Goal: Task Accomplishment & Management: Manage account settings

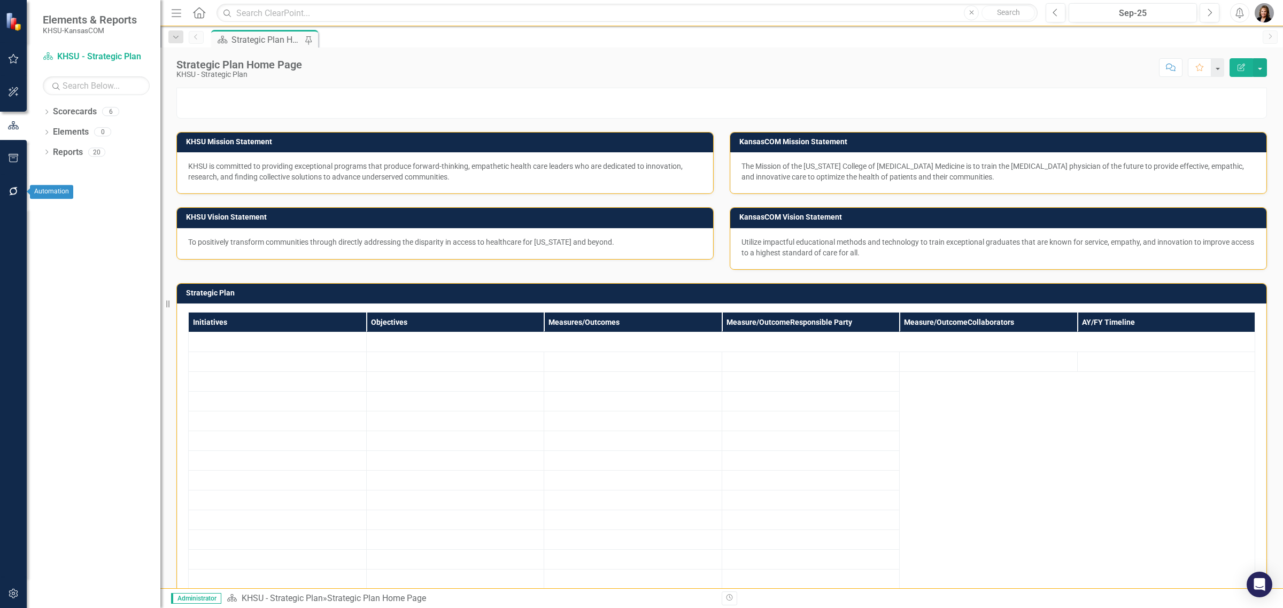
click at [12, 195] on icon "button" at bounding box center [13, 191] width 9 height 9
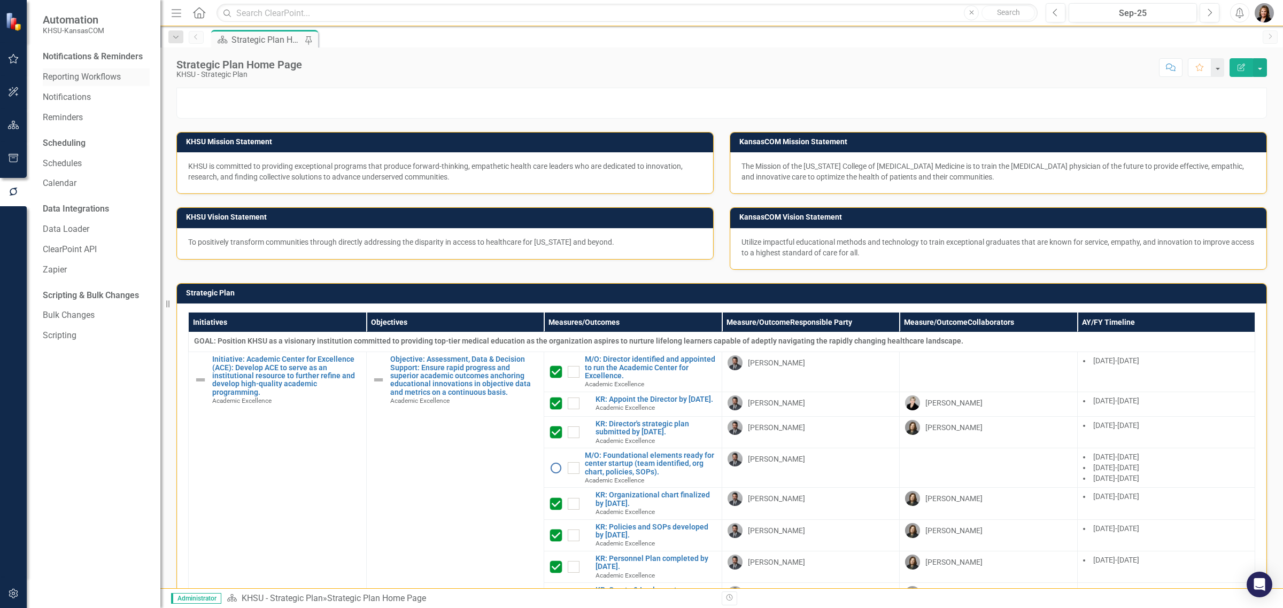
click at [95, 79] on link "Reporting Workflows" at bounding box center [96, 77] width 107 height 12
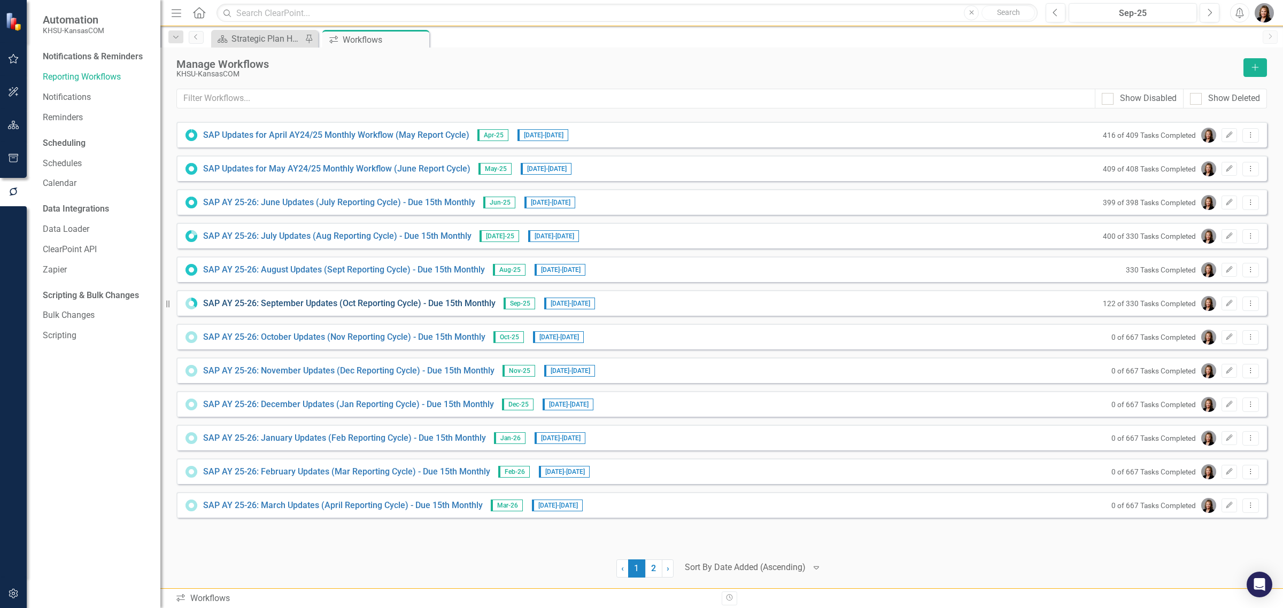
click at [367, 305] on link "SAP AY 25-26: September Updates (Oct Reporting Cycle) - Due 15th Monthly" at bounding box center [349, 304] width 292 height 12
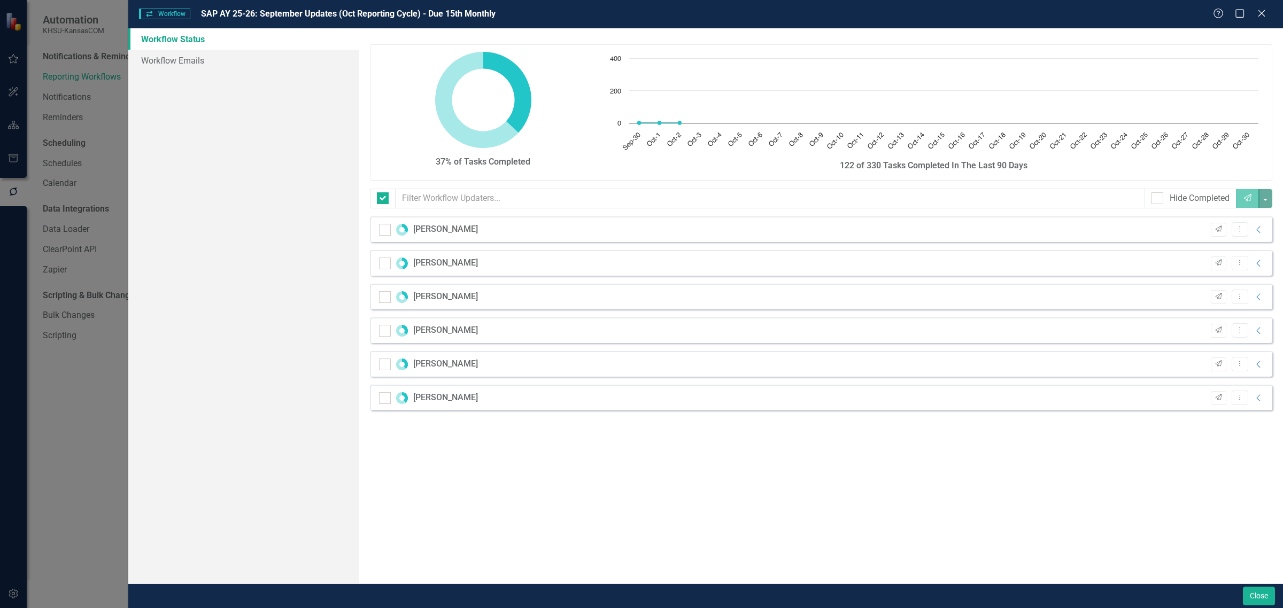
checkbox input "false"
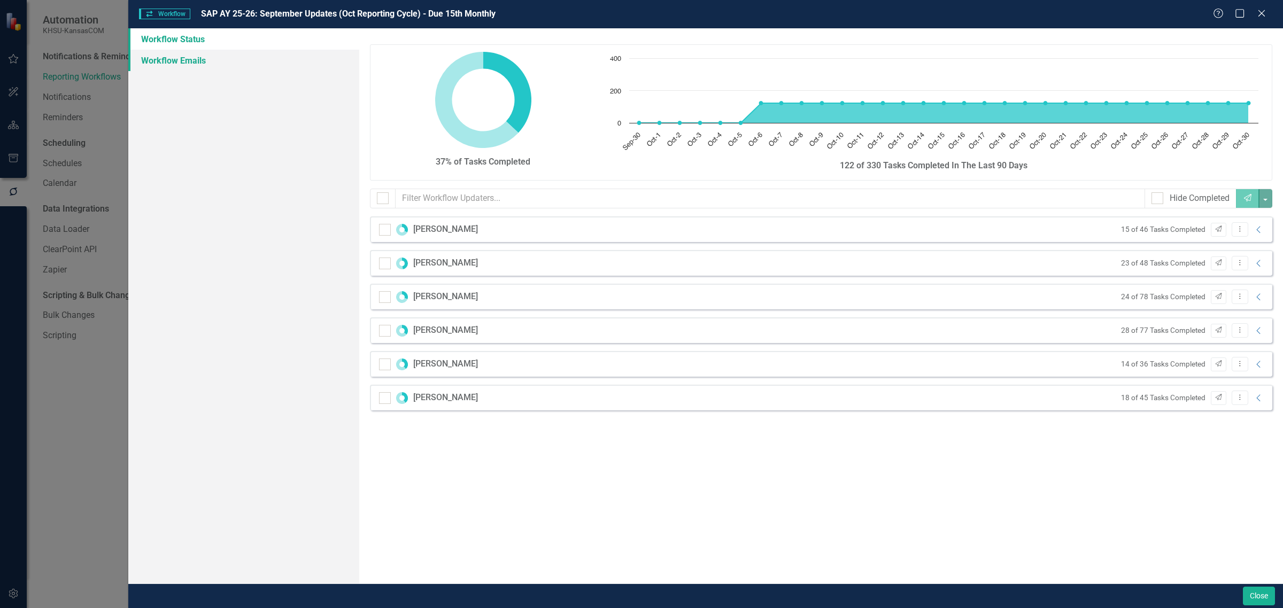
click at [210, 59] on link "Workflow Emails" at bounding box center [243, 60] width 231 height 21
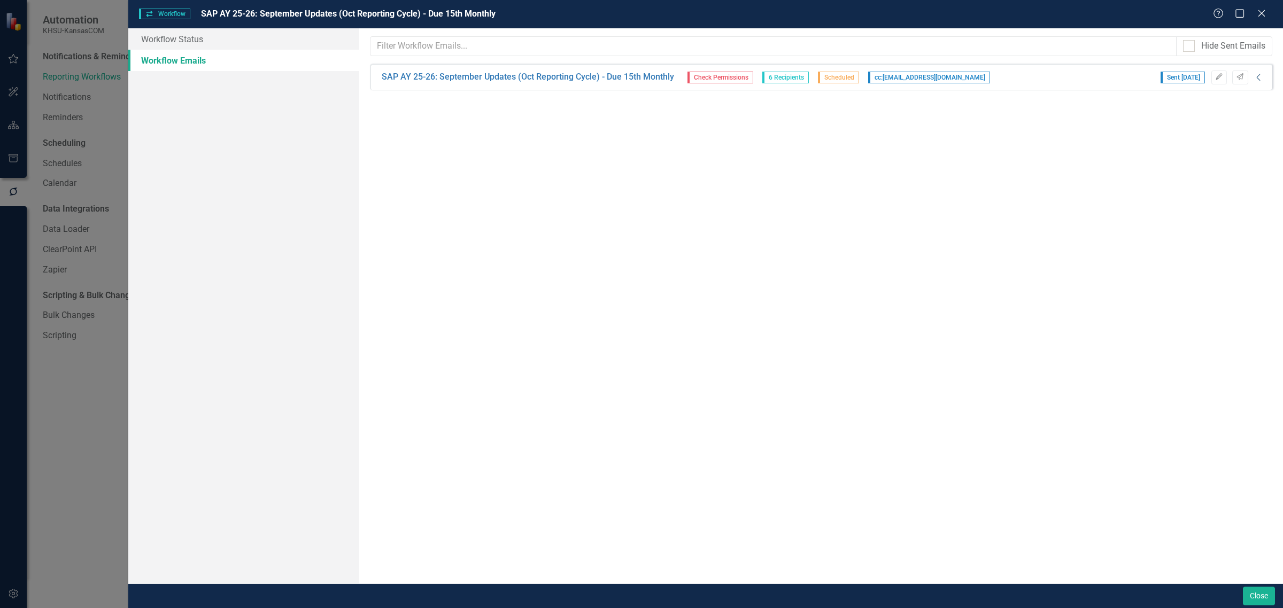
click at [1257, 75] on icon "Collapse" at bounding box center [1258, 77] width 11 height 9
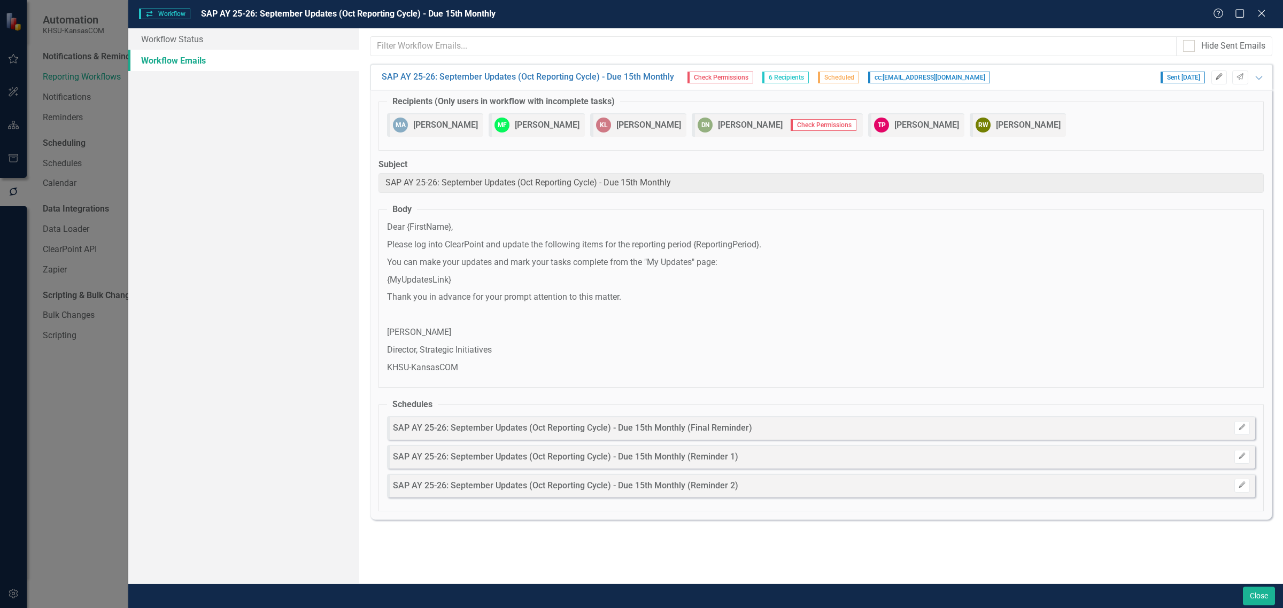
click at [1222, 75] on icon "Edit" at bounding box center [1219, 77] width 8 height 6
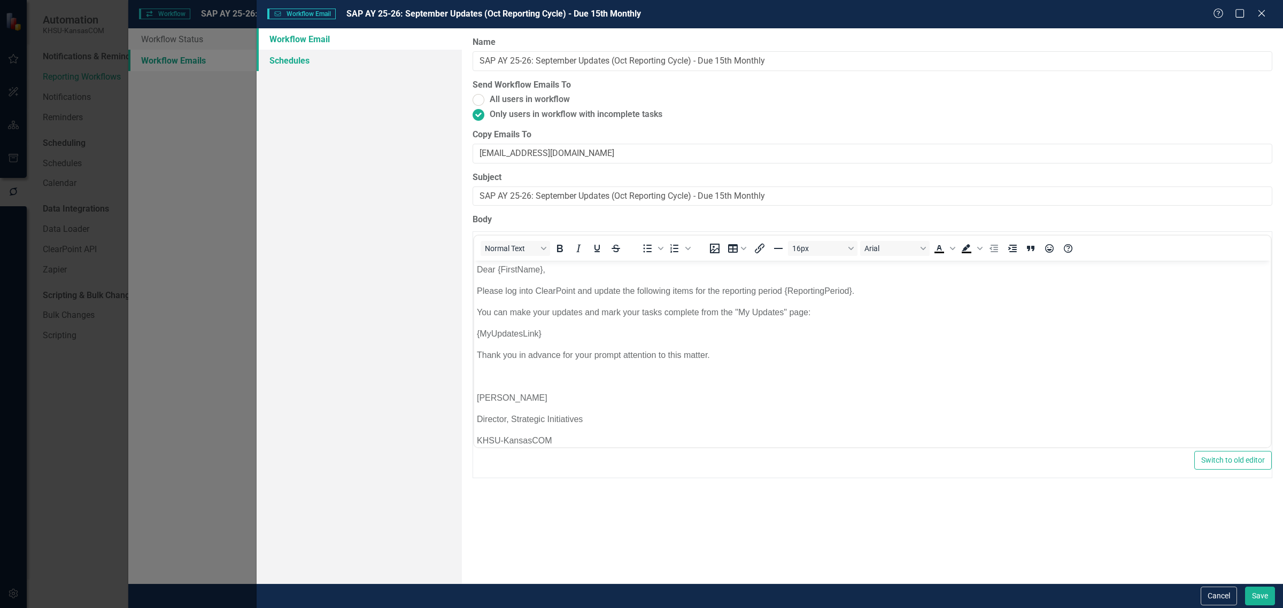
click at [301, 58] on link "Schedules" at bounding box center [359, 60] width 205 height 21
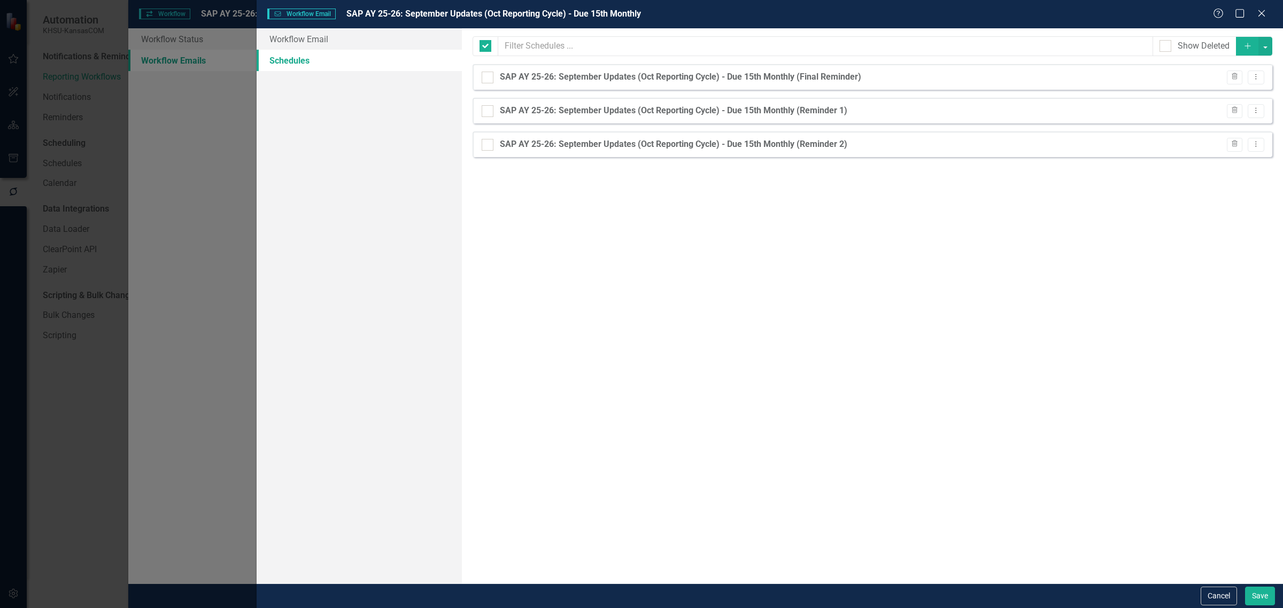
checkbox input "false"
click at [1258, 80] on icon "Dropdown Menu" at bounding box center [1255, 76] width 9 height 7
click at [1212, 132] on link "Trash Delete Schedule" at bounding box center [1214, 135] width 98 height 20
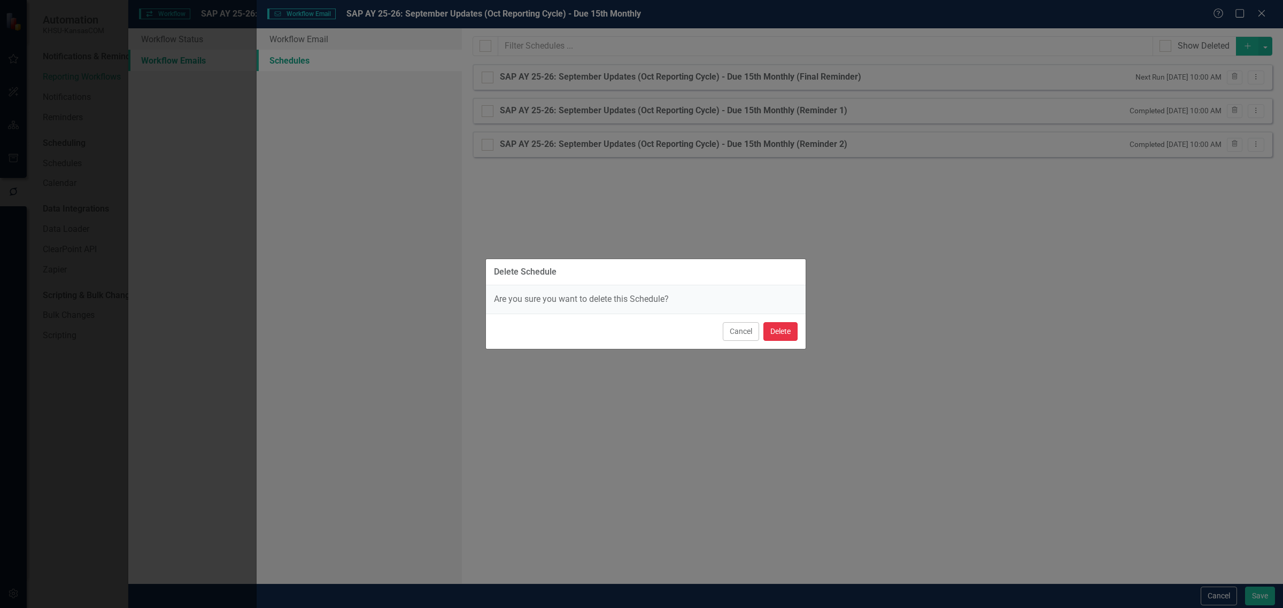
click at [786, 332] on button "Delete" at bounding box center [780, 331] width 34 height 19
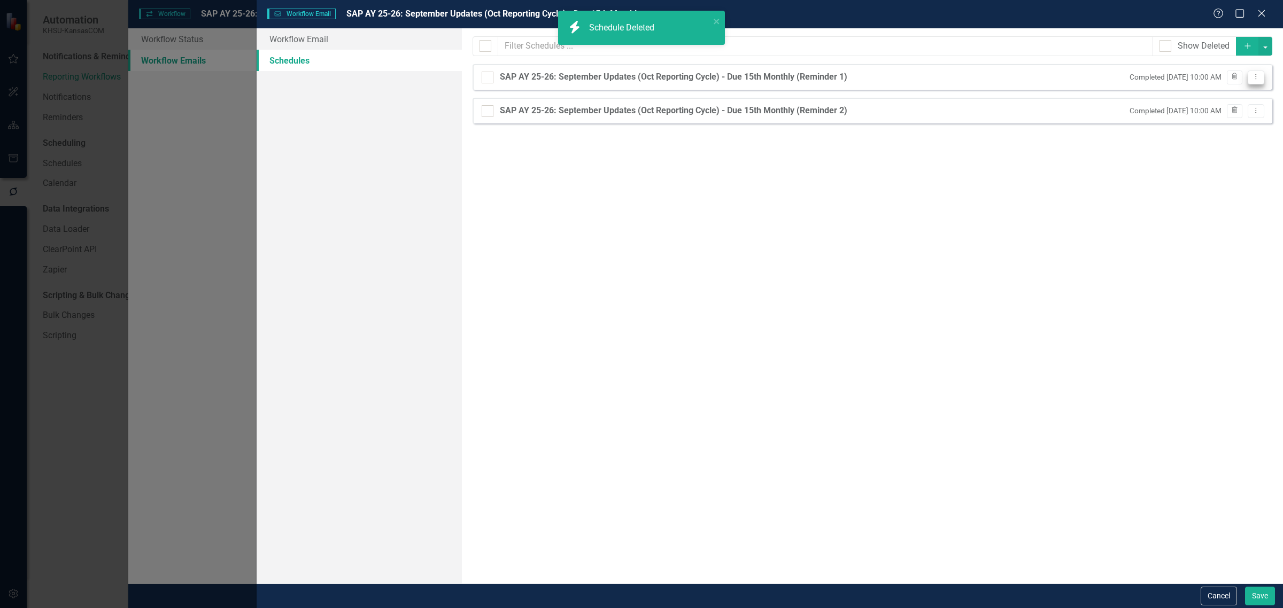
click at [1260, 76] on icon "Dropdown Menu" at bounding box center [1255, 76] width 9 height 7
click at [1237, 139] on link "Trash Delete Schedule" at bounding box center [1214, 135] width 98 height 20
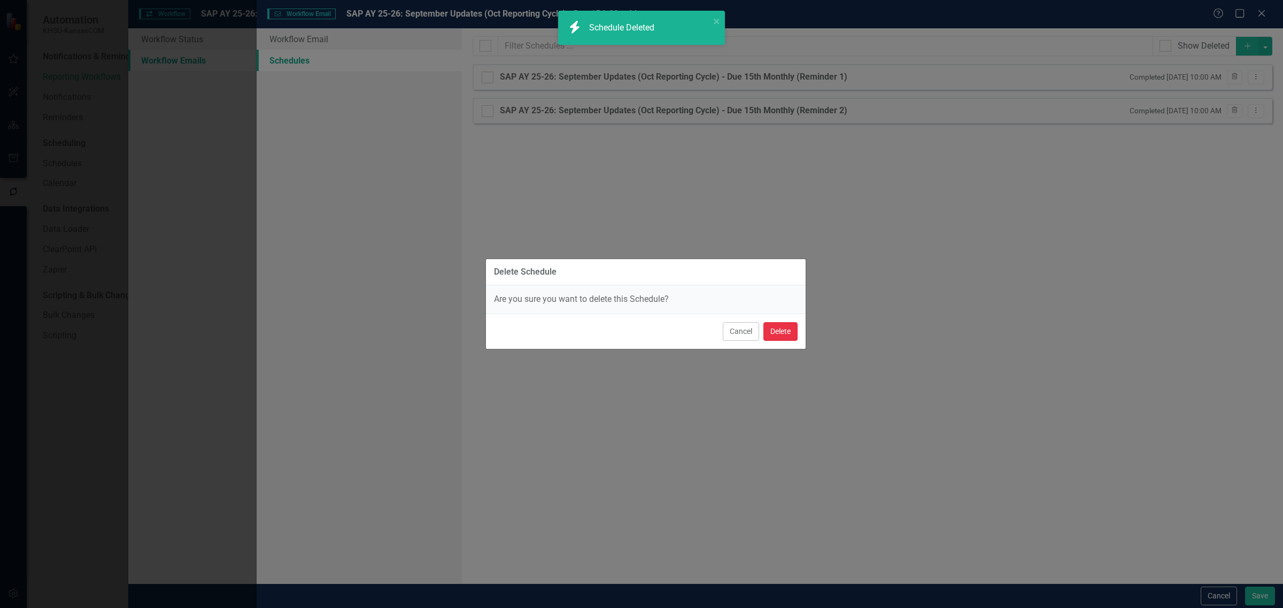
click at [789, 326] on button "Delete" at bounding box center [780, 331] width 34 height 19
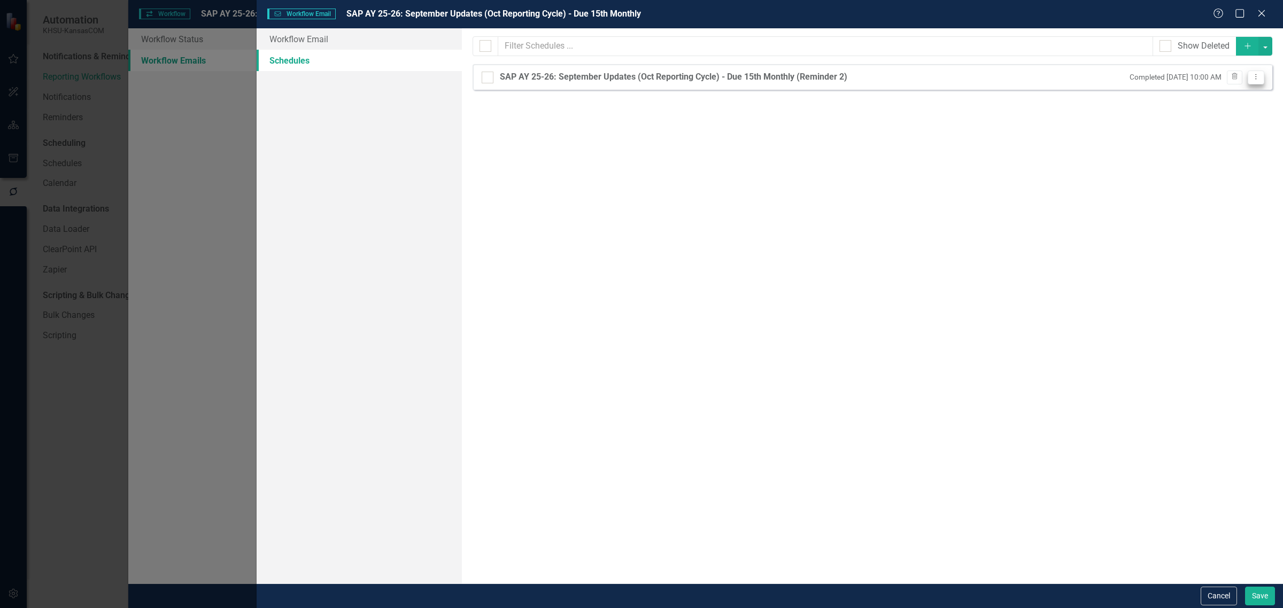
click at [1259, 79] on icon "Dropdown Menu" at bounding box center [1255, 76] width 9 height 7
click at [1254, 132] on link "Trash Delete Schedule" at bounding box center [1214, 135] width 98 height 20
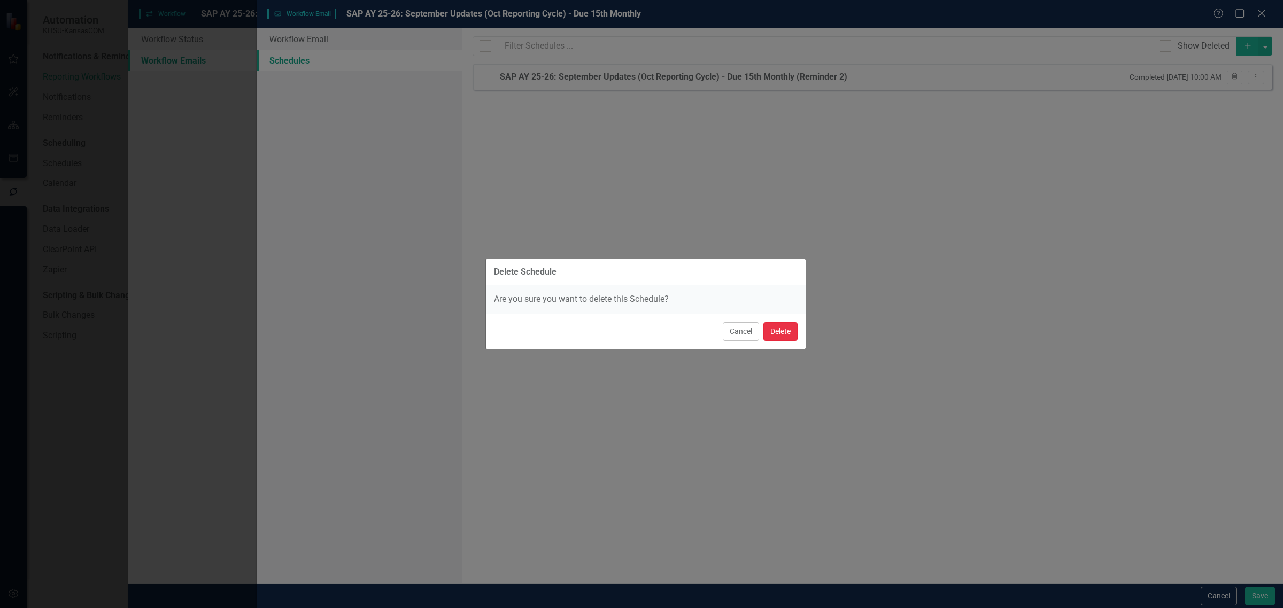
click at [784, 329] on button "Delete" at bounding box center [780, 331] width 34 height 19
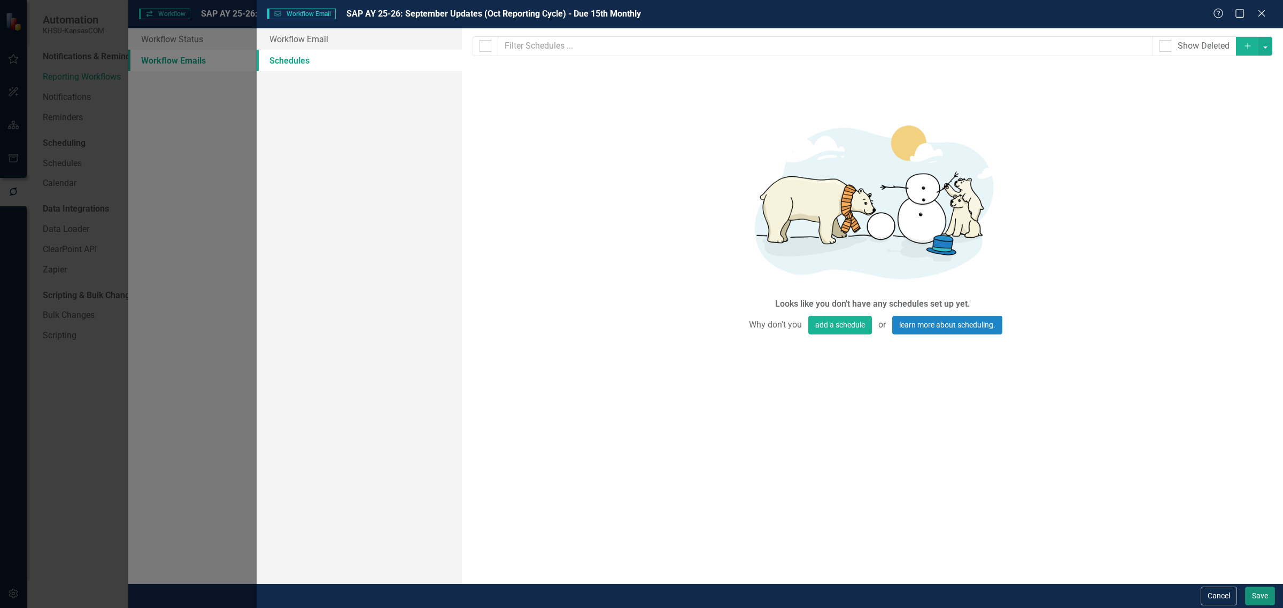
click at [1255, 593] on button "Save" at bounding box center [1260, 596] width 30 height 19
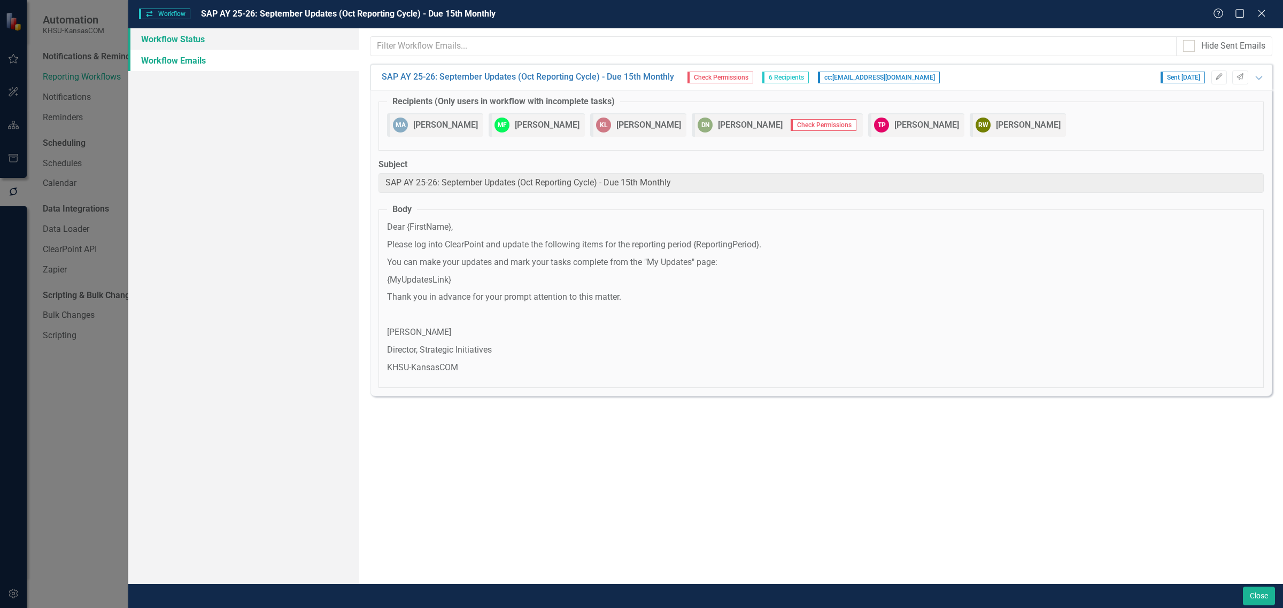
click at [188, 38] on link "Workflow Status" at bounding box center [243, 38] width 231 height 21
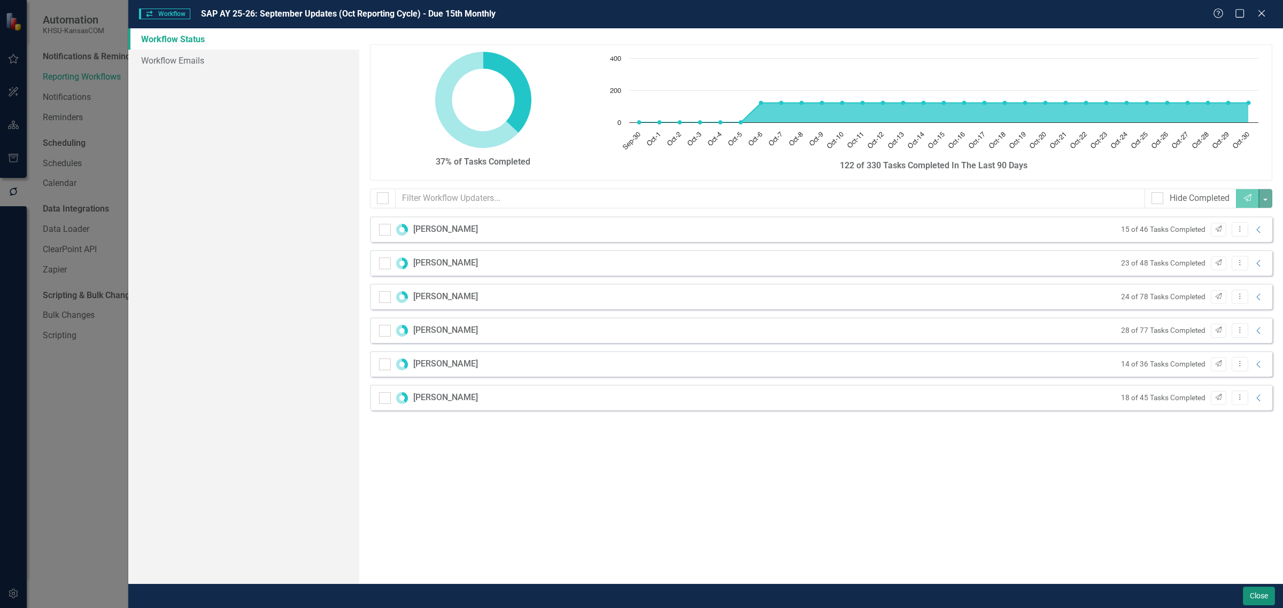
click at [1259, 602] on button "Close" at bounding box center [1259, 596] width 32 height 19
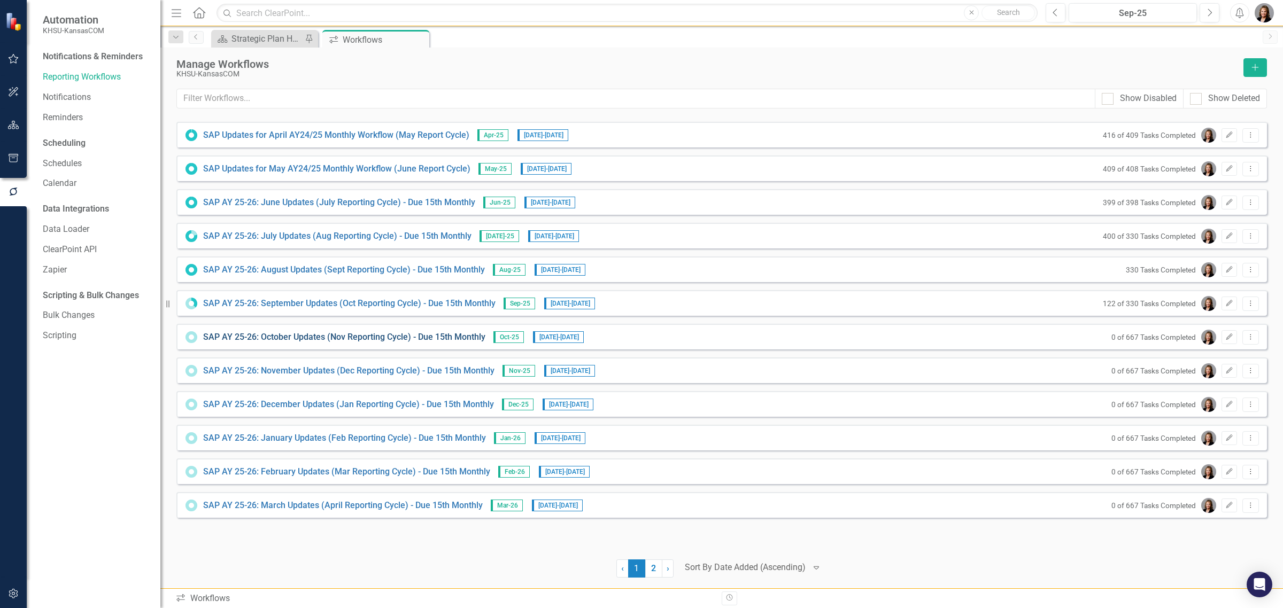
click at [338, 336] on link "SAP AY 25-26: October Updates (Nov Reporting Cycle) - Due 15th Monthly" at bounding box center [344, 337] width 282 height 12
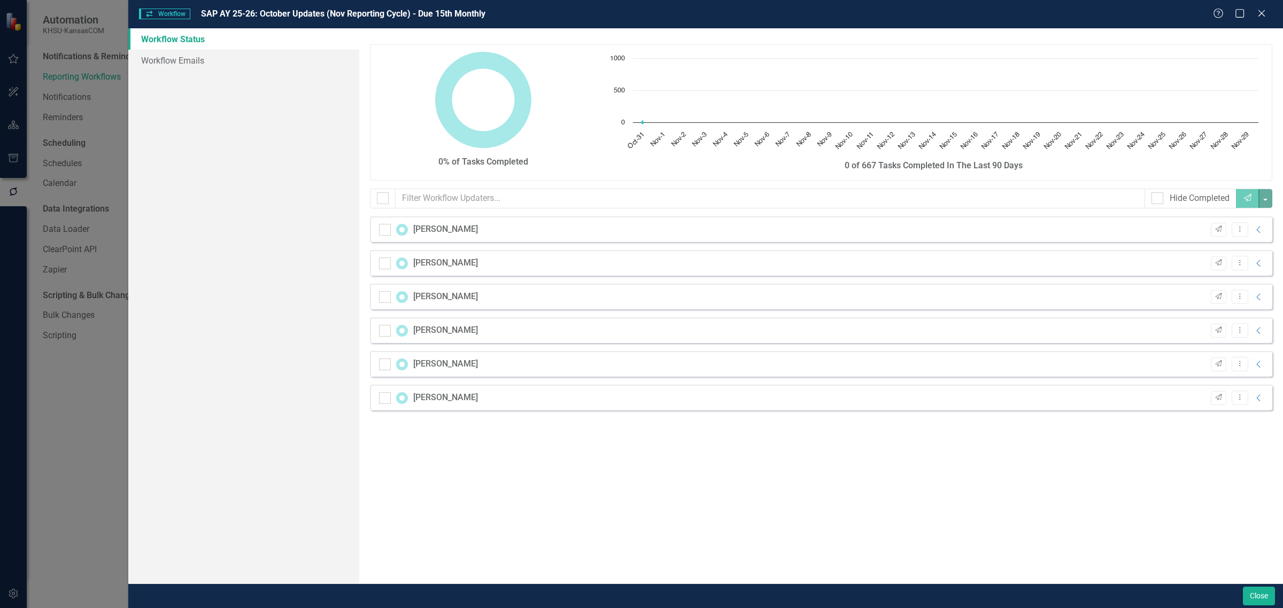
checkbox input "false"
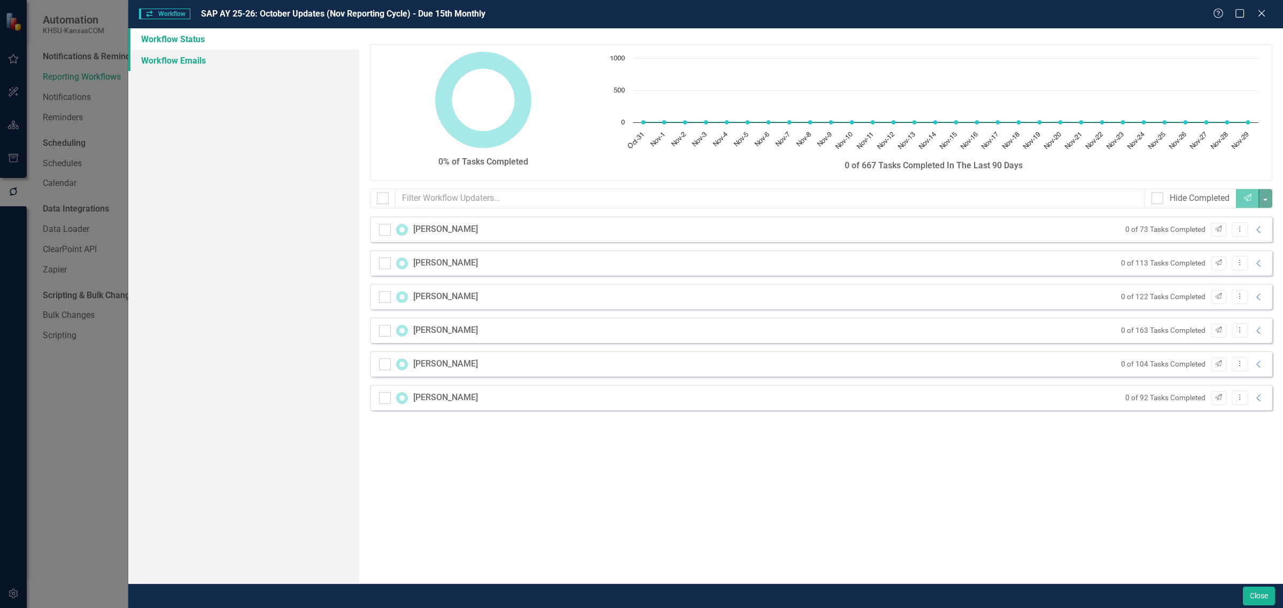
click at [165, 62] on link "Workflow Emails" at bounding box center [243, 60] width 231 height 21
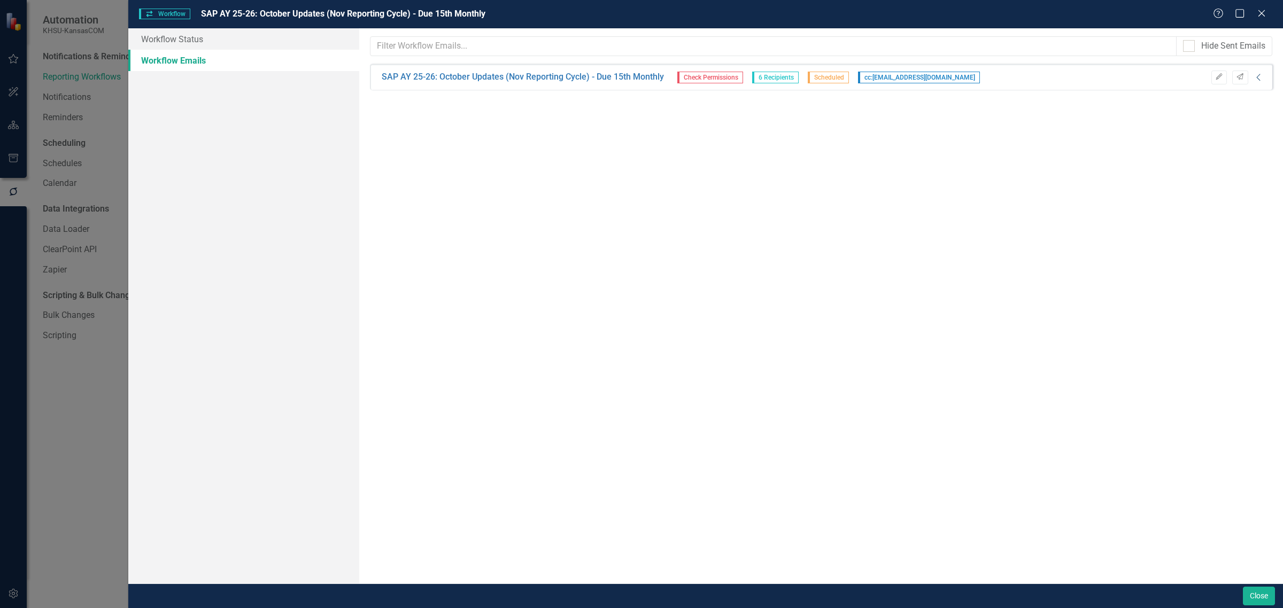
click at [1259, 76] on icon "Collapse" at bounding box center [1258, 77] width 11 height 9
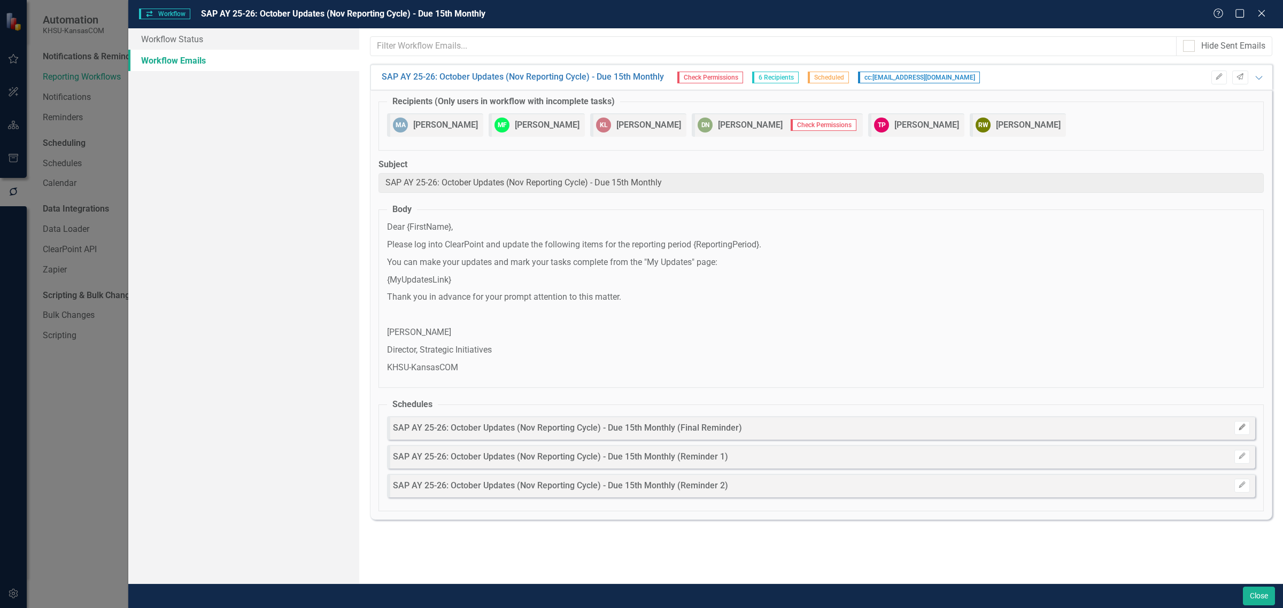
click at [1241, 430] on icon "Edit" at bounding box center [1242, 427] width 8 height 6
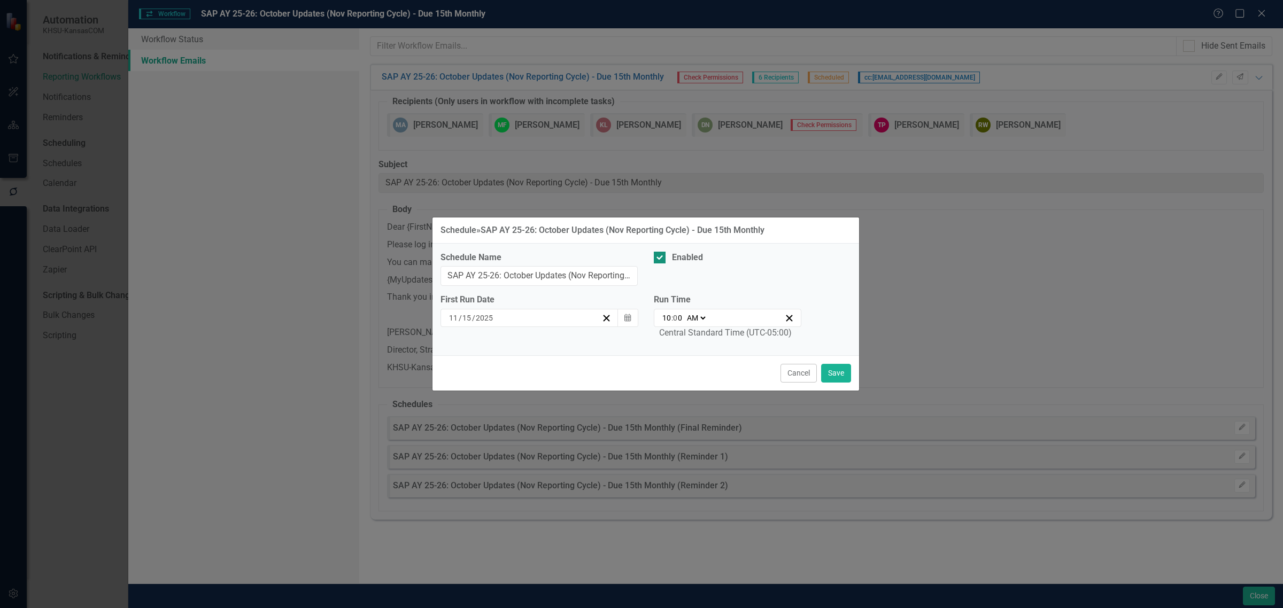
click at [656, 257] on input "Enabled" at bounding box center [657, 255] width 7 height 7
checkbox input "false"
click at [840, 377] on button "Save" at bounding box center [836, 373] width 30 height 19
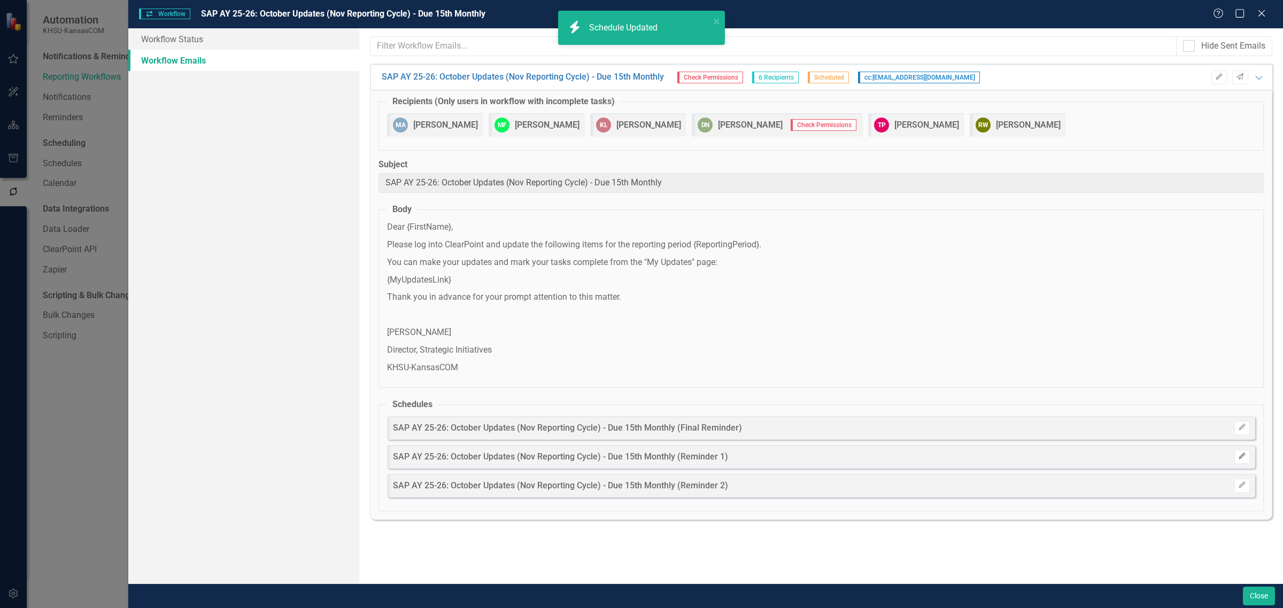
click at [1238, 458] on icon "Edit" at bounding box center [1242, 456] width 8 height 6
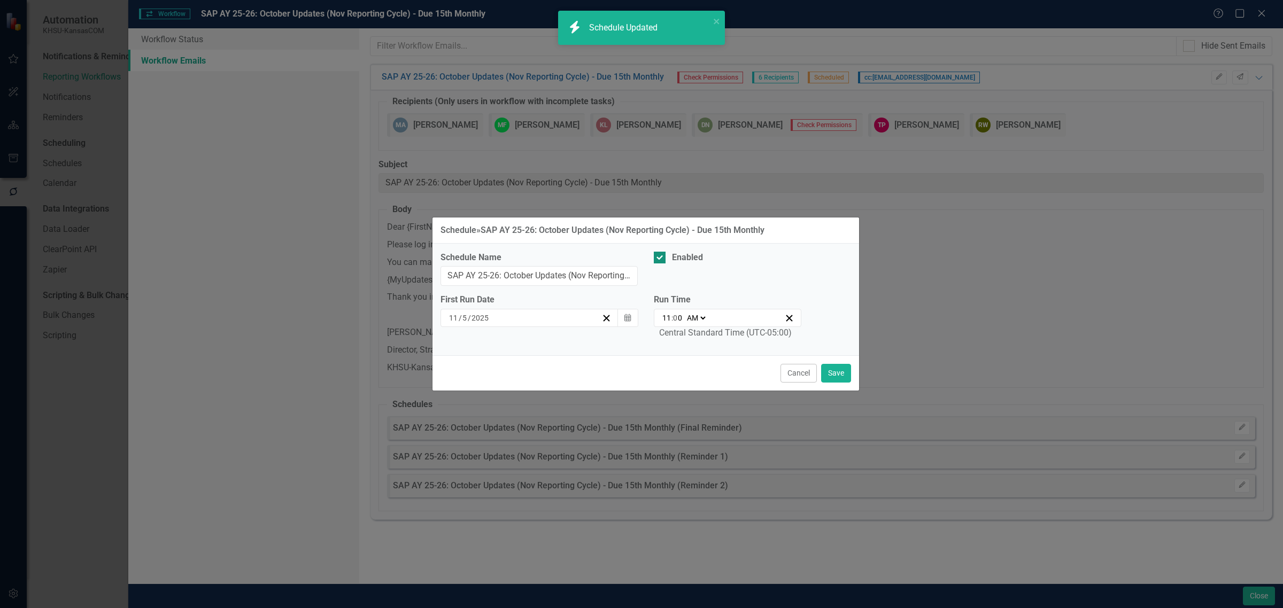
click at [675, 259] on div "Enabled" at bounding box center [687, 258] width 31 height 12
click at [661, 259] on input "Enabled" at bounding box center [657, 255] width 7 height 7
checkbox input "false"
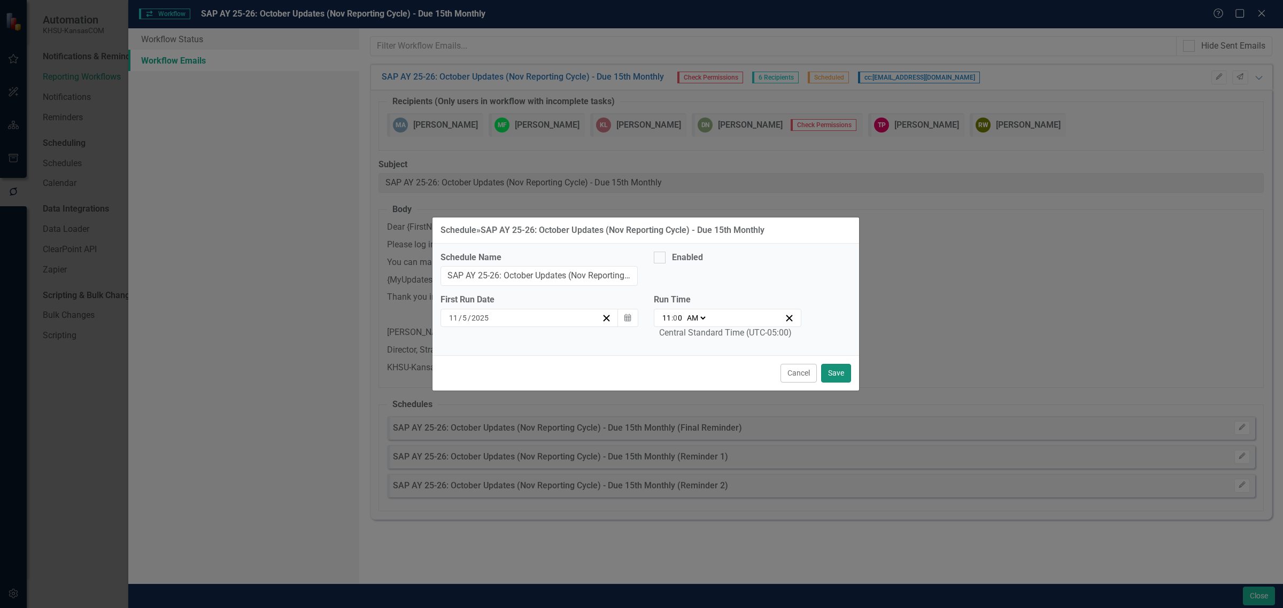
click at [842, 375] on button "Save" at bounding box center [836, 373] width 30 height 19
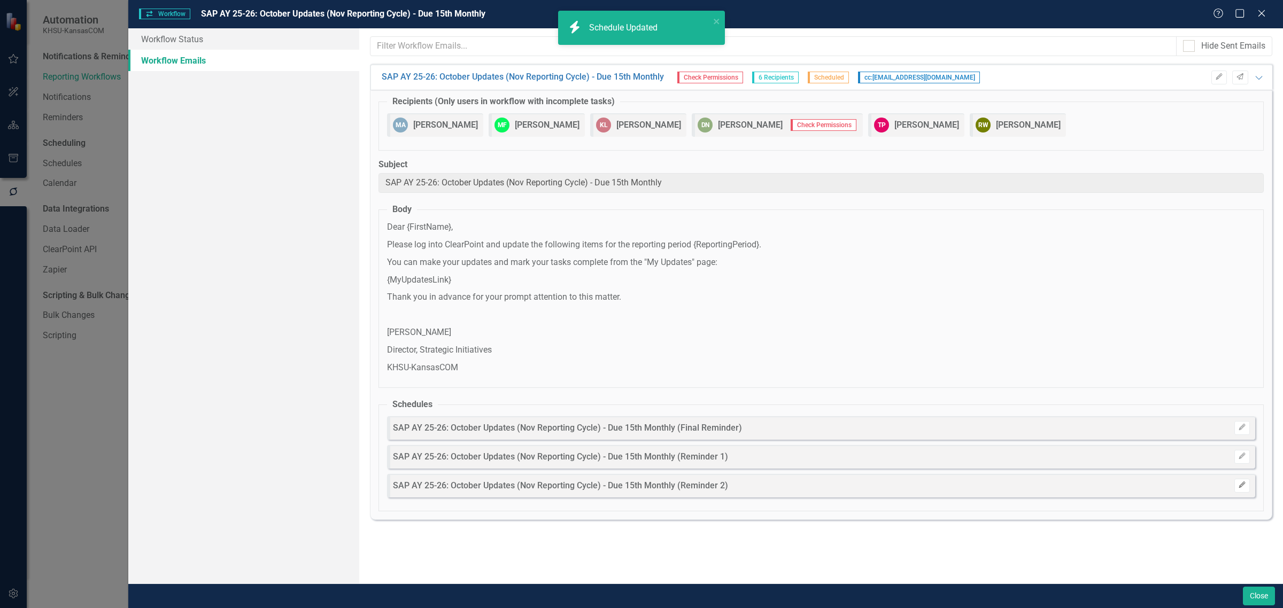
click at [1241, 488] on icon "Edit" at bounding box center [1242, 485] width 8 height 6
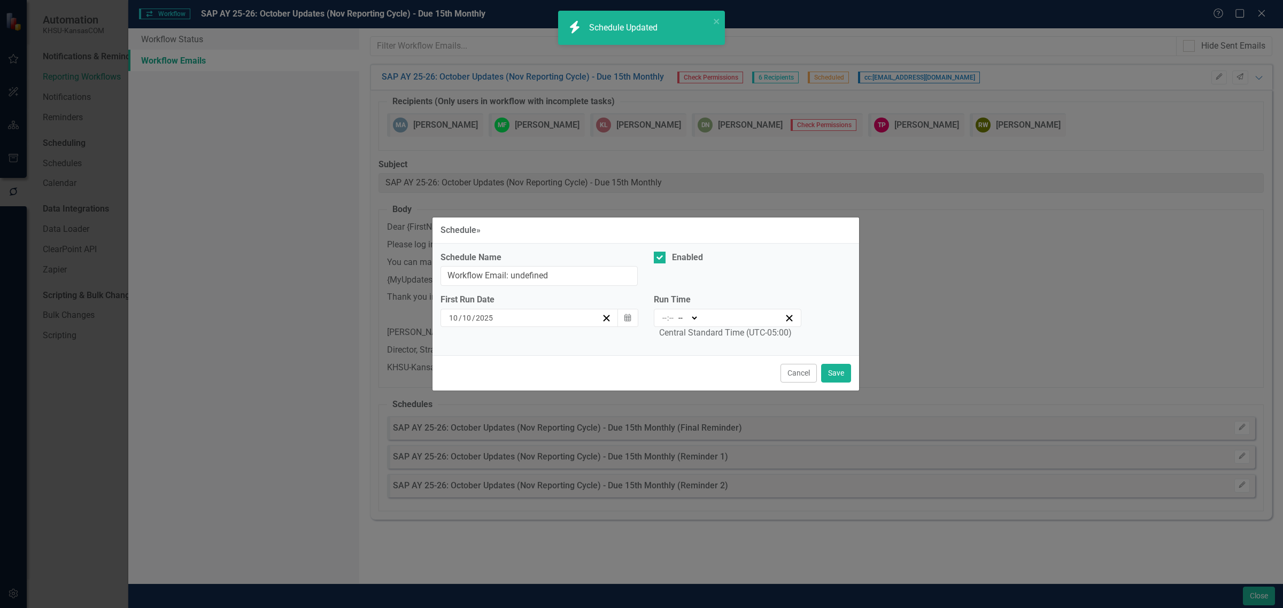
type input "SAP AY 25-26: October Updates (Nov Reporting Cycle) - Due 15th Monthly (Reminde…"
type input "11"
type input "11:00"
type input "11"
type input "0"
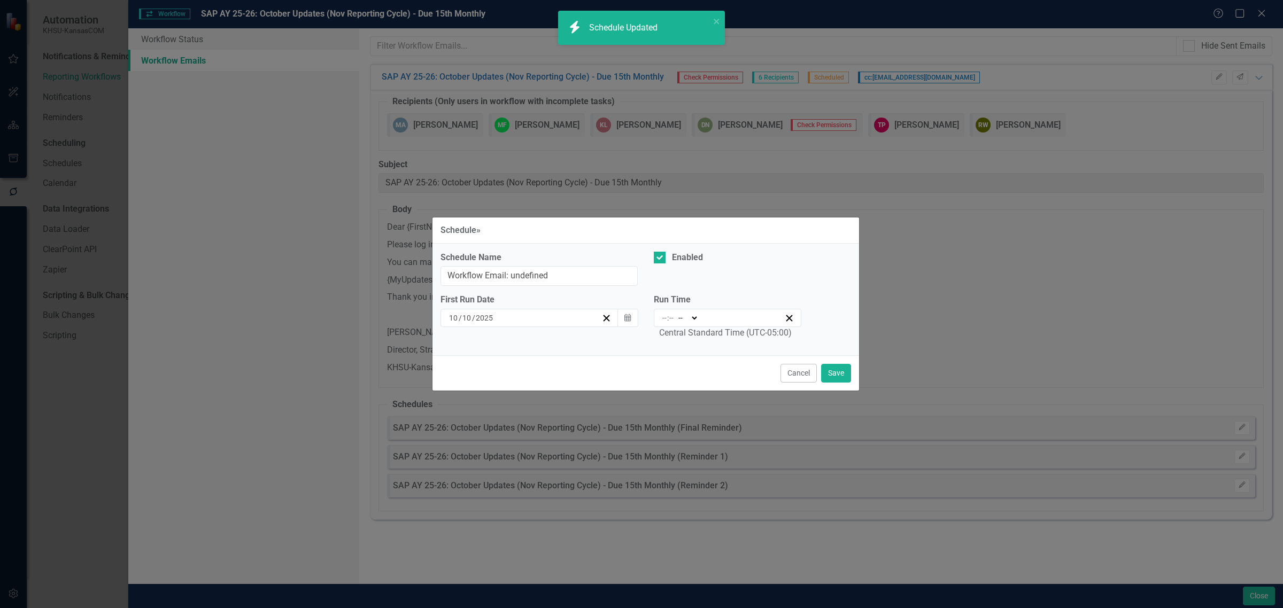
select select "am"
click at [686, 257] on div "Enabled" at bounding box center [687, 258] width 31 height 12
click at [661, 257] on input "Enabled" at bounding box center [657, 255] width 7 height 7
checkbox input "false"
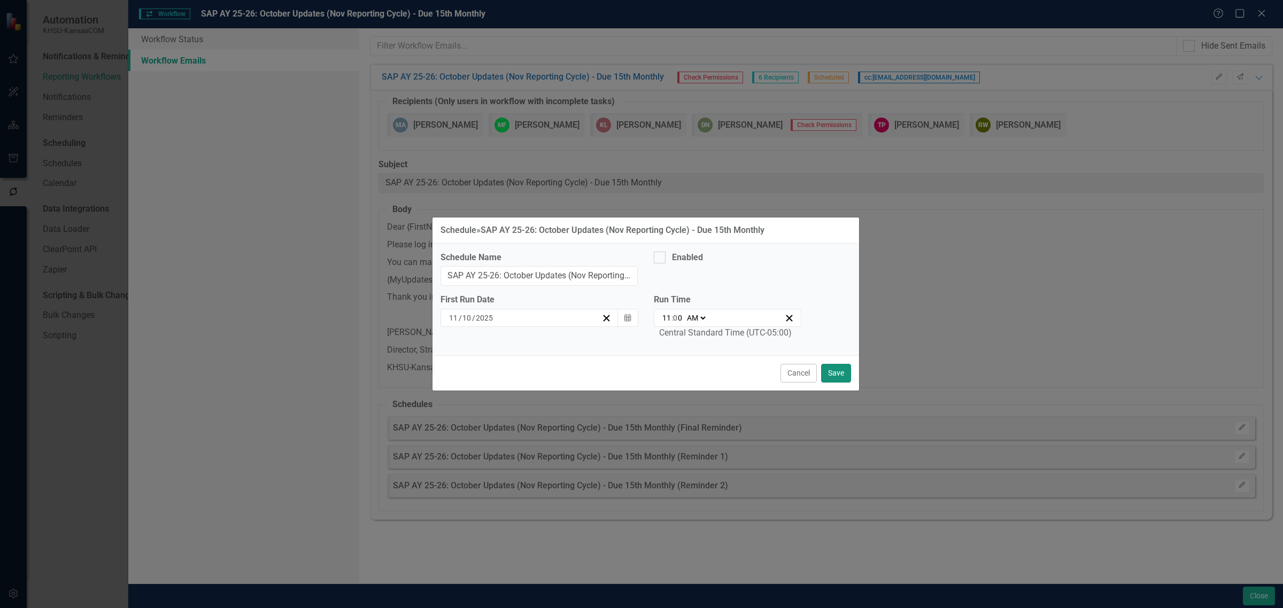
click at [841, 374] on button "Save" at bounding box center [836, 373] width 30 height 19
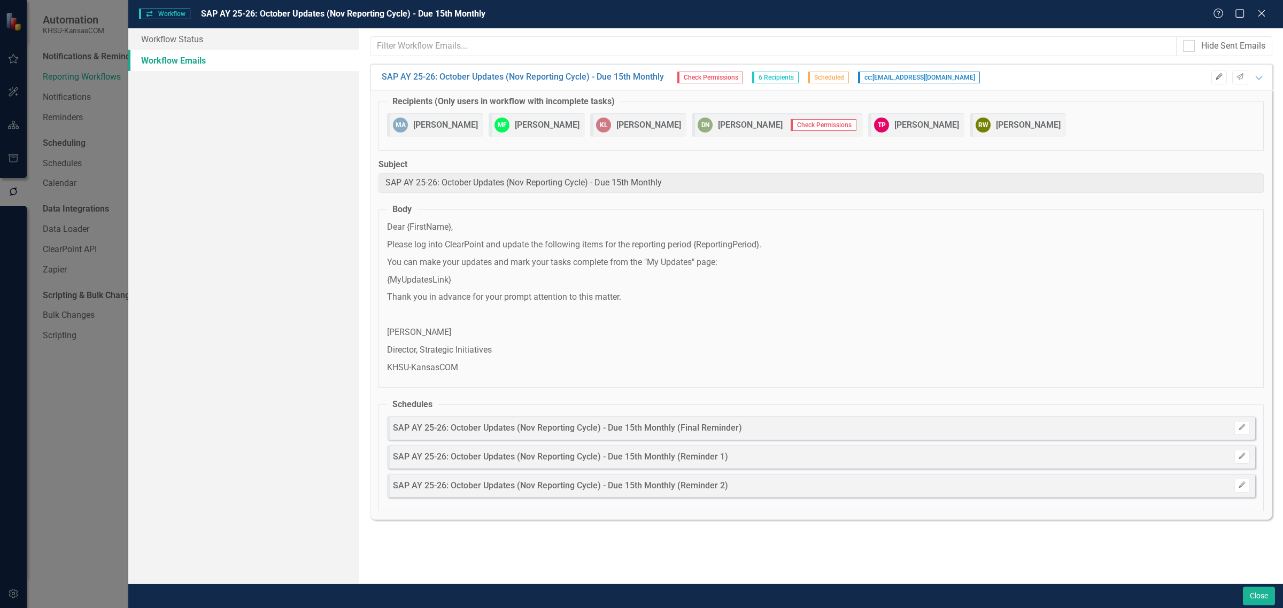
click at [1219, 72] on button "Edit" at bounding box center [1219, 78] width 16 height 14
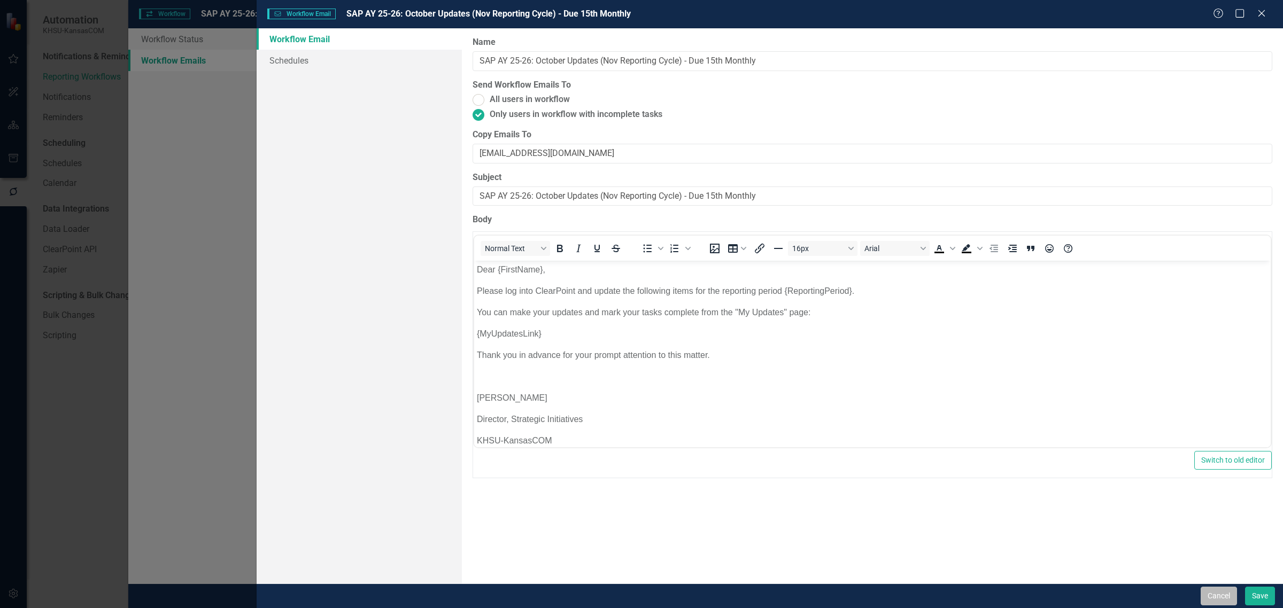
click at [1220, 592] on button "Cancel" at bounding box center [1218, 596] width 36 height 19
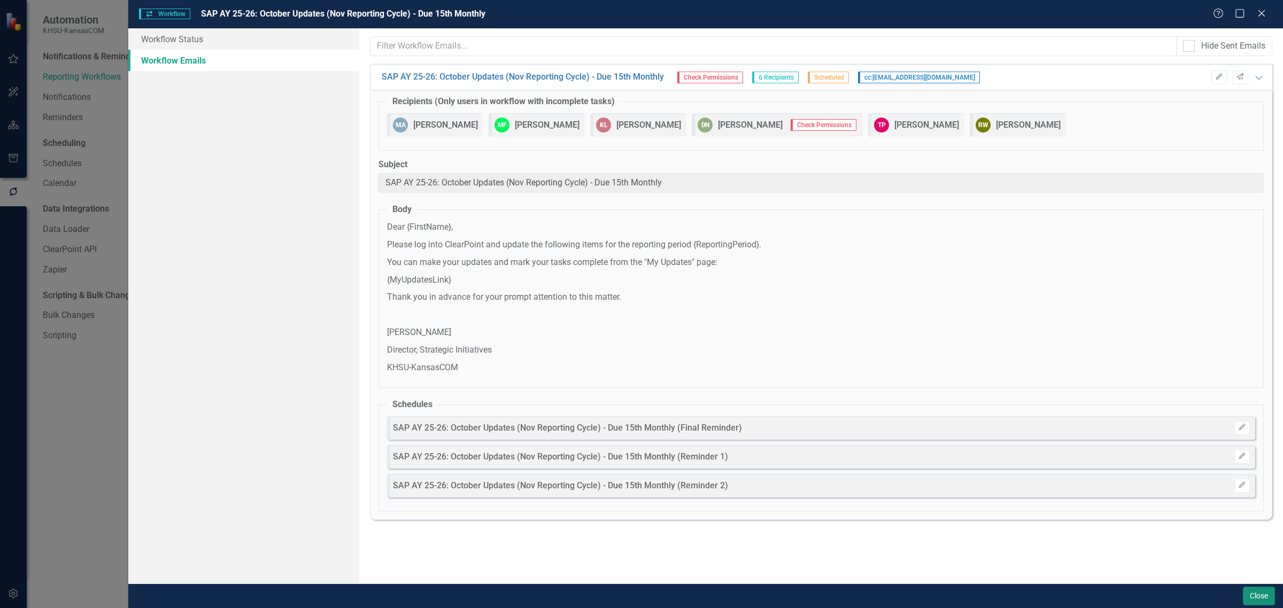
click at [1251, 594] on button "Close" at bounding box center [1259, 596] width 32 height 19
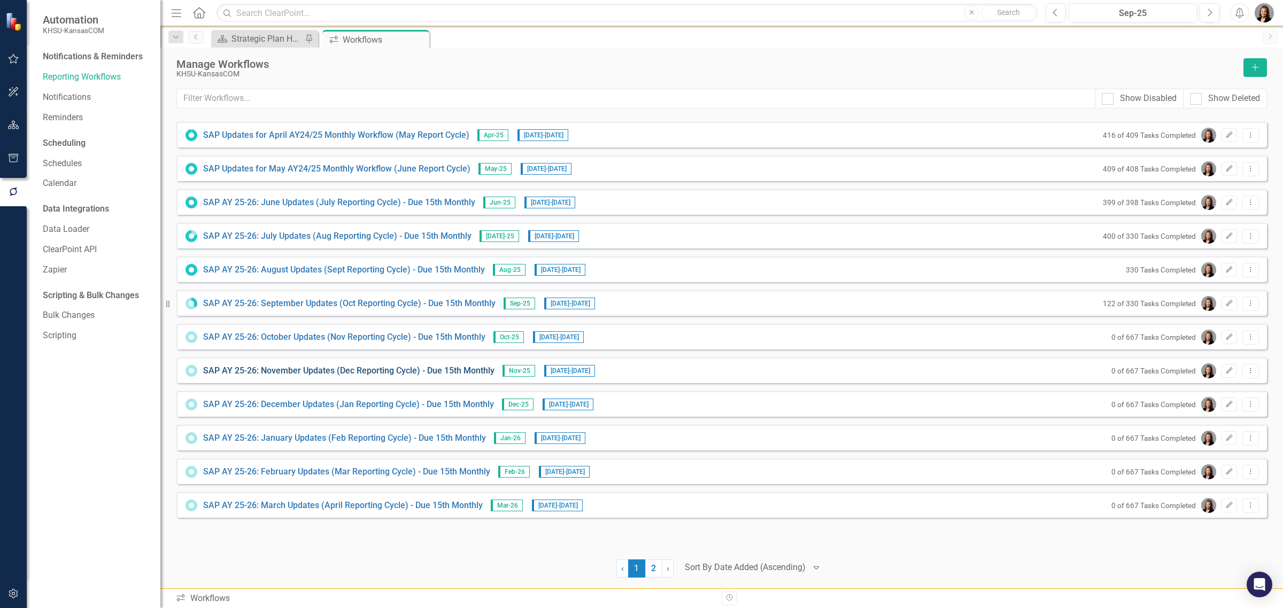
click at [341, 373] on link "SAP AY 25-26: November Updates (Dec Reporting Cycle) - Due 15th Monthly" at bounding box center [348, 371] width 291 height 12
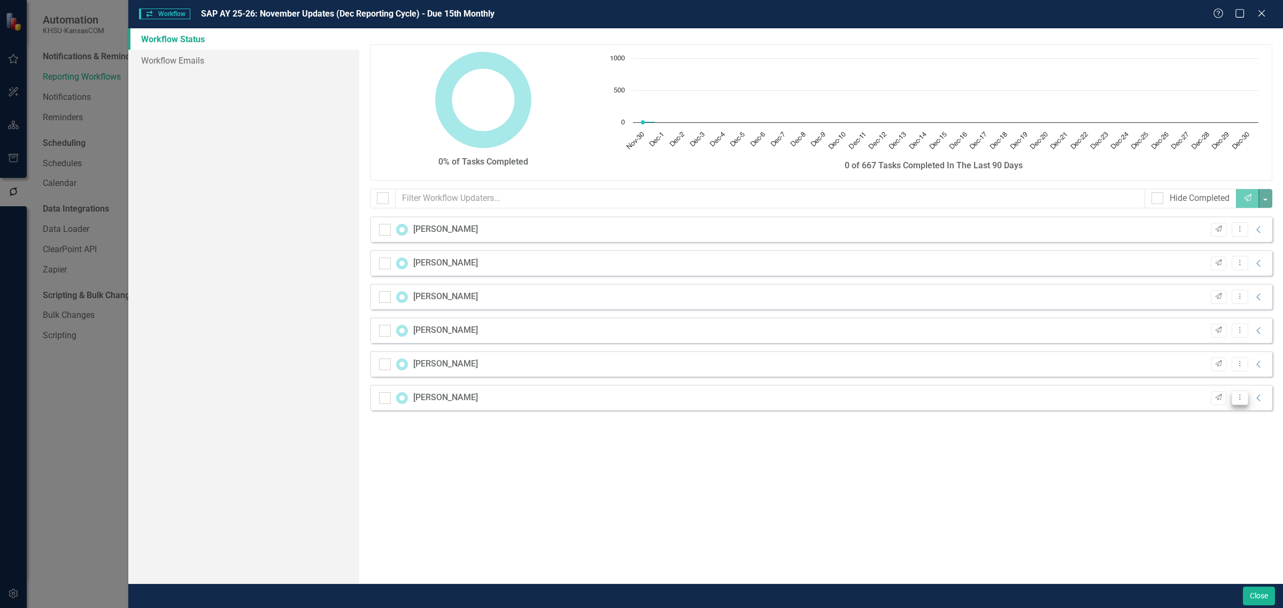
checkbox input "false"
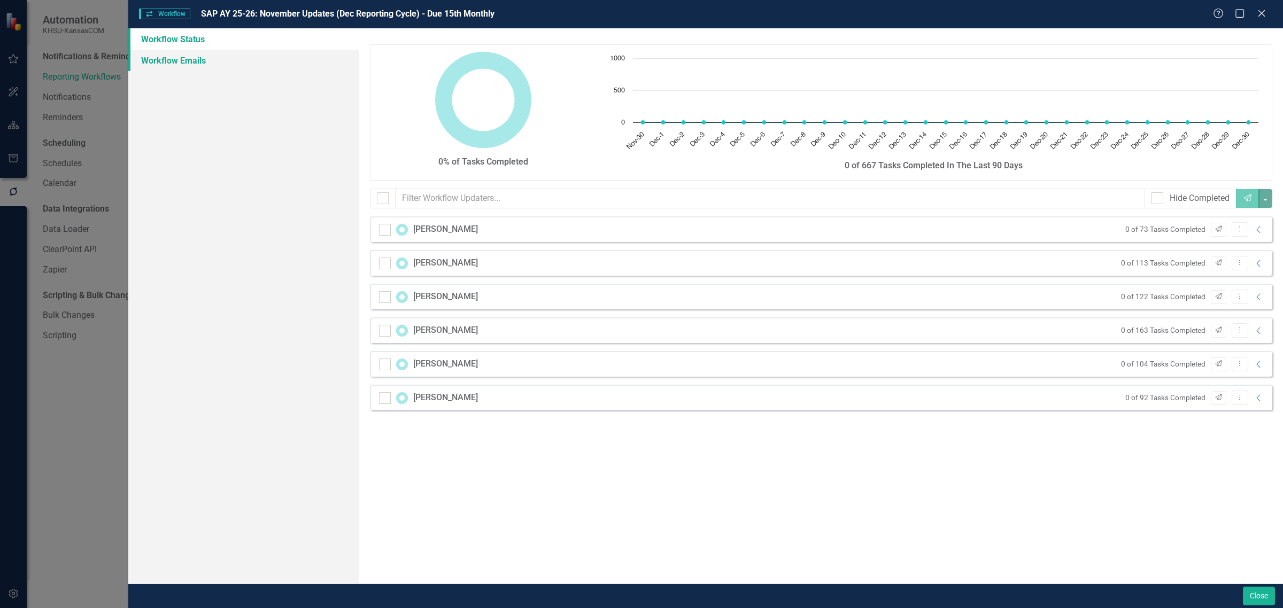
click at [180, 57] on link "Workflow Emails" at bounding box center [243, 60] width 231 height 21
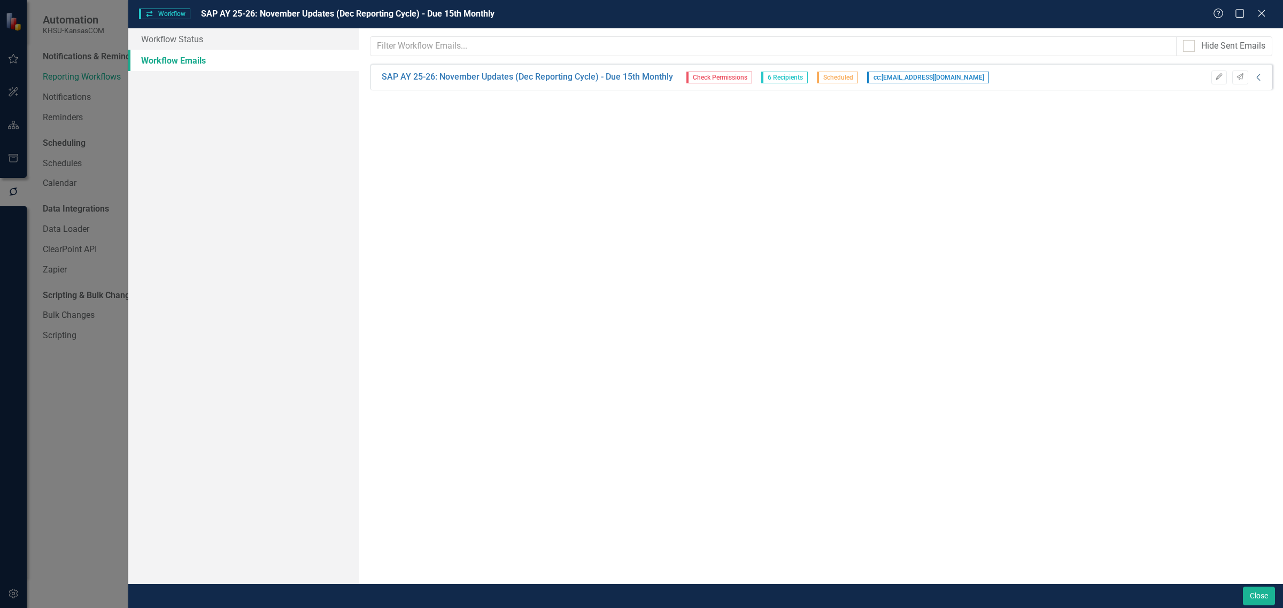
click at [1260, 76] on icon "Collapse" at bounding box center [1258, 77] width 11 height 9
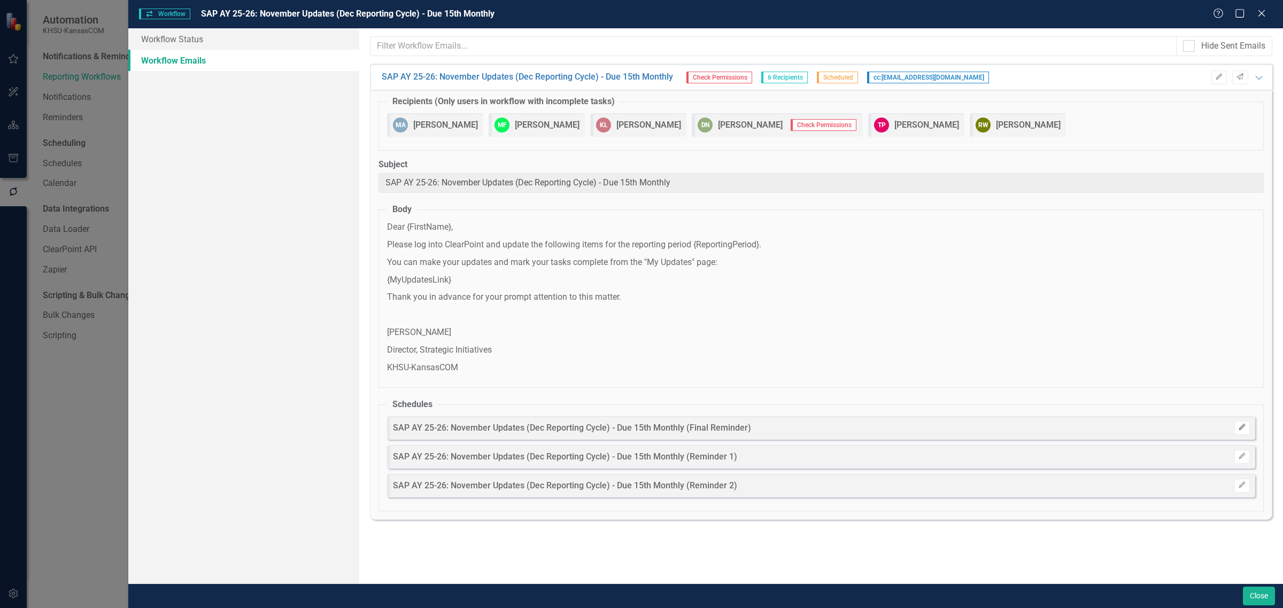
click at [1243, 428] on icon "Edit" at bounding box center [1242, 427] width 8 height 6
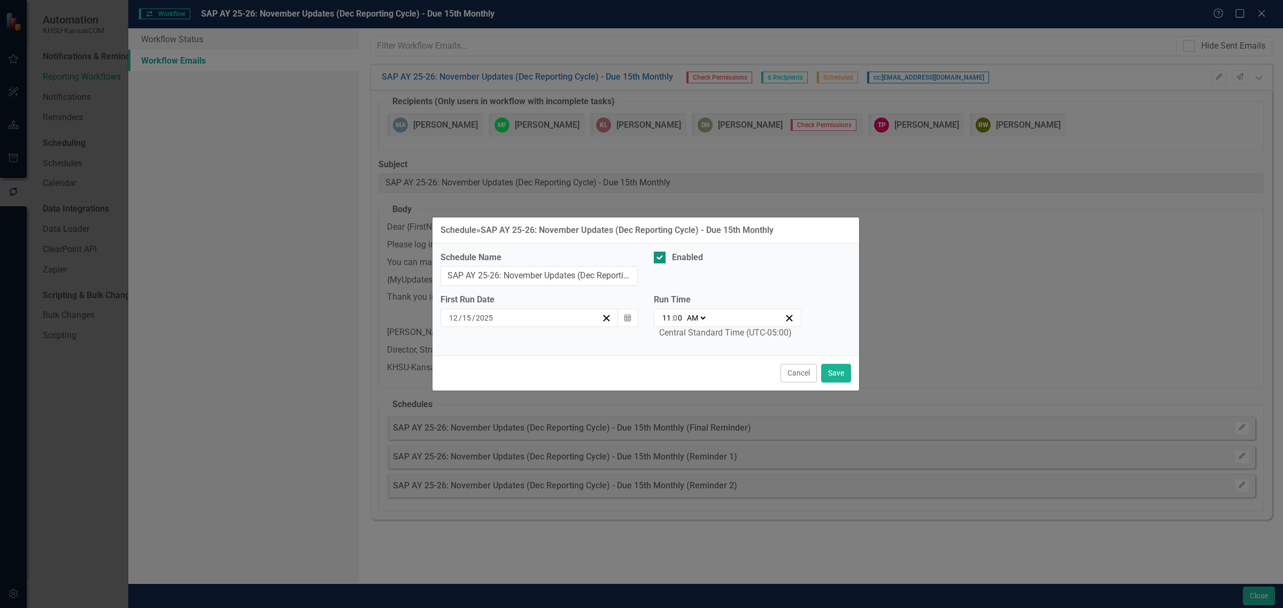
click at [691, 257] on div "Enabled" at bounding box center [687, 258] width 31 height 12
click at [661, 257] on input "Enabled" at bounding box center [657, 255] width 7 height 7
checkbox input "false"
drag, startPoint x: 836, startPoint y: 370, endPoint x: 921, endPoint y: 394, distance: 87.8
click at [837, 372] on button "Save" at bounding box center [836, 373] width 30 height 19
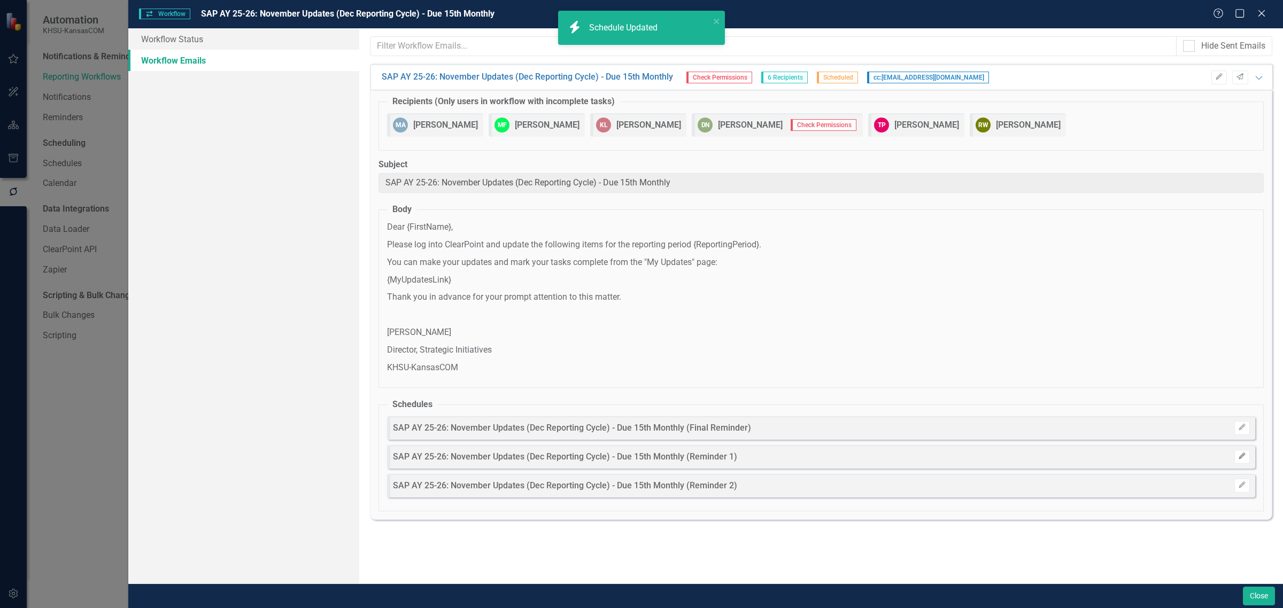
click at [1238, 454] on icon "Edit" at bounding box center [1242, 456] width 8 height 6
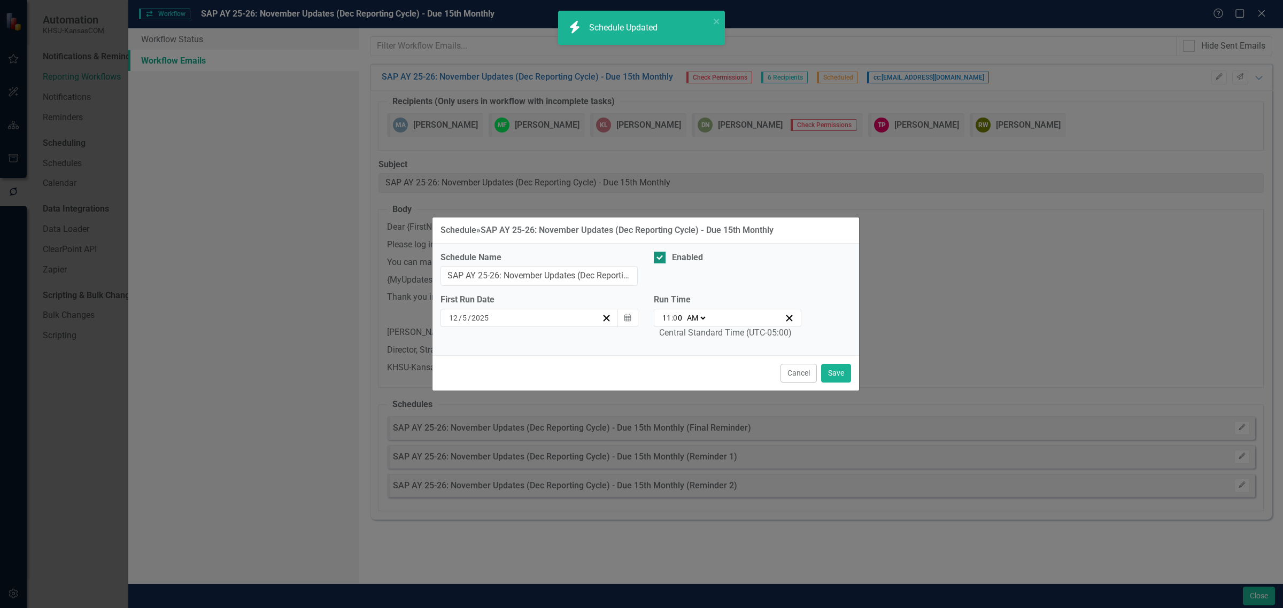
click at [691, 260] on div "Enabled" at bounding box center [687, 258] width 31 height 12
click at [661, 259] on input "Enabled" at bounding box center [657, 255] width 7 height 7
checkbox input "false"
click at [850, 383] on div "Cancel Save" at bounding box center [645, 372] width 427 height 35
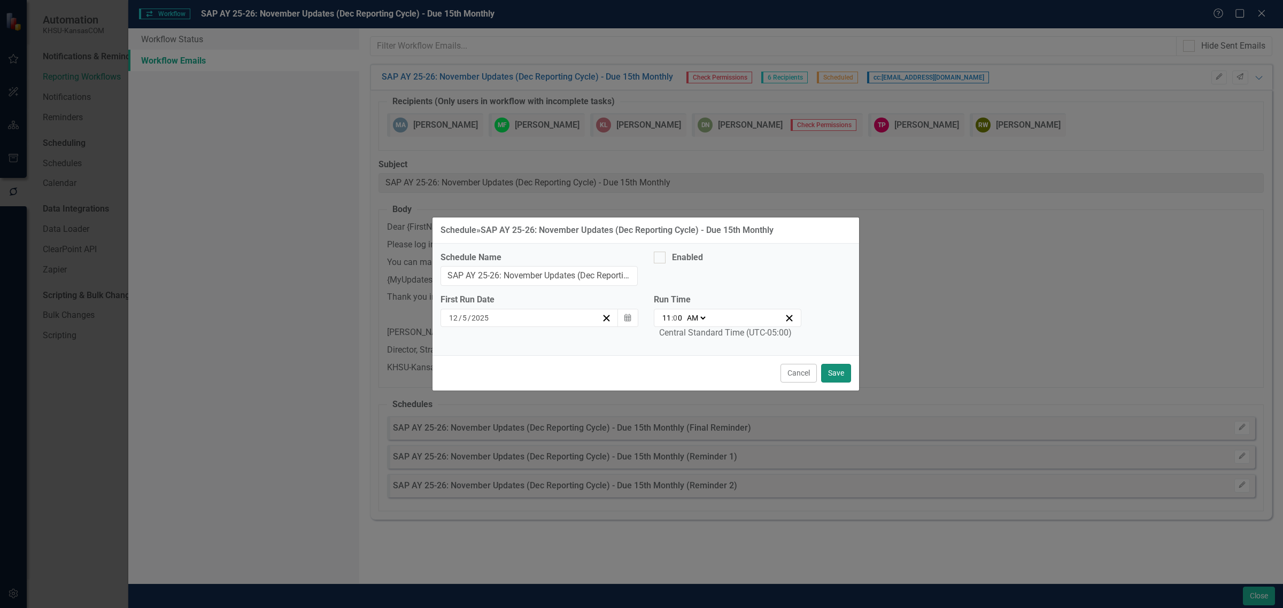
click at [843, 376] on button "Save" at bounding box center [836, 373] width 30 height 19
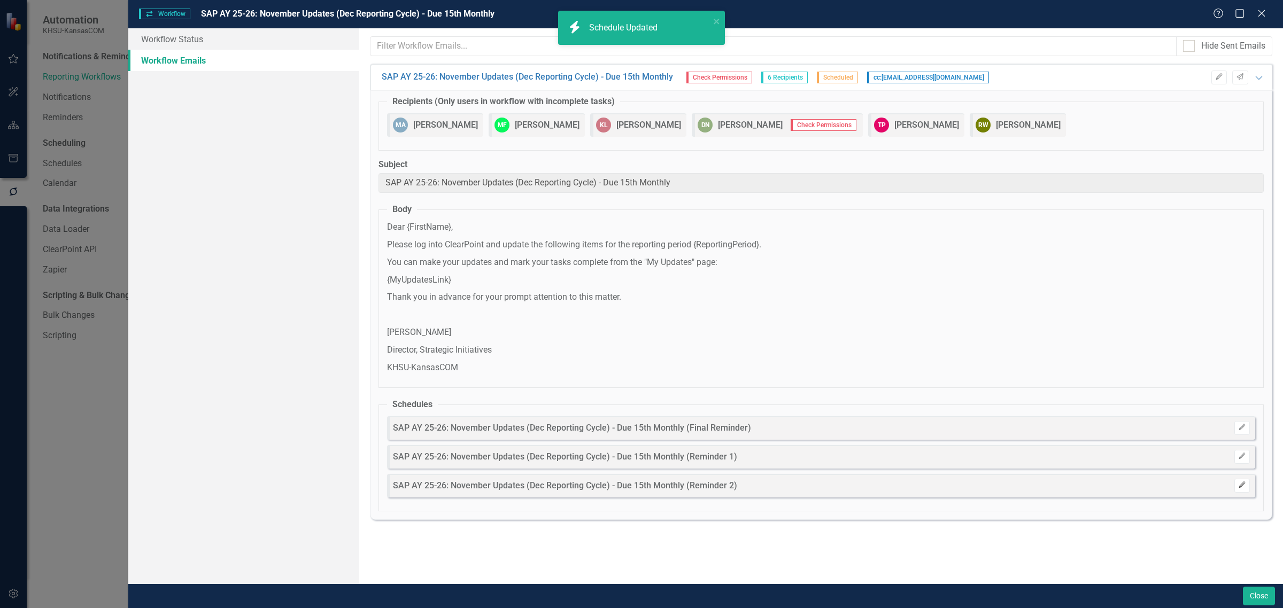
click at [1234, 485] on button "Edit" at bounding box center [1242, 486] width 16 height 14
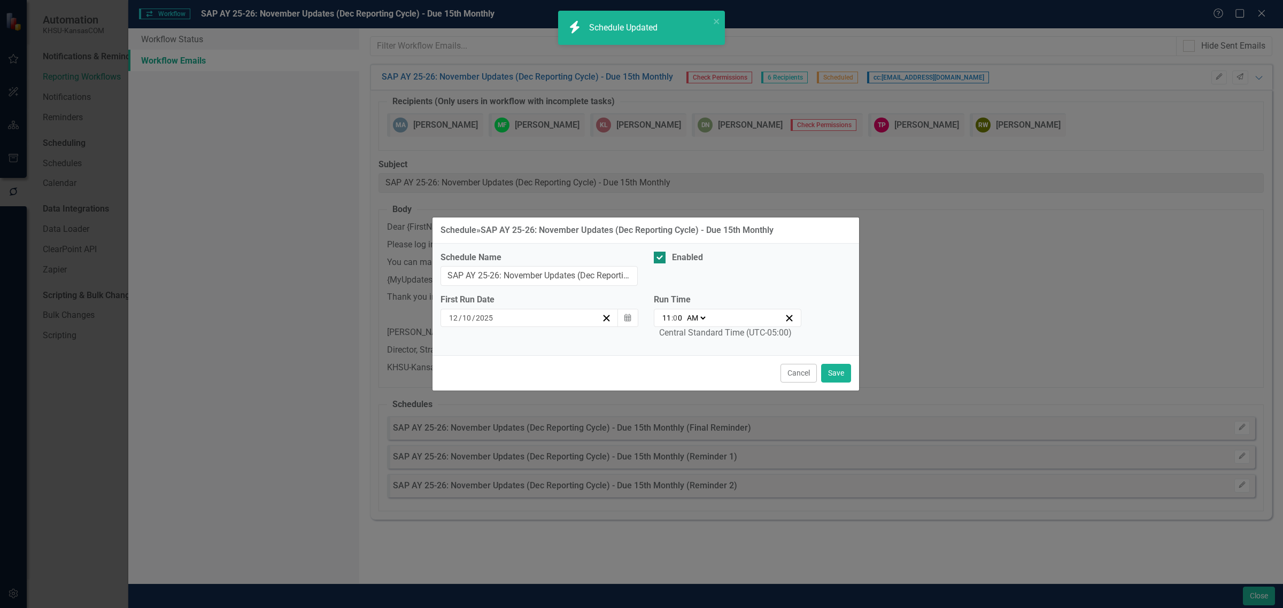
click at [687, 257] on div "Enabled" at bounding box center [687, 258] width 31 height 12
click at [661, 257] on input "Enabled" at bounding box center [657, 255] width 7 height 7
checkbox input "false"
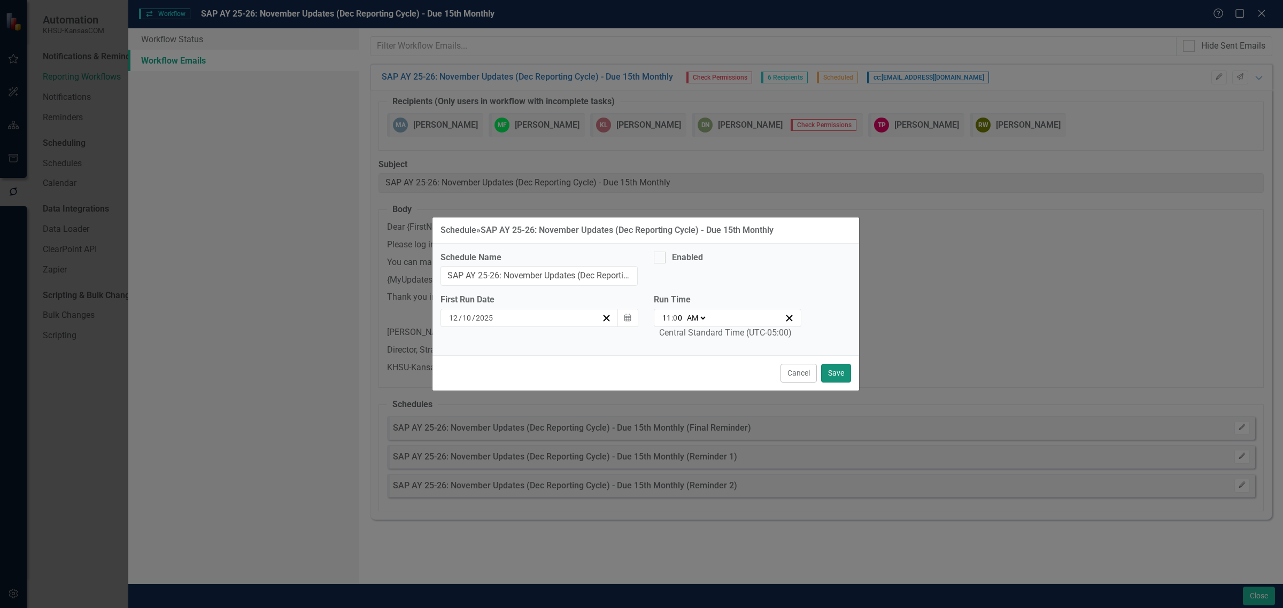
click at [838, 369] on button "Save" at bounding box center [836, 373] width 30 height 19
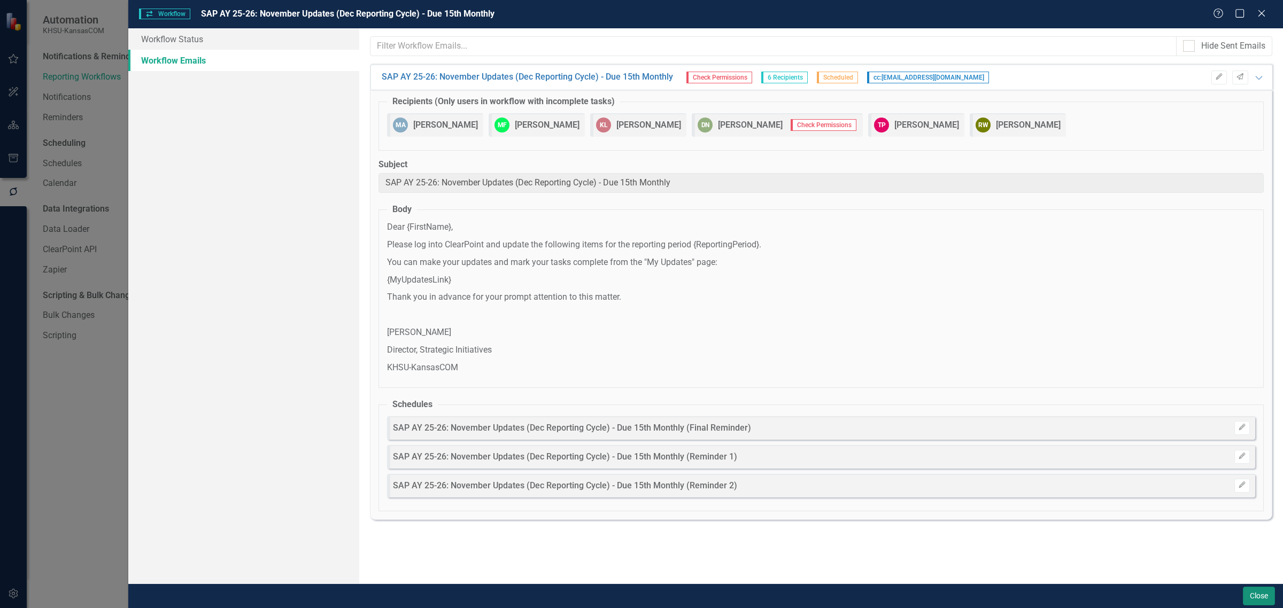
click at [1251, 599] on button "Close" at bounding box center [1259, 596] width 32 height 19
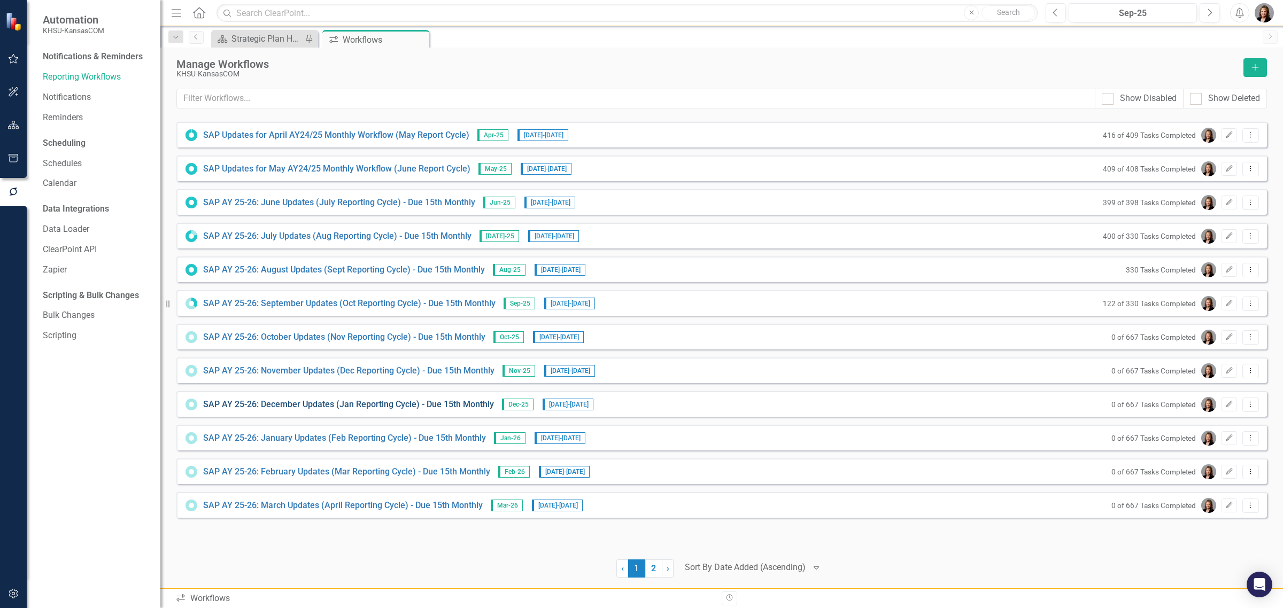
click at [343, 404] on link "SAP AY 25-26: December Updates (Jan Reporting Cycle) - Due 15th Monthly" at bounding box center [348, 405] width 291 height 12
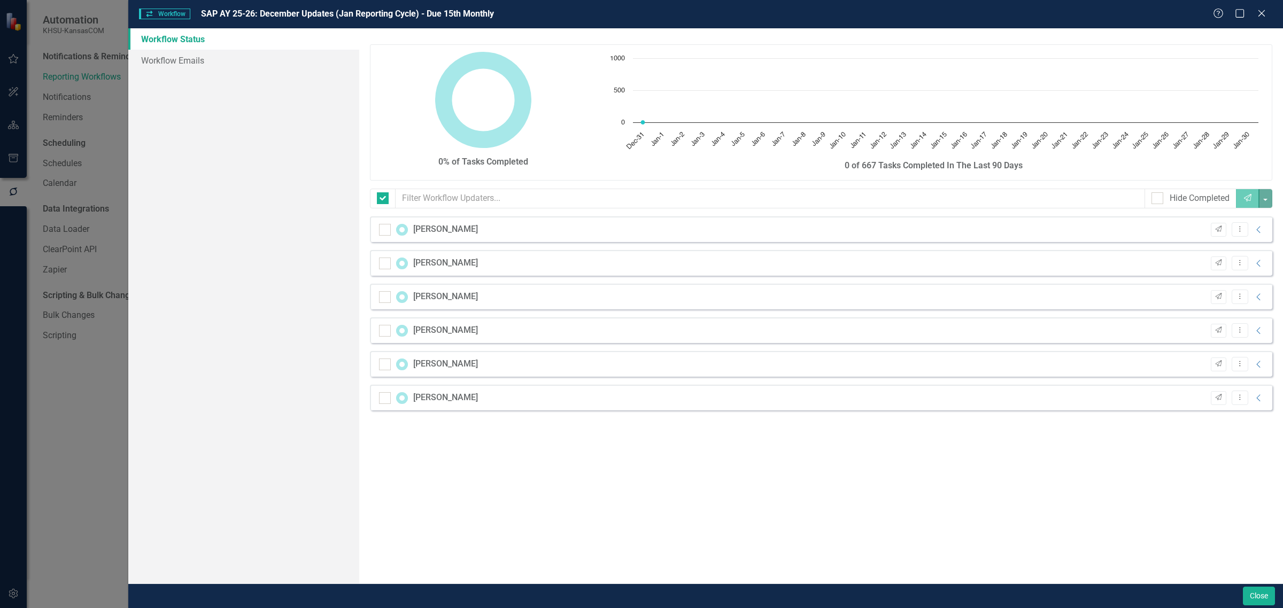
checkbox input "false"
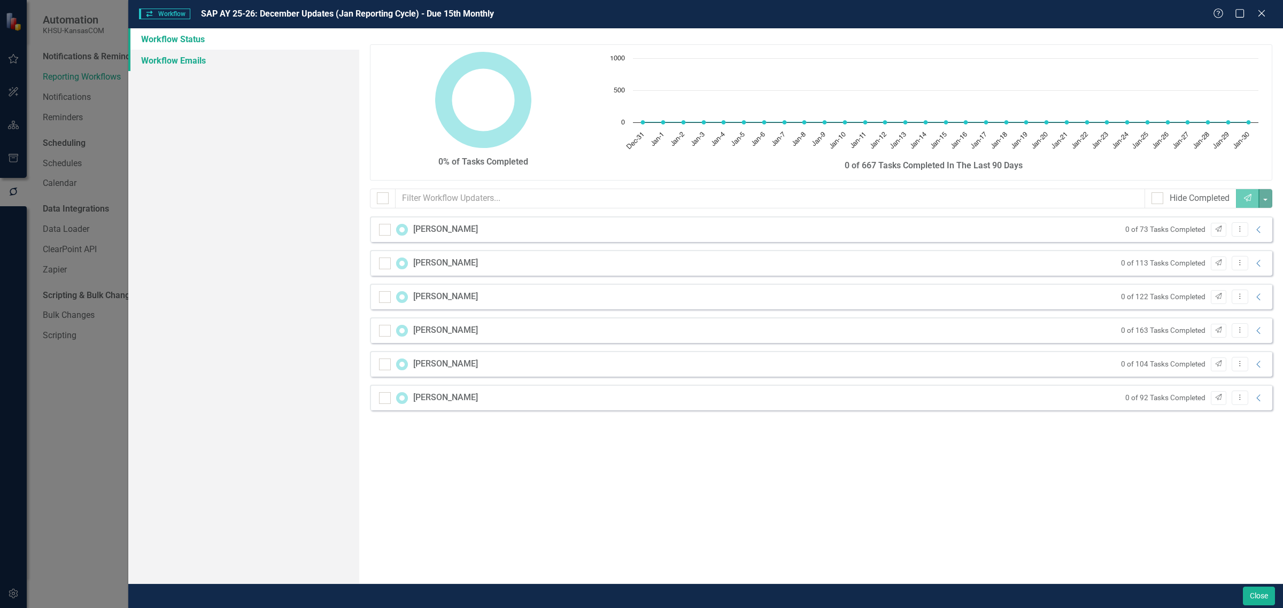
drag, startPoint x: 184, startPoint y: 65, endPoint x: 192, endPoint y: 68, distance: 8.6
click at [184, 65] on link "Workflow Emails" at bounding box center [243, 60] width 231 height 21
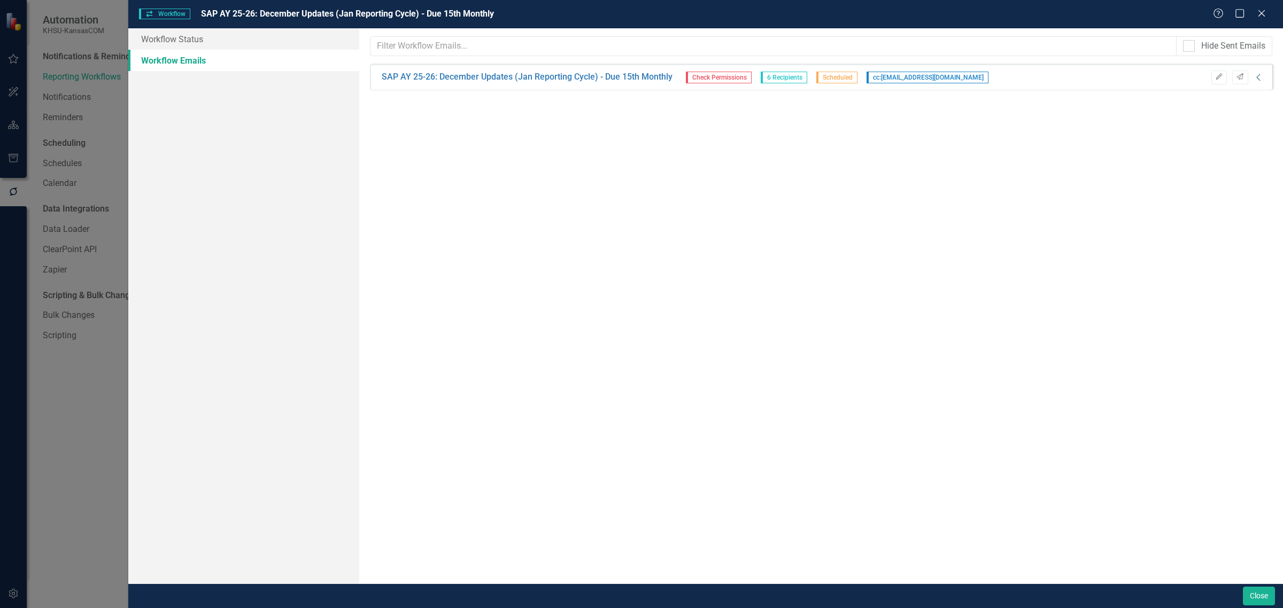
click at [1262, 78] on icon "Collapse" at bounding box center [1258, 77] width 11 height 9
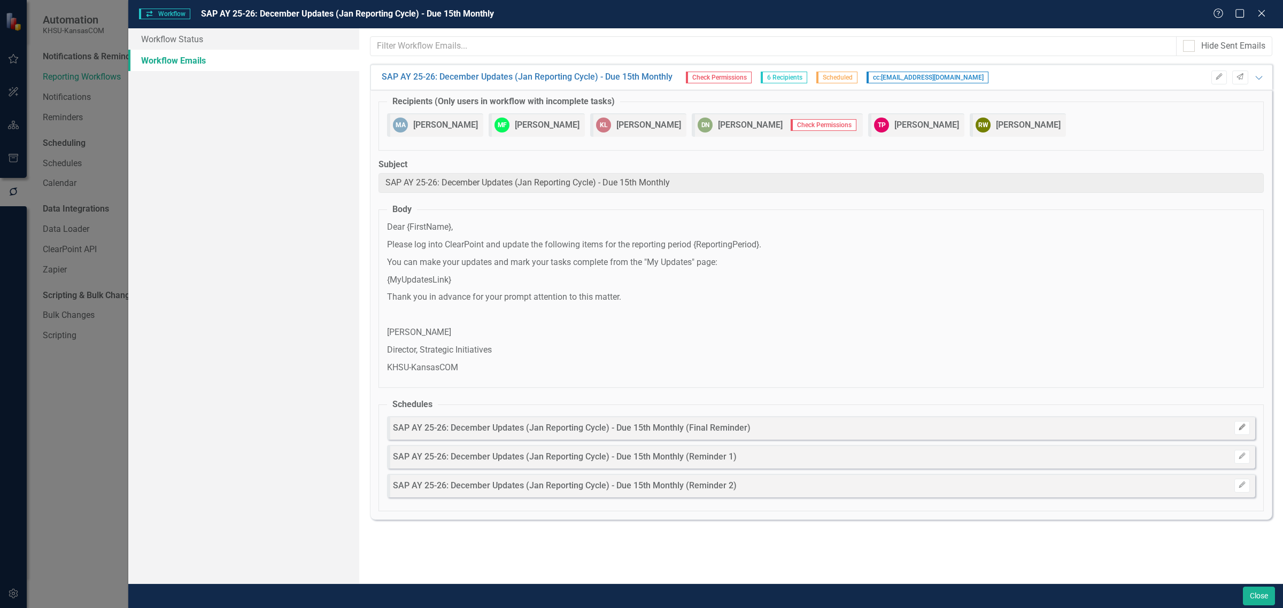
click at [1240, 425] on icon "Edit" at bounding box center [1242, 427] width 8 height 6
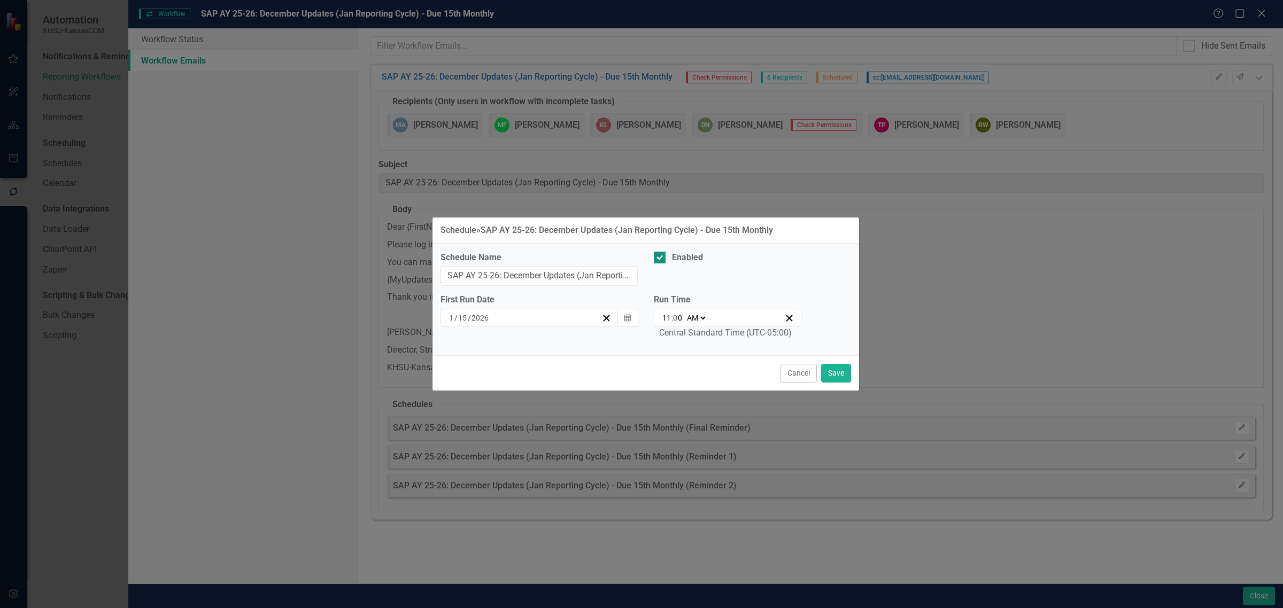
click at [691, 257] on div "Enabled" at bounding box center [687, 258] width 31 height 12
click at [661, 257] on input "Enabled" at bounding box center [657, 255] width 7 height 7
checkbox input "false"
click at [829, 371] on button "Save" at bounding box center [836, 373] width 30 height 19
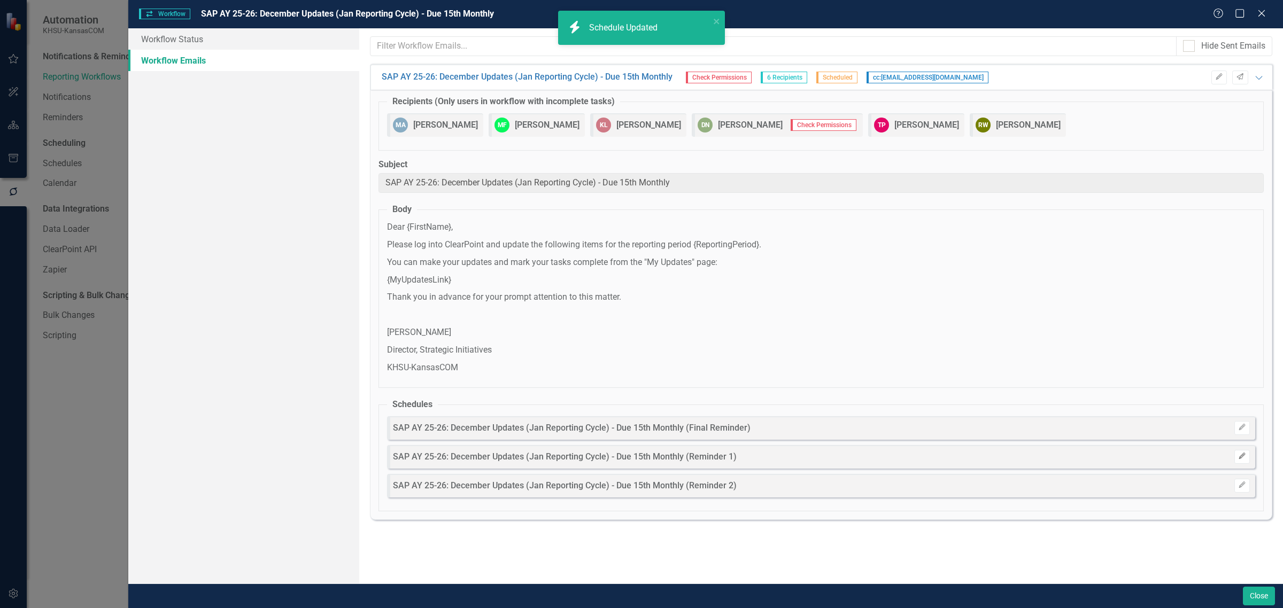
click at [1243, 459] on icon "Edit" at bounding box center [1242, 456] width 8 height 6
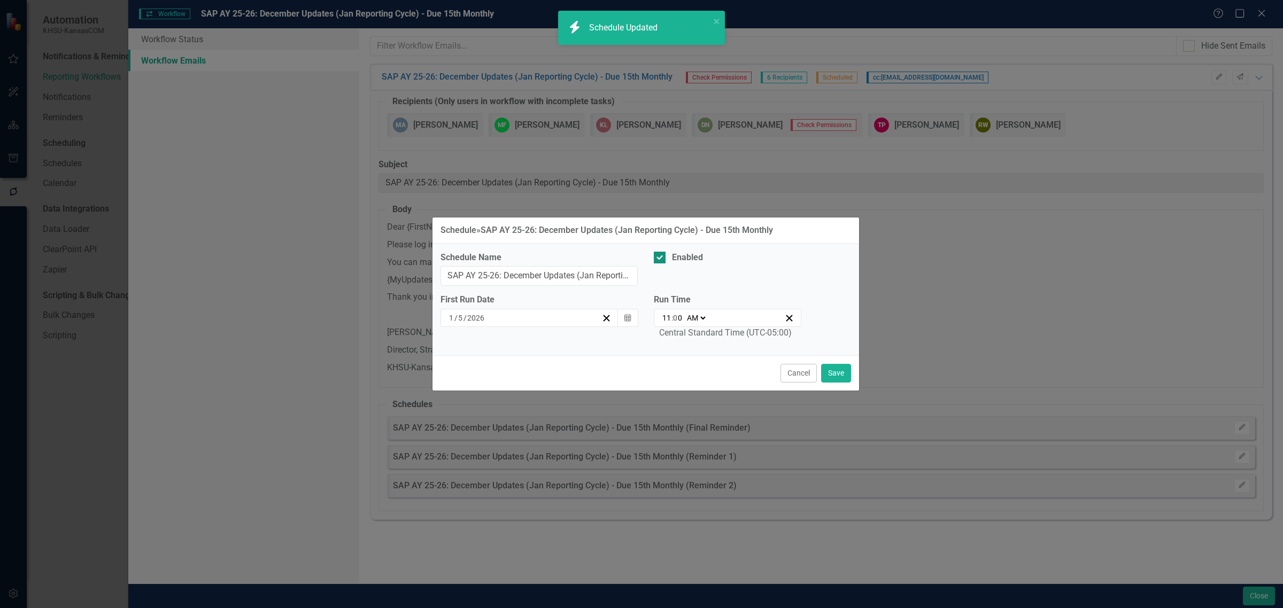
click at [672, 254] on div "Enabled" at bounding box center [687, 258] width 31 height 12
click at [661, 254] on input "Enabled" at bounding box center [657, 255] width 7 height 7
checkbox input "false"
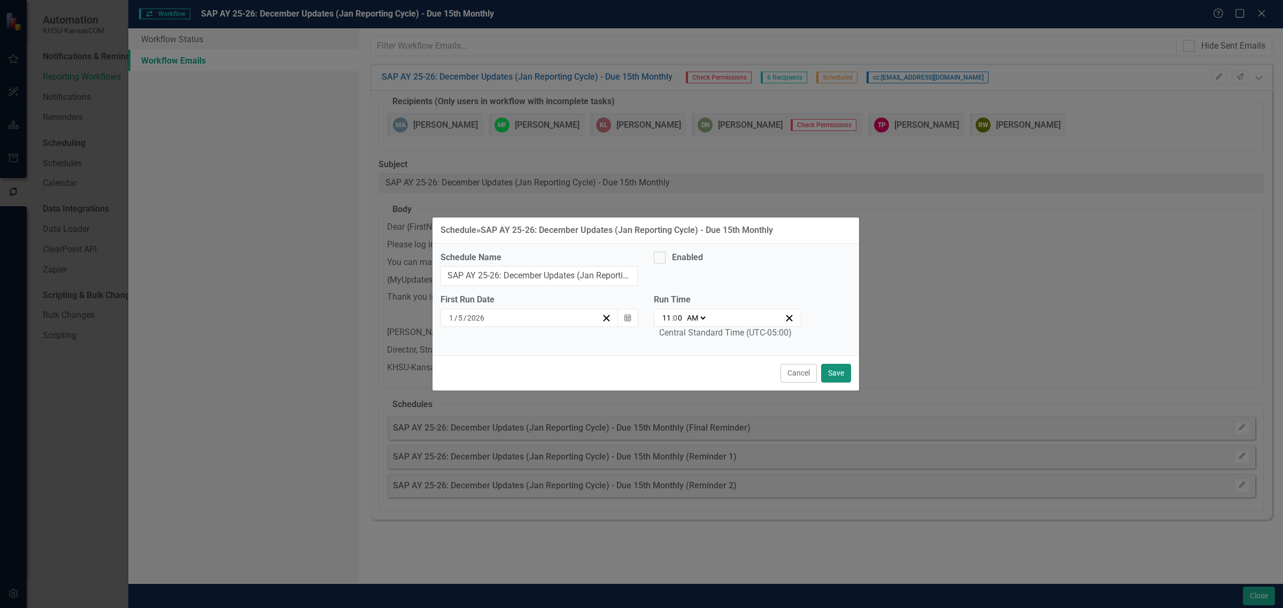
click at [840, 369] on button "Save" at bounding box center [836, 373] width 30 height 19
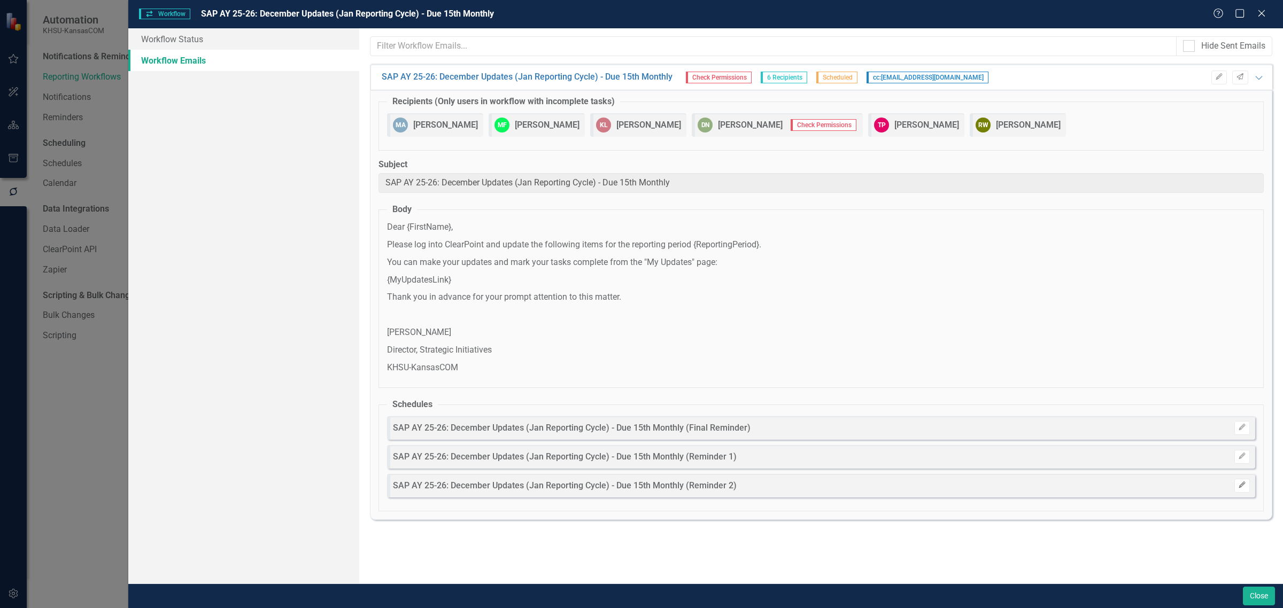
click at [1247, 487] on button "Edit" at bounding box center [1242, 486] width 16 height 14
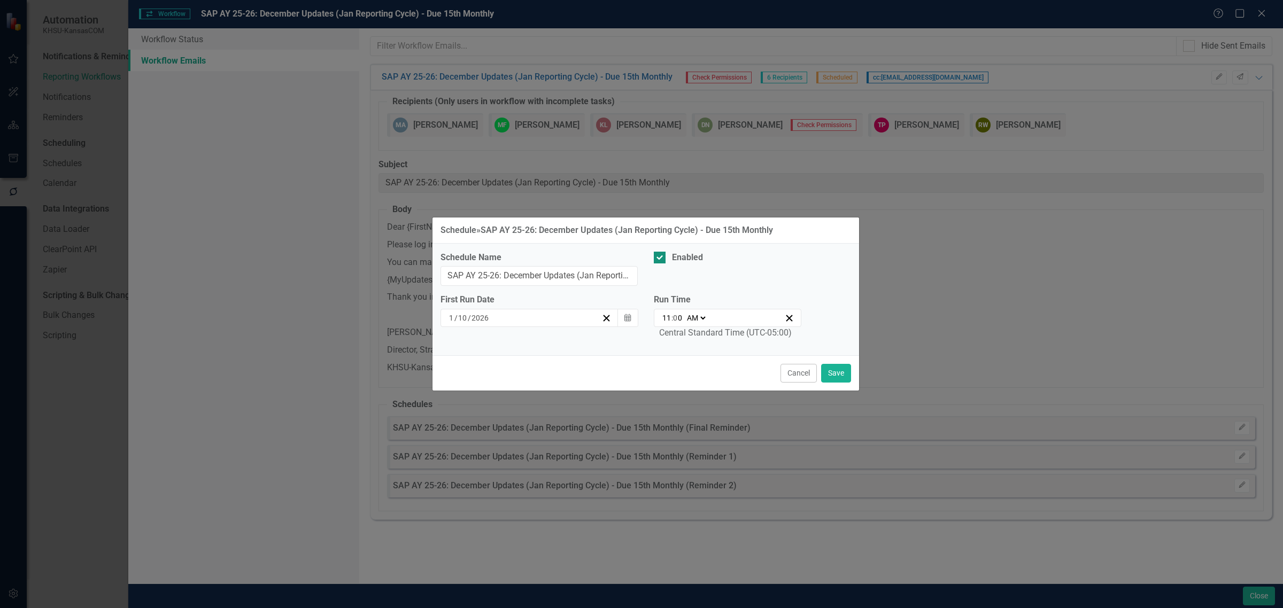
click at [678, 255] on div "Enabled" at bounding box center [687, 258] width 31 height 12
click at [661, 255] on input "Enabled" at bounding box center [657, 255] width 7 height 7
checkbox input "false"
click at [838, 372] on button "Save" at bounding box center [836, 373] width 30 height 19
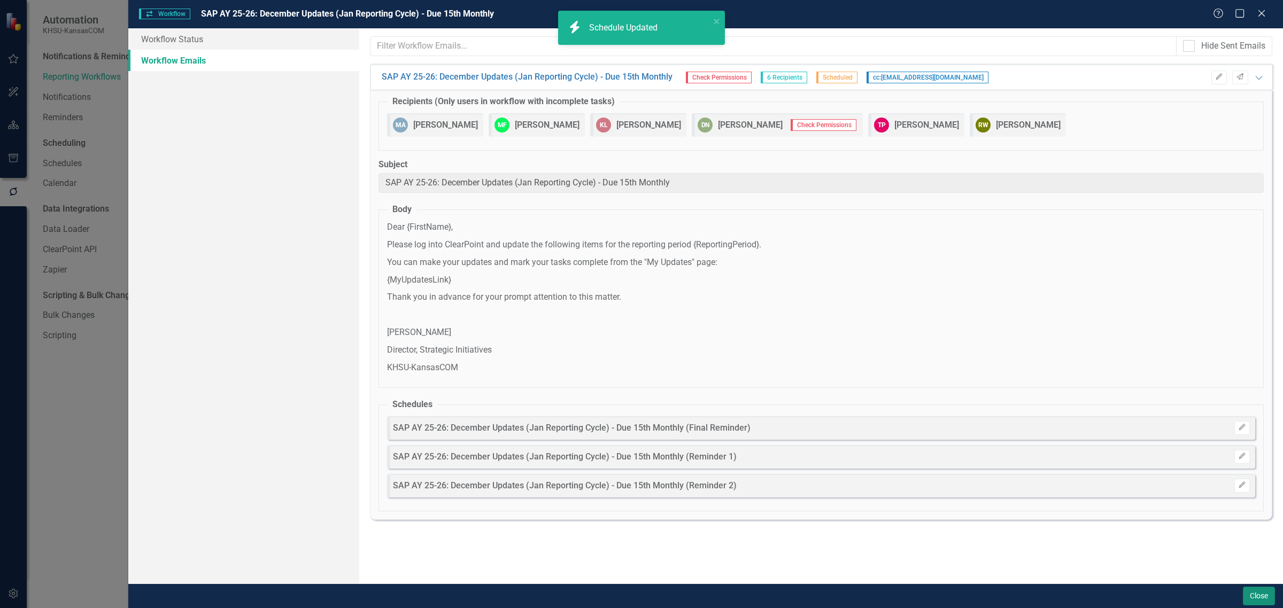
click at [1260, 591] on button "Close" at bounding box center [1259, 596] width 32 height 19
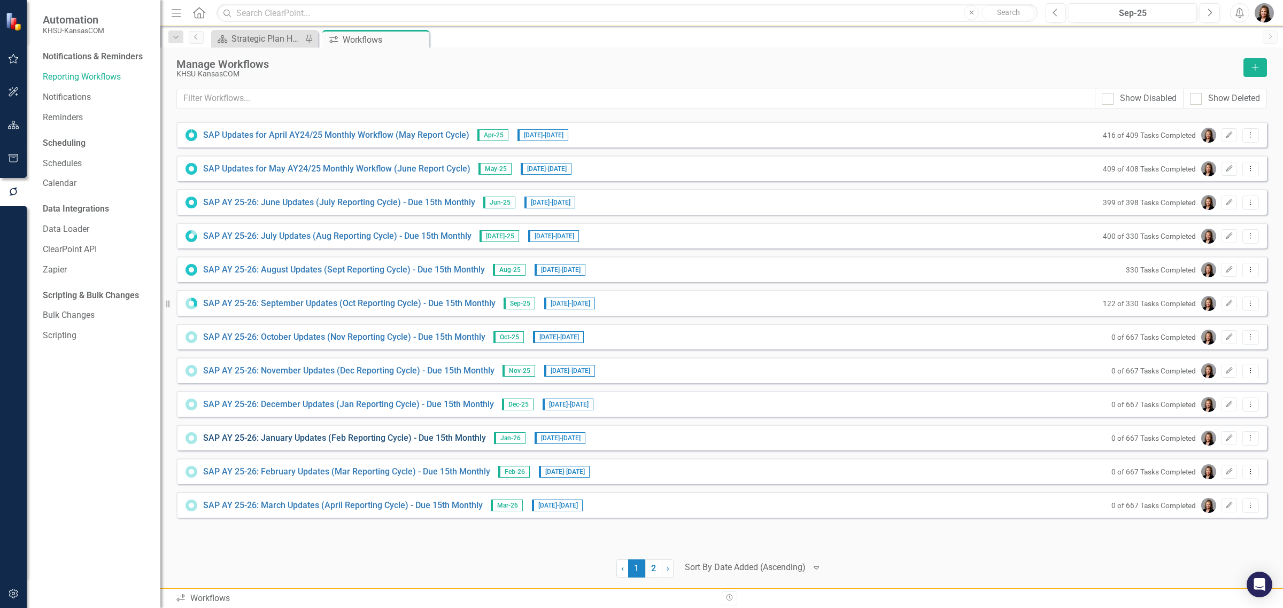
click at [332, 439] on link "SAP AY 25-26: January Updates (Feb Reporting Cycle) - Due 15th Monthly" at bounding box center [344, 438] width 283 height 12
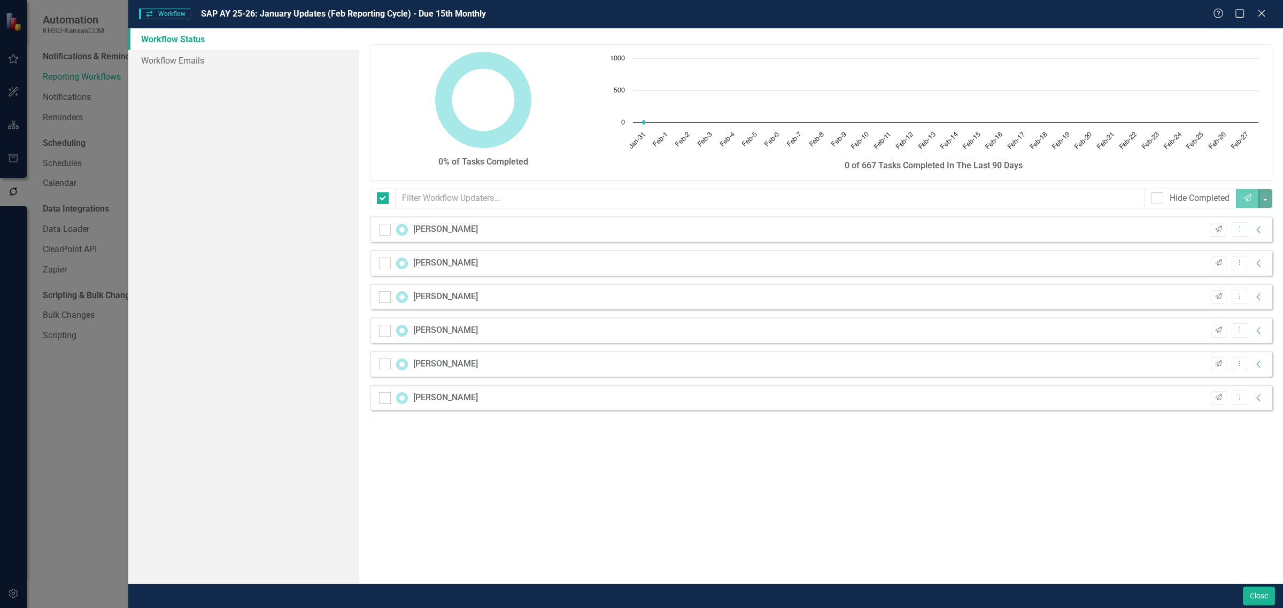
checkbox input "false"
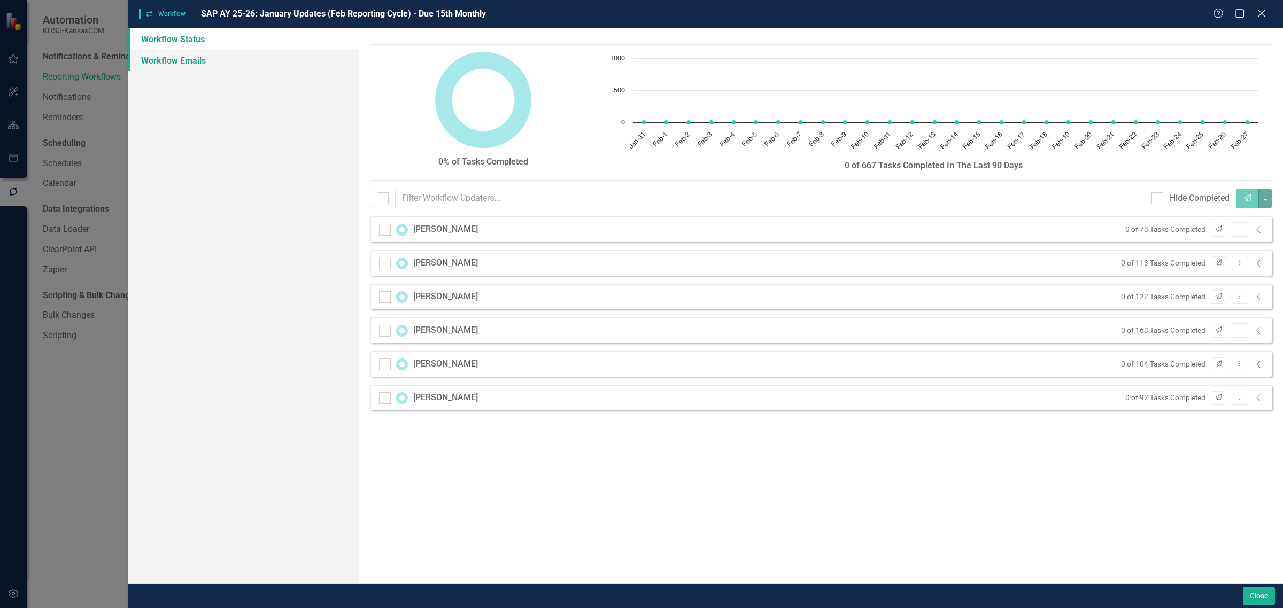
click at [206, 59] on link "Workflow Emails" at bounding box center [243, 60] width 231 height 21
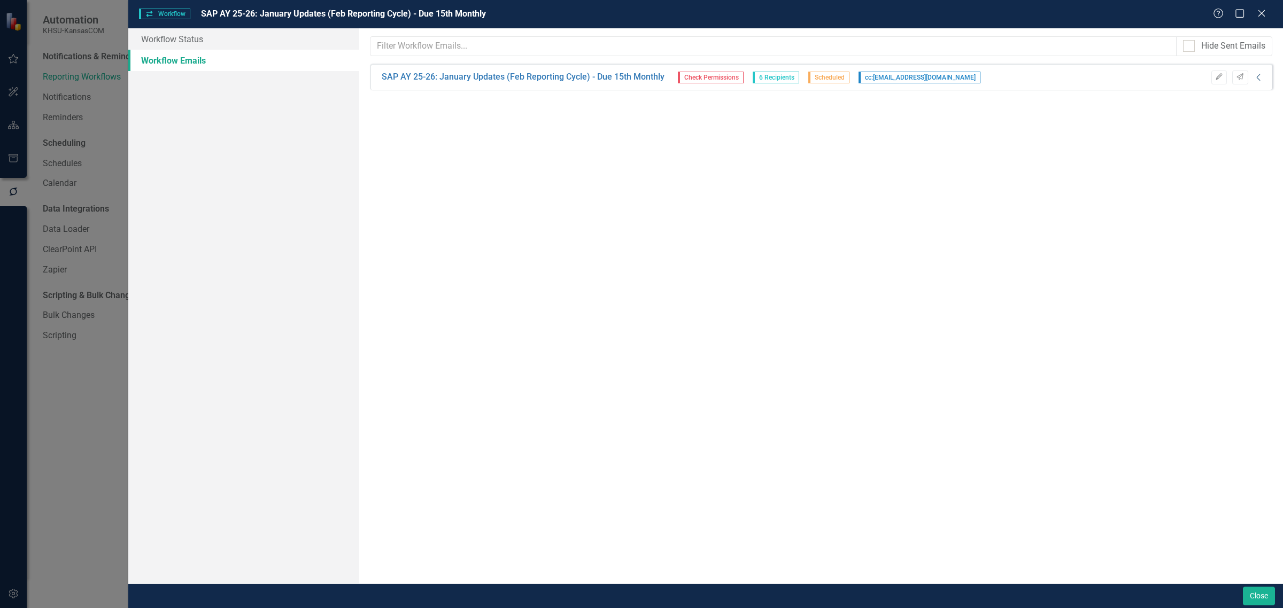
click at [1257, 78] on icon "Collapse" at bounding box center [1258, 77] width 11 height 9
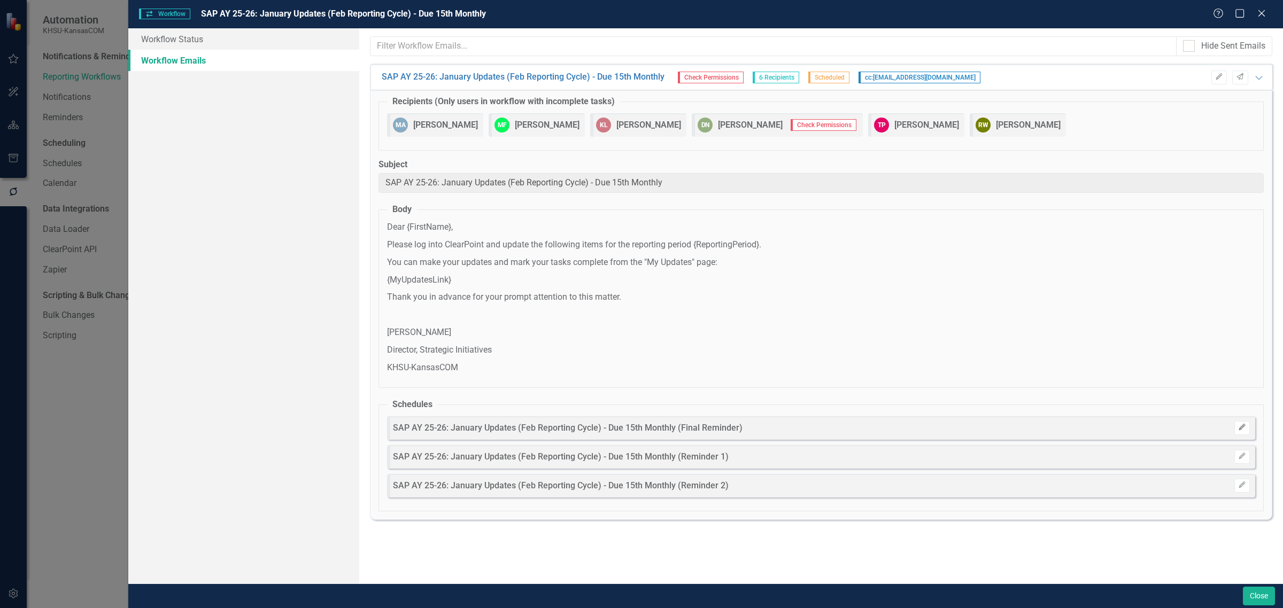
click at [1238, 429] on icon "Edit" at bounding box center [1242, 427] width 8 height 6
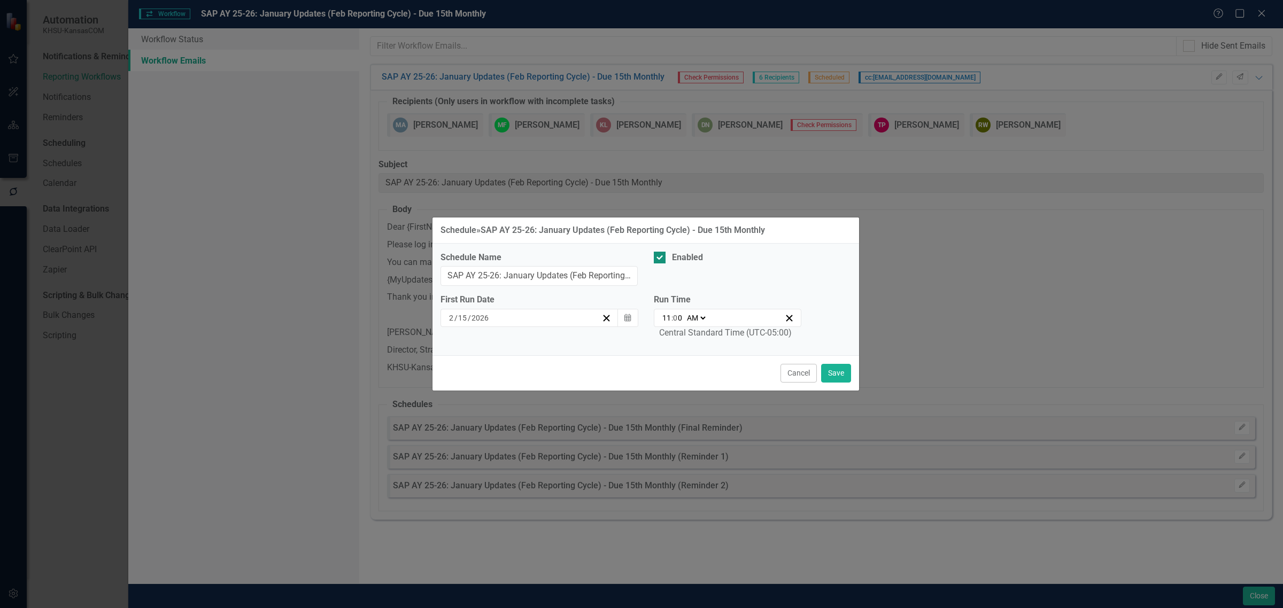
click at [682, 260] on div "Enabled" at bounding box center [687, 258] width 31 height 12
click at [661, 259] on input "Enabled" at bounding box center [657, 255] width 7 height 7
checkbox input "false"
click at [846, 374] on button "Save" at bounding box center [836, 373] width 30 height 19
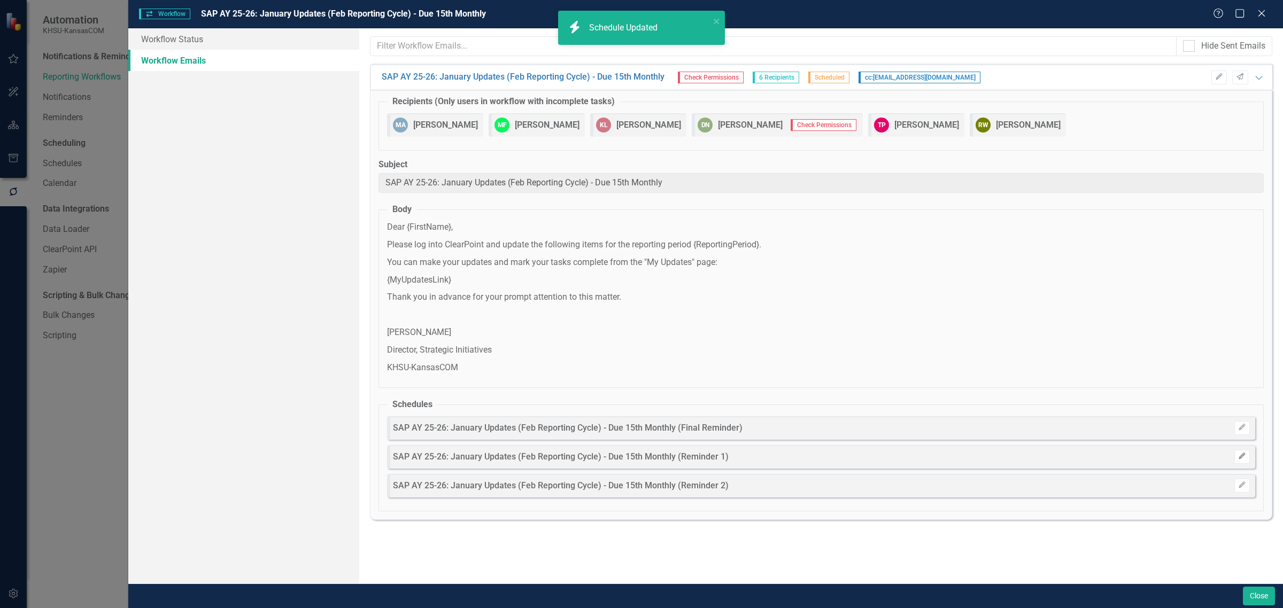
click at [1240, 460] on icon "Edit" at bounding box center [1242, 456] width 8 height 6
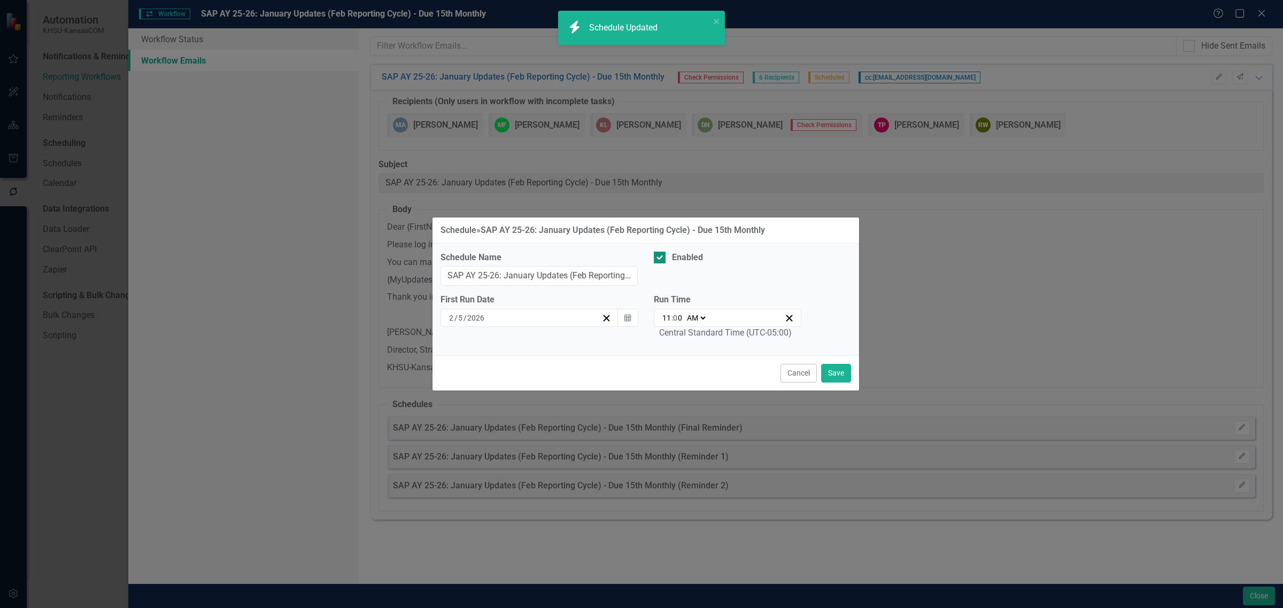
click at [674, 254] on div "Enabled" at bounding box center [687, 258] width 31 height 12
click at [661, 254] on input "Enabled" at bounding box center [657, 255] width 7 height 7
checkbox input "false"
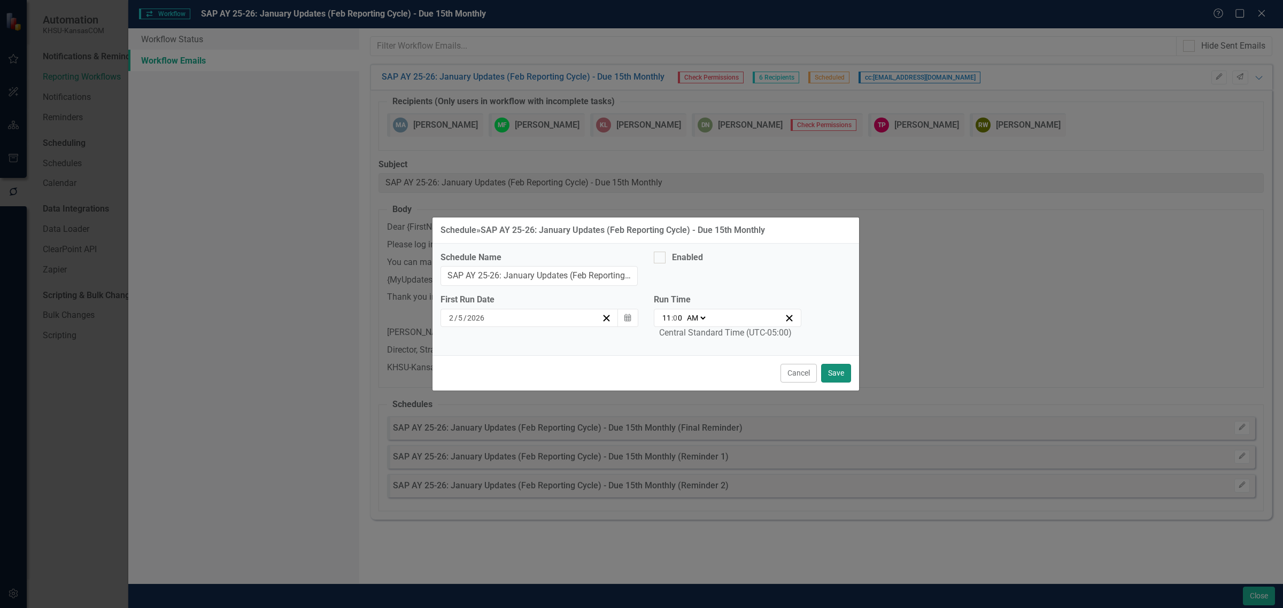
click at [838, 372] on button "Save" at bounding box center [836, 373] width 30 height 19
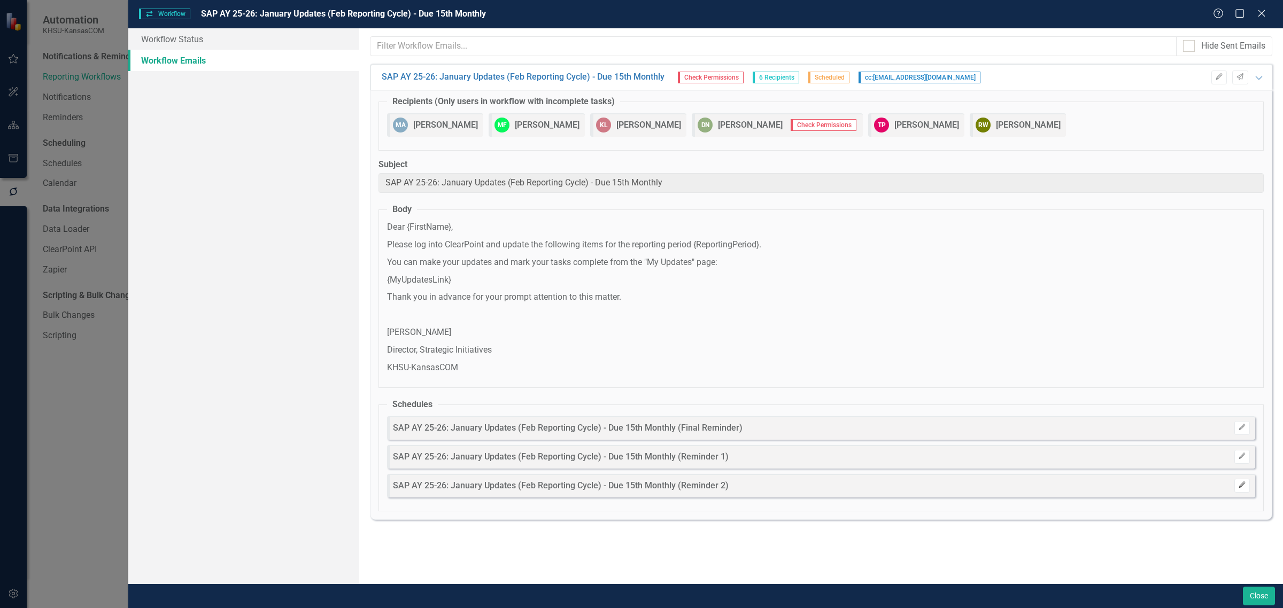
click at [1244, 488] on icon "Edit" at bounding box center [1242, 485] width 8 height 6
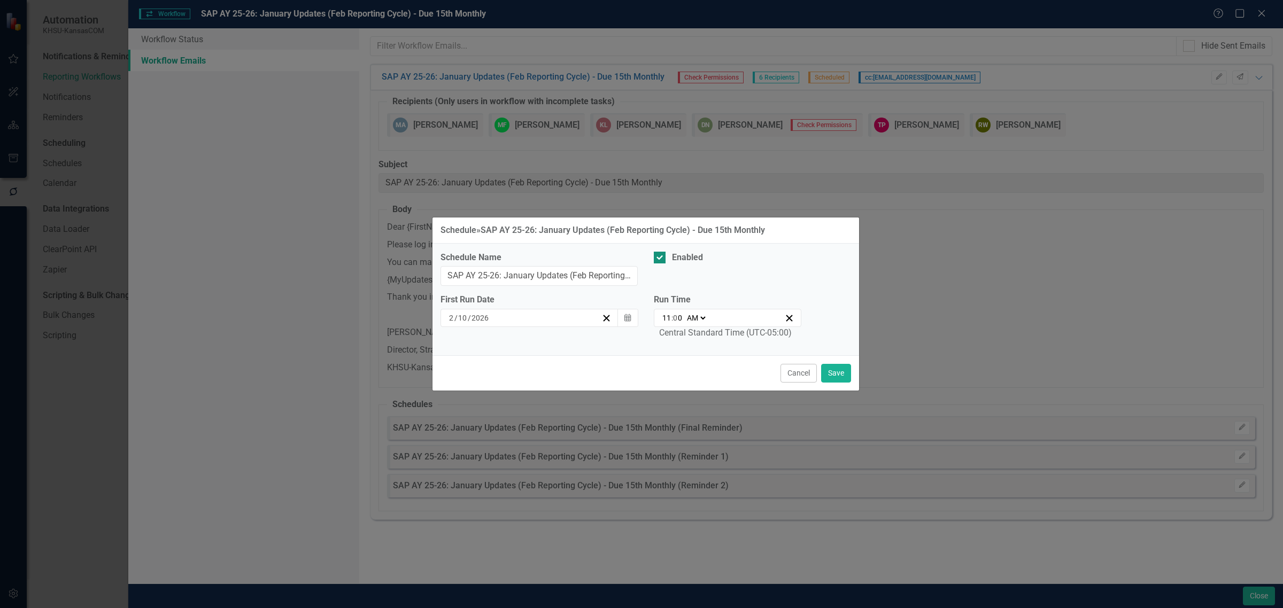
click at [698, 254] on div "Enabled" at bounding box center [687, 258] width 31 height 12
click at [661, 254] on input "Enabled" at bounding box center [657, 255] width 7 height 7
checkbox input "false"
click at [838, 369] on button "Save" at bounding box center [836, 373] width 30 height 19
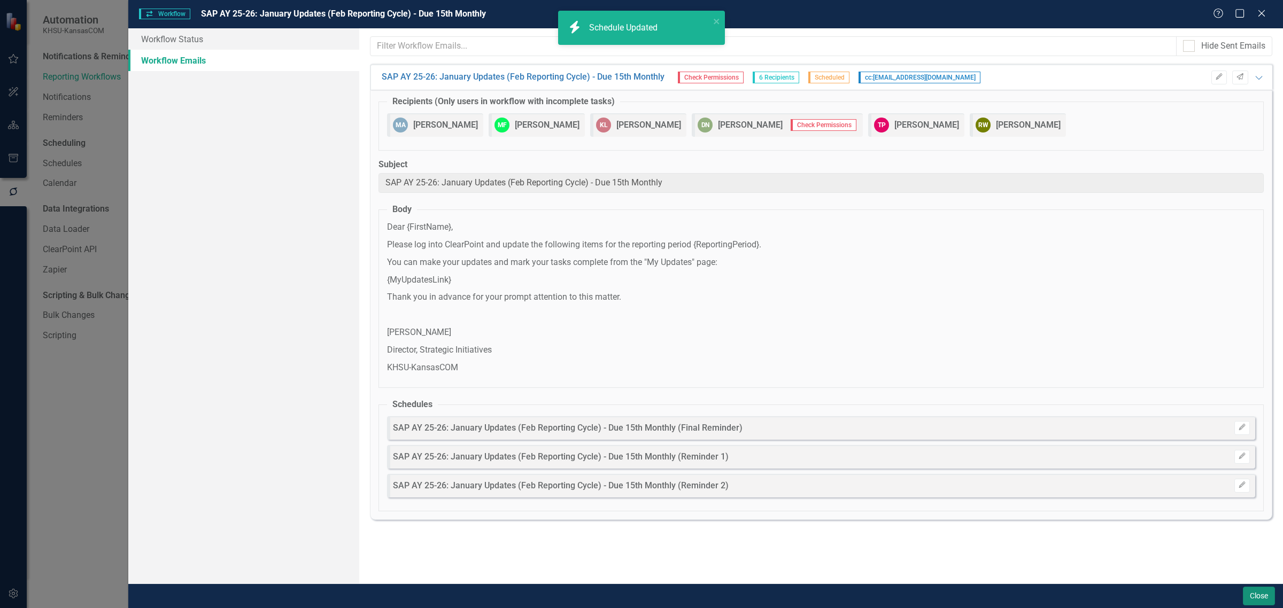
click at [1263, 597] on button "Close" at bounding box center [1259, 596] width 32 height 19
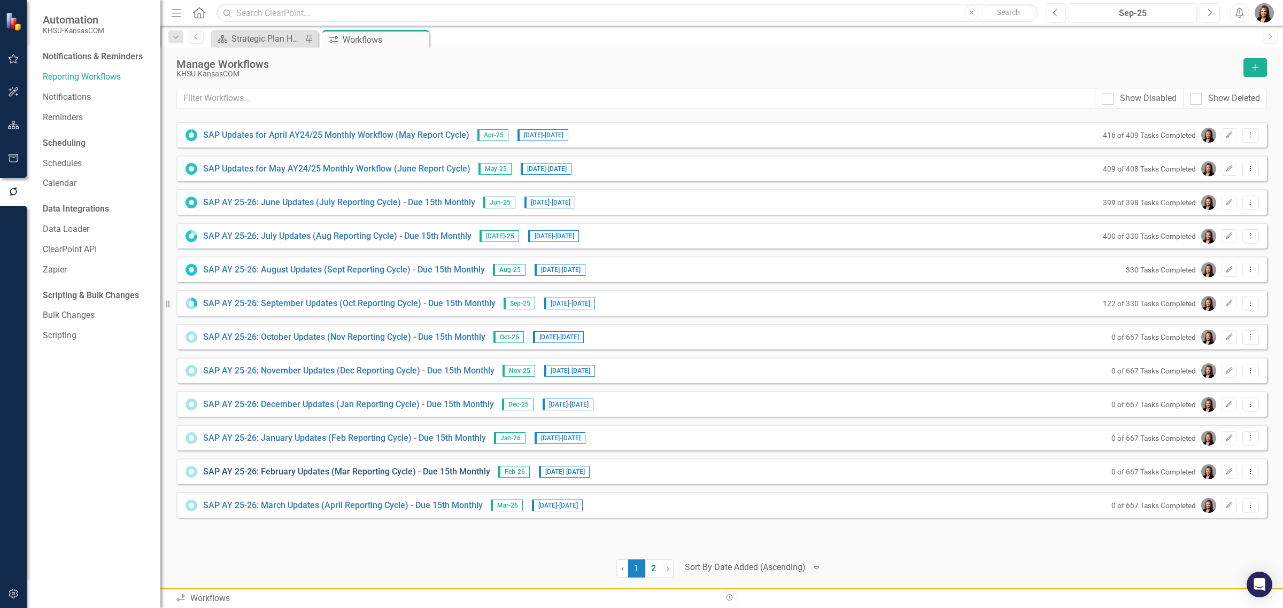
click at [400, 472] on link "SAP AY 25-26: February Updates (Mar Reporting Cycle) - Due 15th Monthly" at bounding box center [346, 472] width 287 height 12
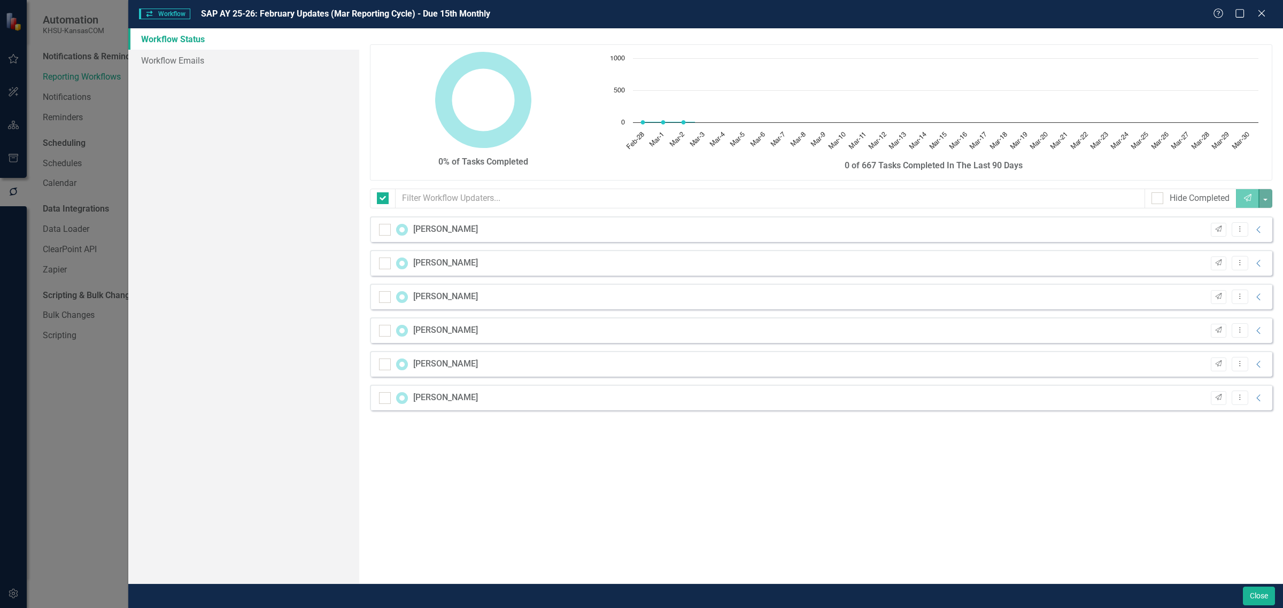
checkbox input "false"
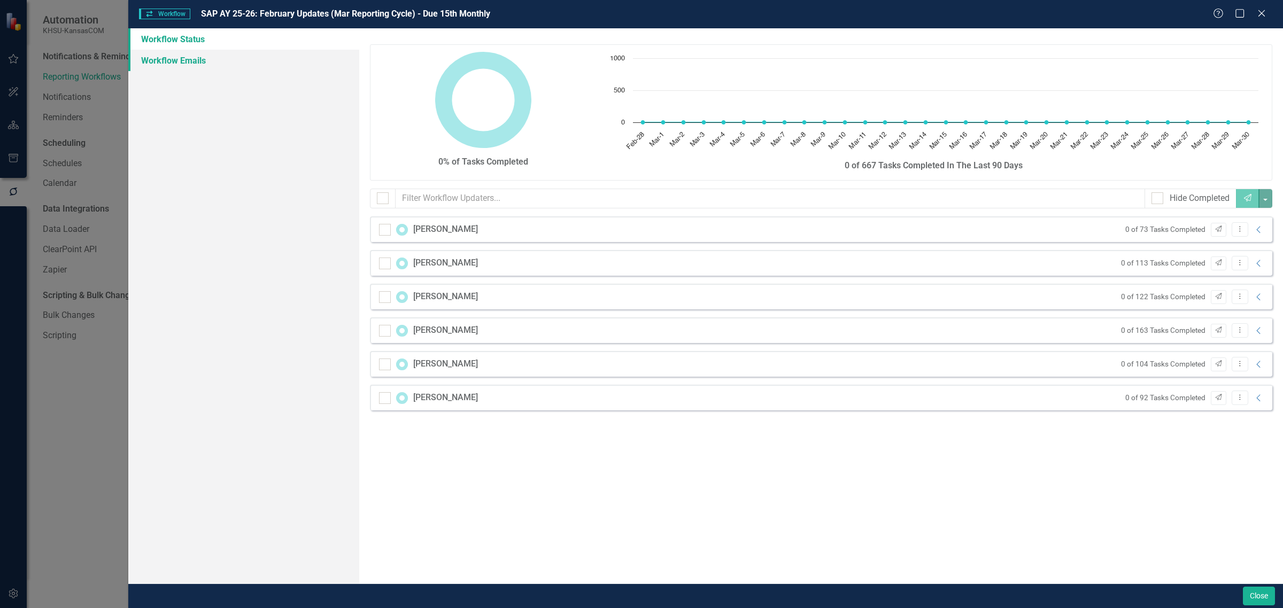
click at [185, 55] on link "Workflow Emails" at bounding box center [243, 60] width 231 height 21
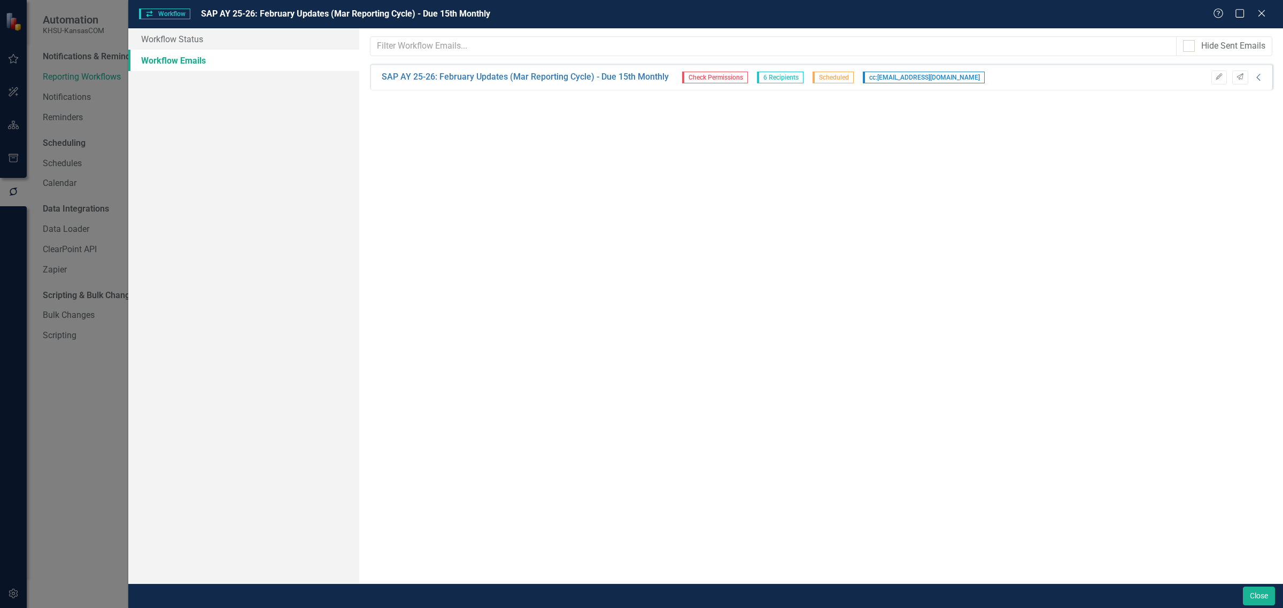
click at [1263, 74] on icon "Collapse" at bounding box center [1258, 77] width 11 height 9
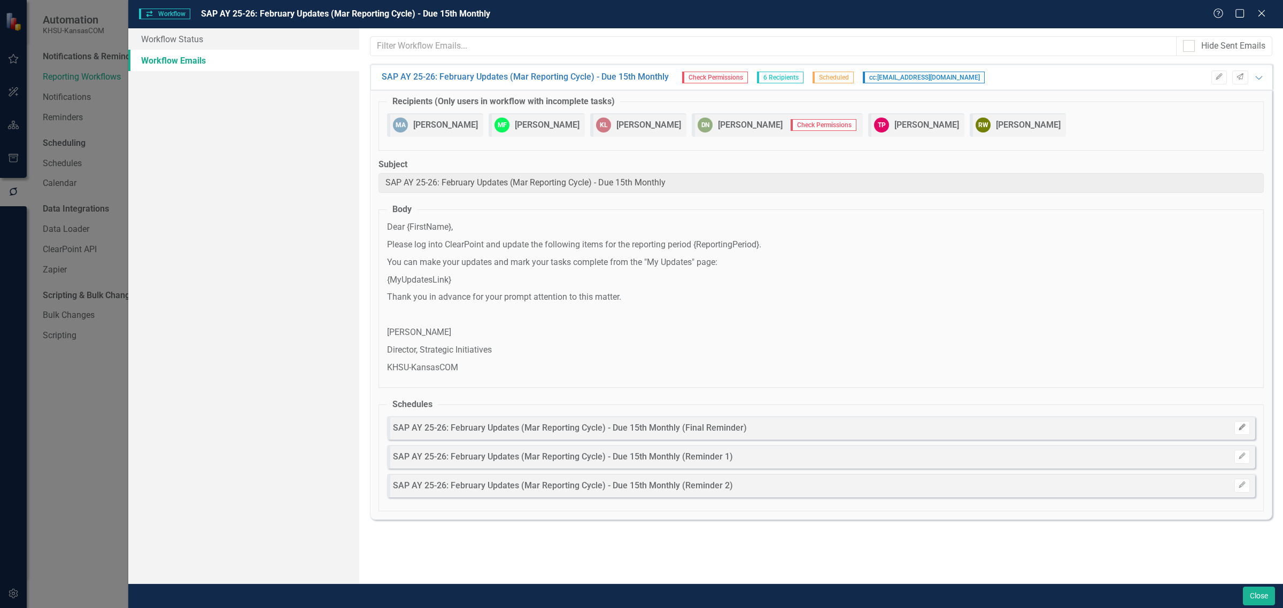
click at [1247, 431] on button "Edit" at bounding box center [1242, 428] width 16 height 14
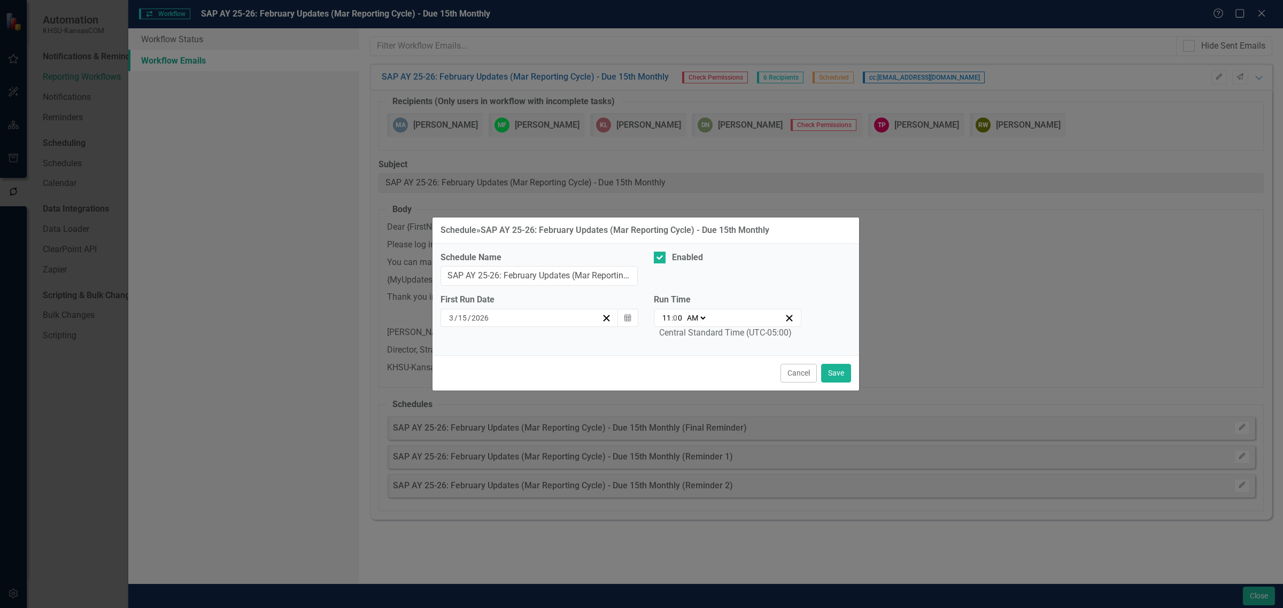
click at [691, 247] on div "Schedule Name SAP AY 25-26: February Updates (Mar Reporting Cycle) - Due 15th M…" at bounding box center [645, 300] width 427 height 112
click at [695, 257] on div "Enabled" at bounding box center [687, 258] width 31 height 12
click at [661, 257] on input "Enabled" at bounding box center [657, 255] width 7 height 7
checkbox input "false"
click at [840, 369] on button "Save" at bounding box center [836, 373] width 30 height 19
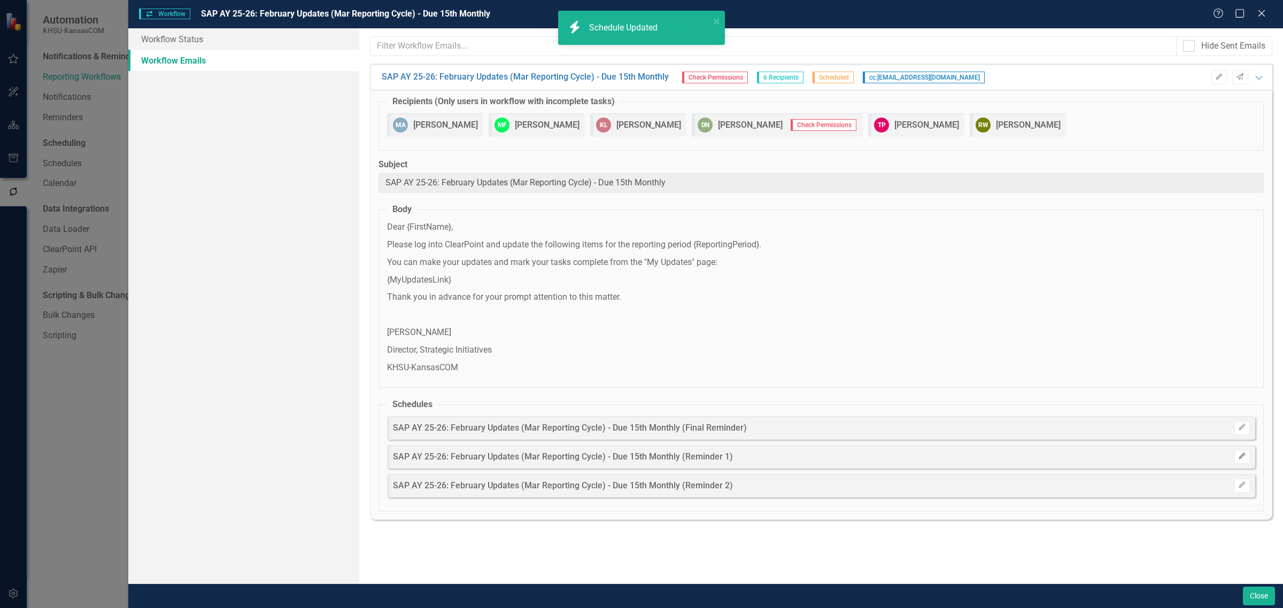
click at [1243, 459] on icon "Edit" at bounding box center [1242, 456] width 8 height 6
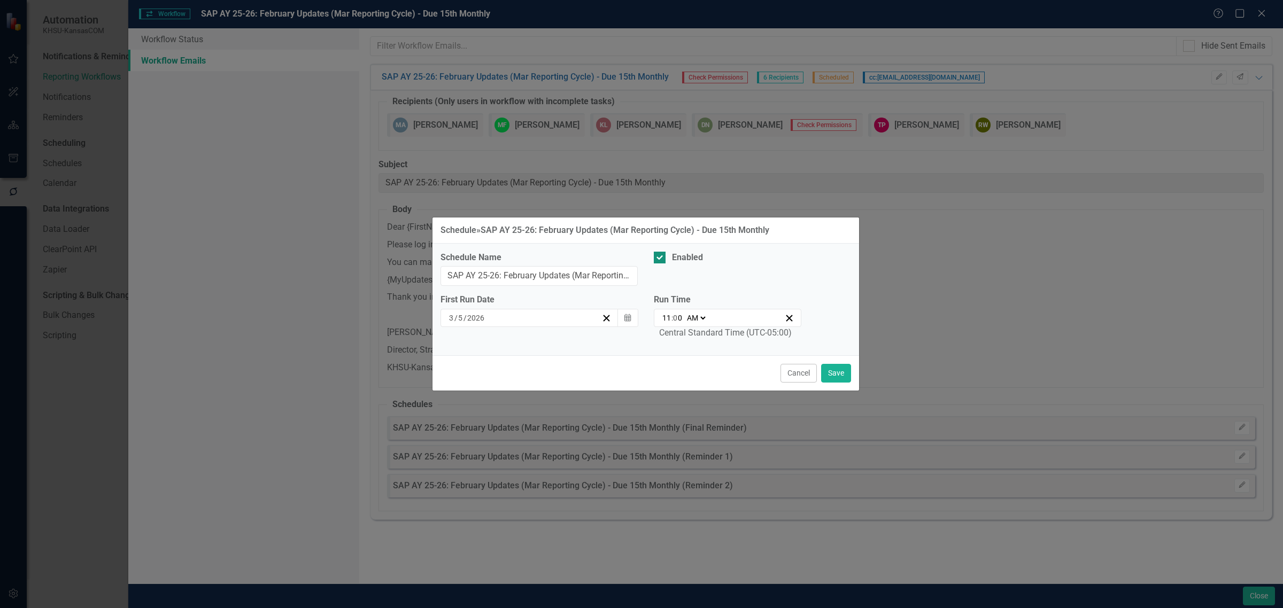
click at [673, 257] on div "Enabled" at bounding box center [687, 258] width 31 height 12
click at [661, 257] on input "Enabled" at bounding box center [657, 255] width 7 height 7
checkbox input "false"
click at [837, 370] on button "Save" at bounding box center [836, 373] width 30 height 19
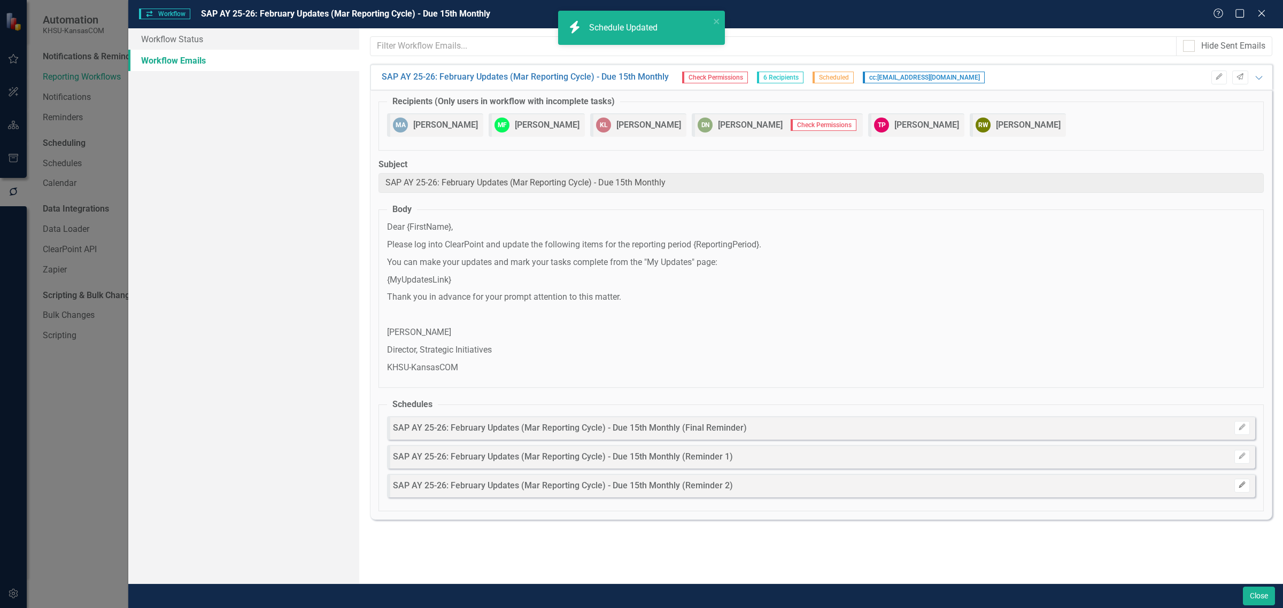
click at [1243, 482] on icon "Edit" at bounding box center [1242, 485] width 8 height 6
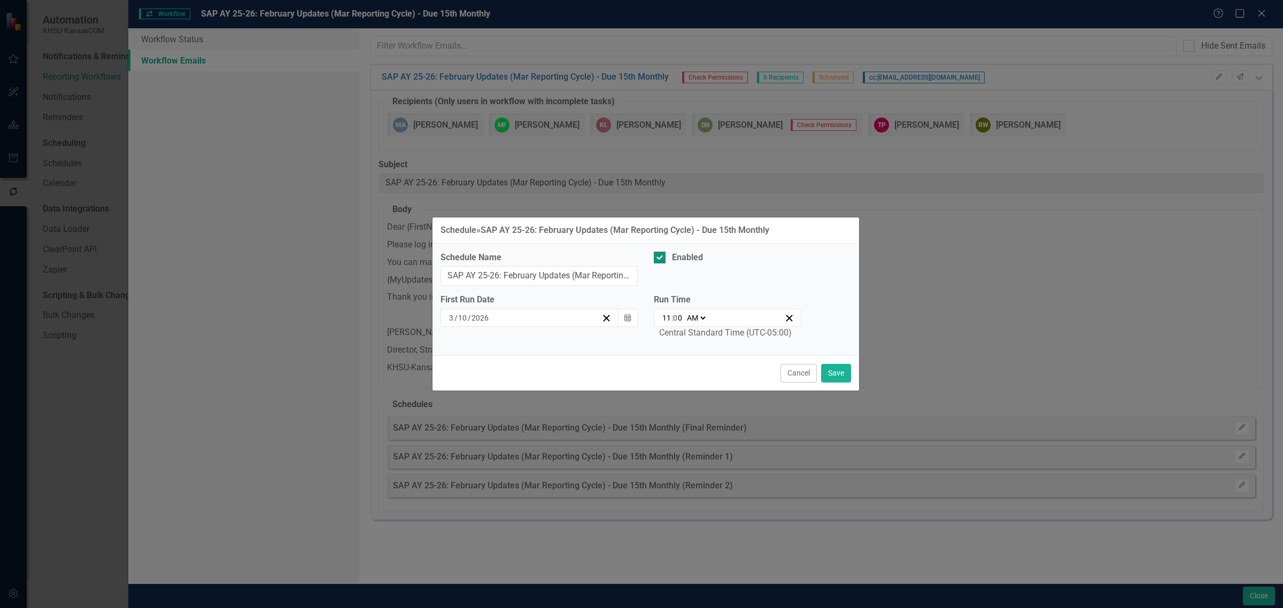
click at [675, 253] on div "Enabled" at bounding box center [687, 258] width 31 height 12
click at [661, 253] on input "Enabled" at bounding box center [657, 255] width 7 height 7
checkbox input "false"
click at [835, 376] on button "Save" at bounding box center [836, 373] width 30 height 19
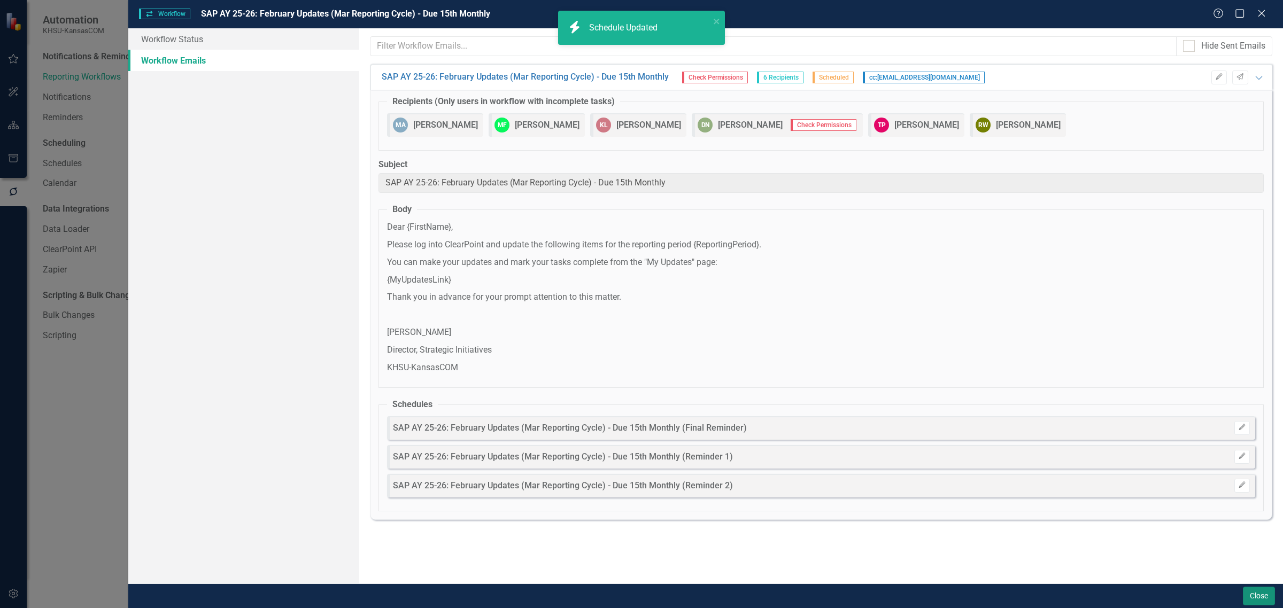
click at [1261, 594] on button "Close" at bounding box center [1259, 596] width 32 height 19
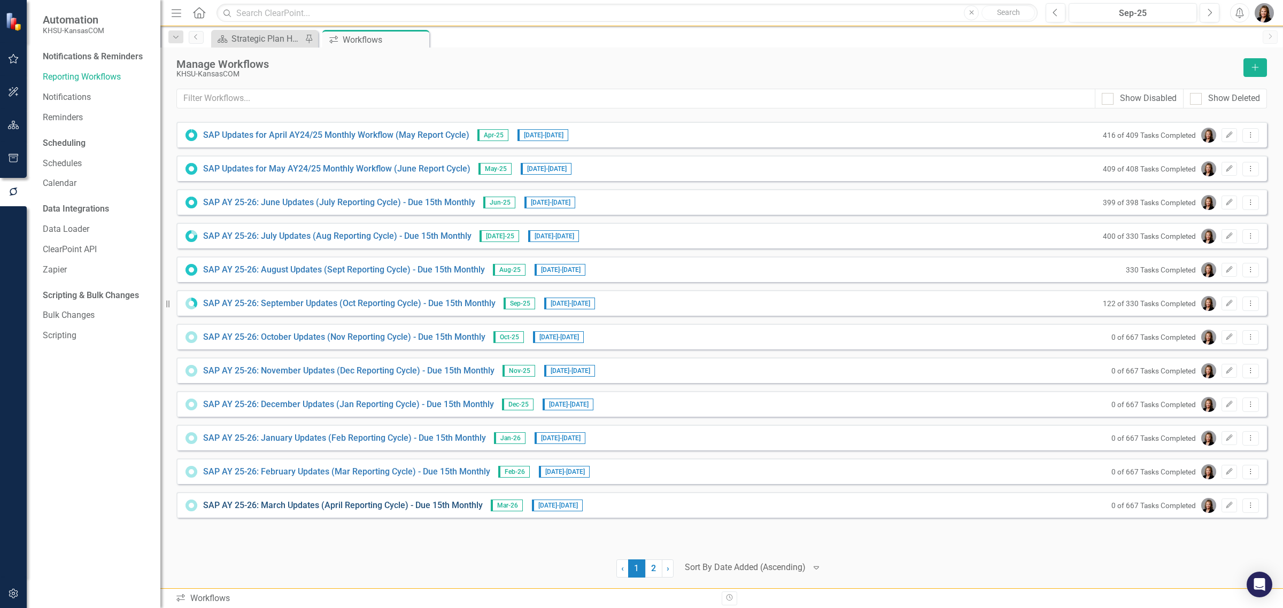
click at [348, 501] on link "SAP AY 25-26: March Updates (April Reporting Cycle) - Due 15th Monthly" at bounding box center [343, 506] width 280 height 12
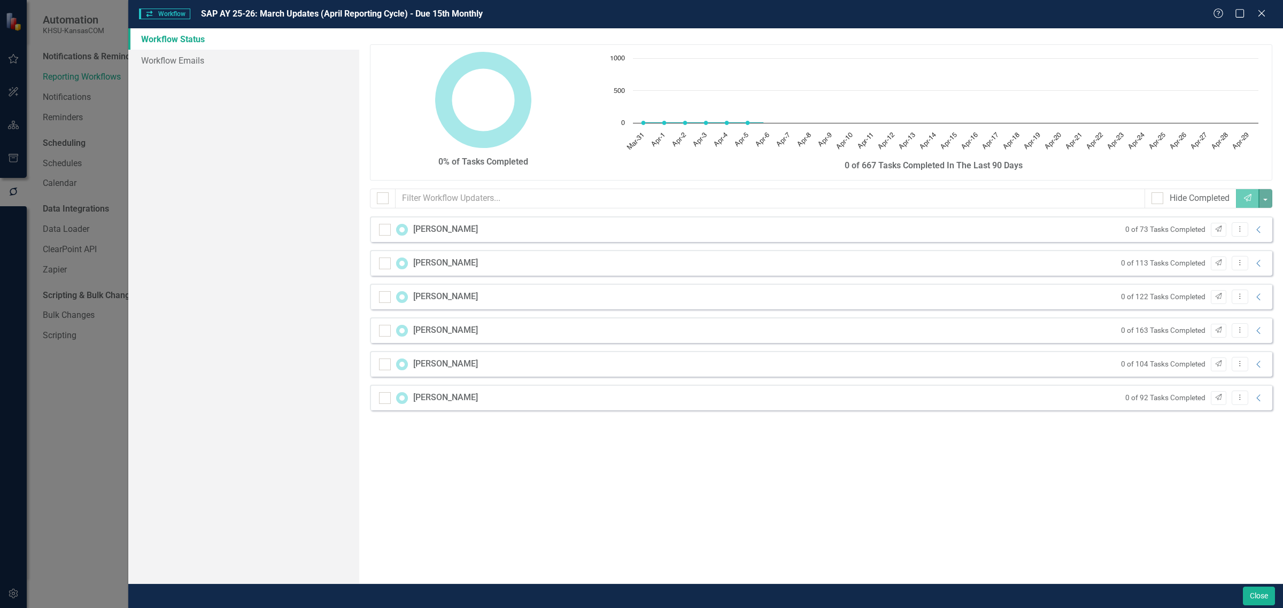
checkbox input "false"
click at [174, 59] on link "Workflow Emails" at bounding box center [243, 60] width 231 height 21
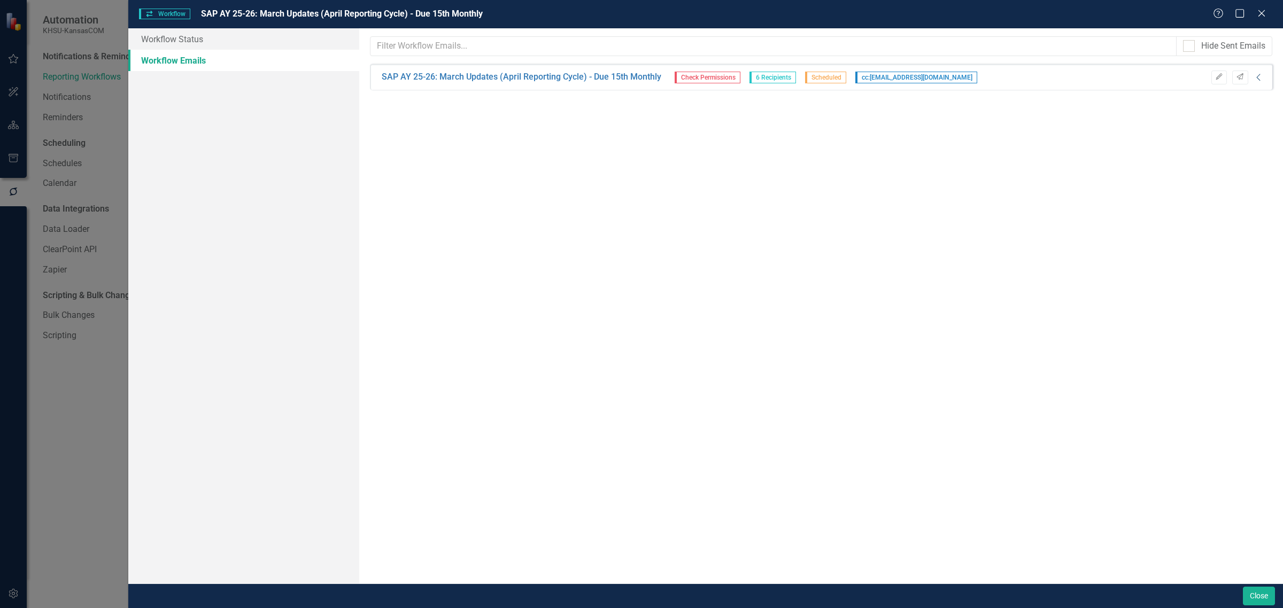
click at [1261, 78] on icon "Collapse" at bounding box center [1258, 77] width 11 height 9
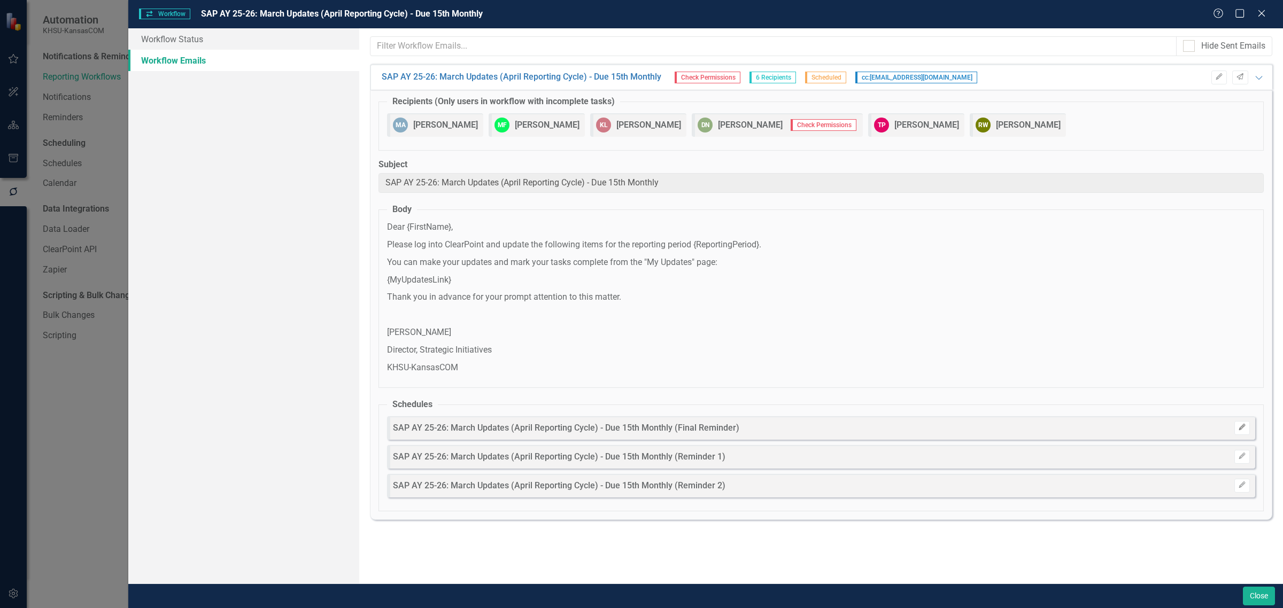
click at [1239, 429] on icon "button" at bounding box center [1241, 427] width 6 height 6
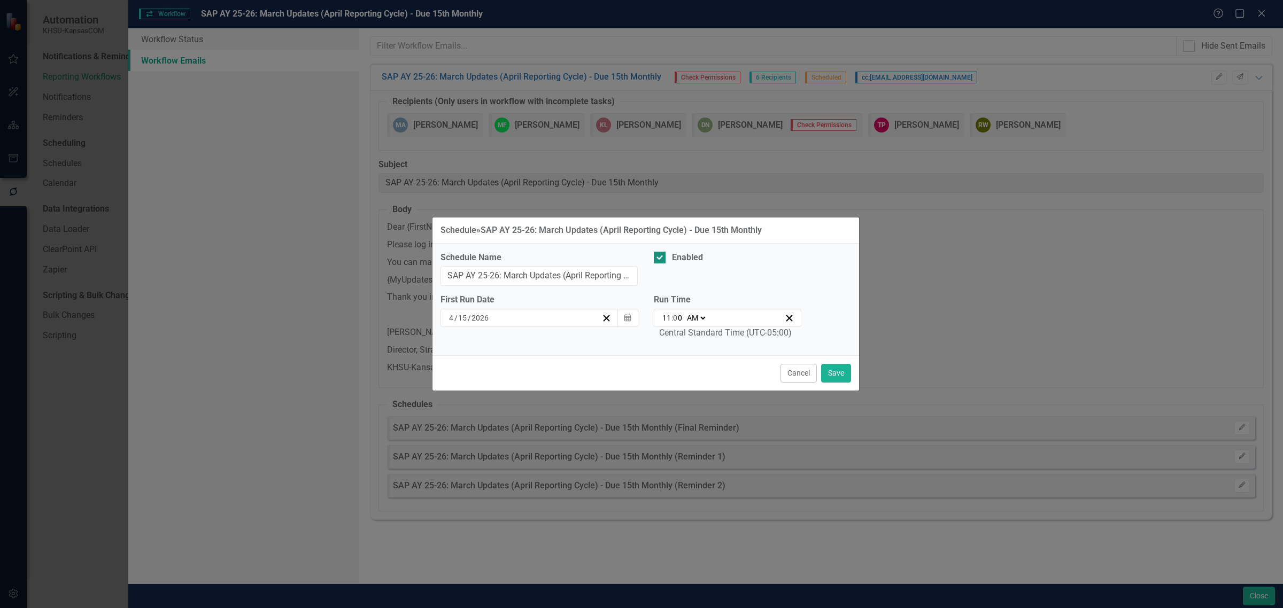
click at [684, 257] on div "Enabled" at bounding box center [687, 258] width 31 height 12
click at [661, 257] on input "Enabled" at bounding box center [657, 255] width 7 height 7
checkbox input "false"
click at [842, 371] on button "Save" at bounding box center [836, 373] width 30 height 19
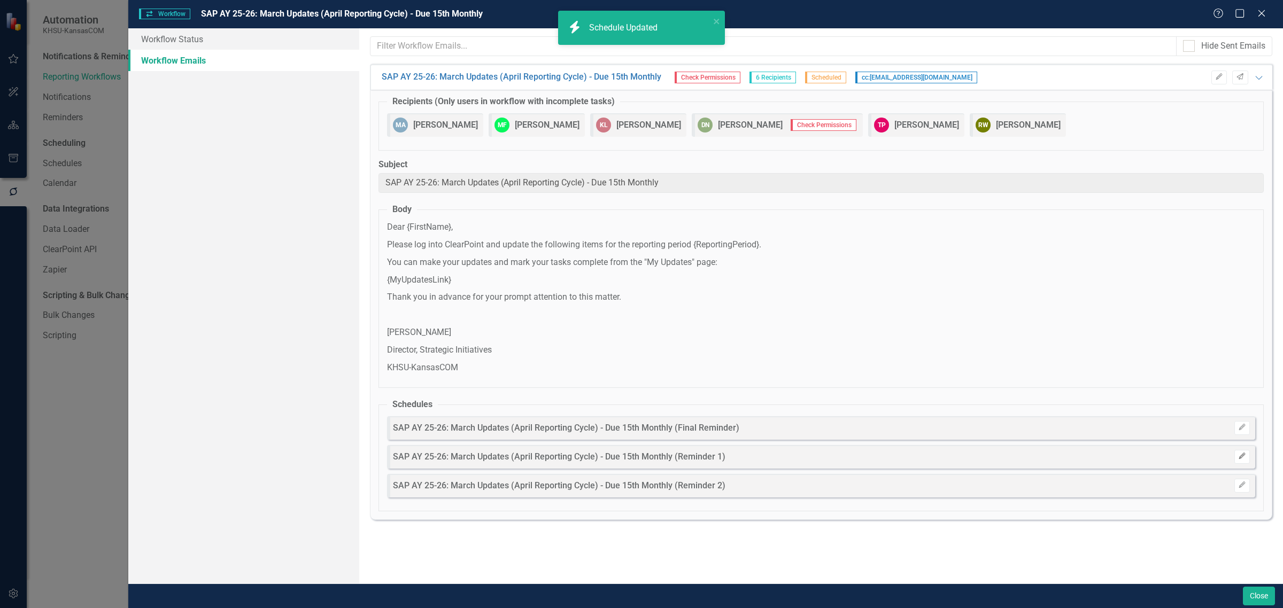
click at [1241, 453] on icon "Edit" at bounding box center [1242, 456] width 8 height 6
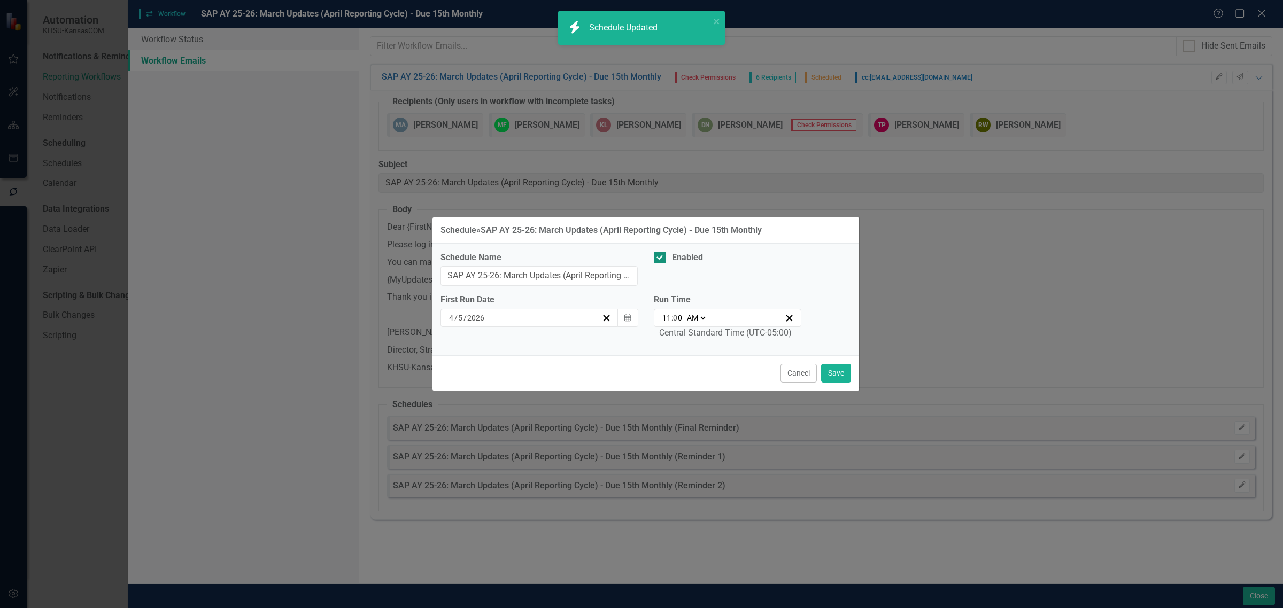
click at [688, 257] on div "Enabled" at bounding box center [687, 258] width 31 height 12
click at [661, 257] on input "Enabled" at bounding box center [657, 255] width 7 height 7
checkbox input "false"
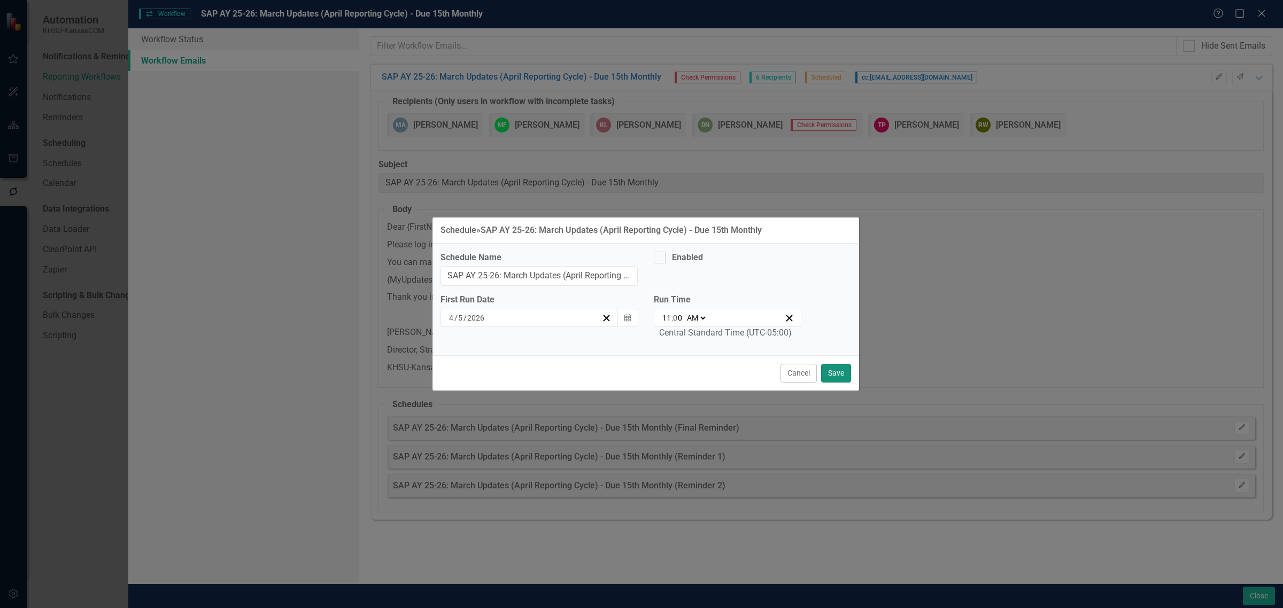
click at [836, 378] on button "Save" at bounding box center [836, 373] width 30 height 19
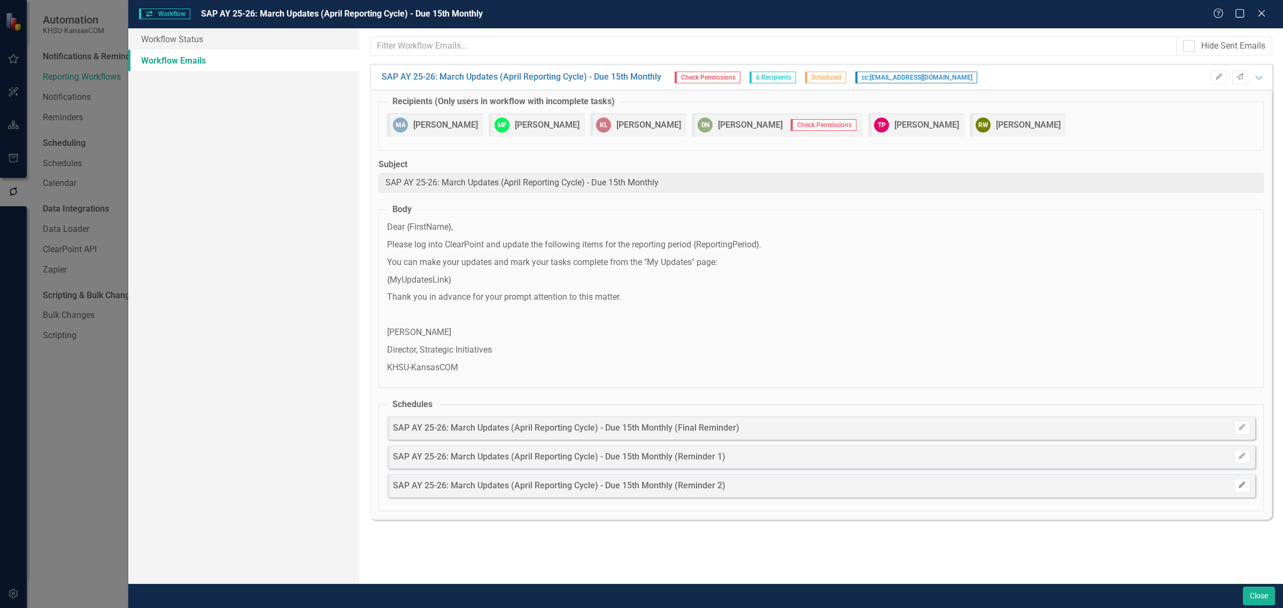
click at [1241, 486] on icon "Edit" at bounding box center [1242, 485] width 8 height 6
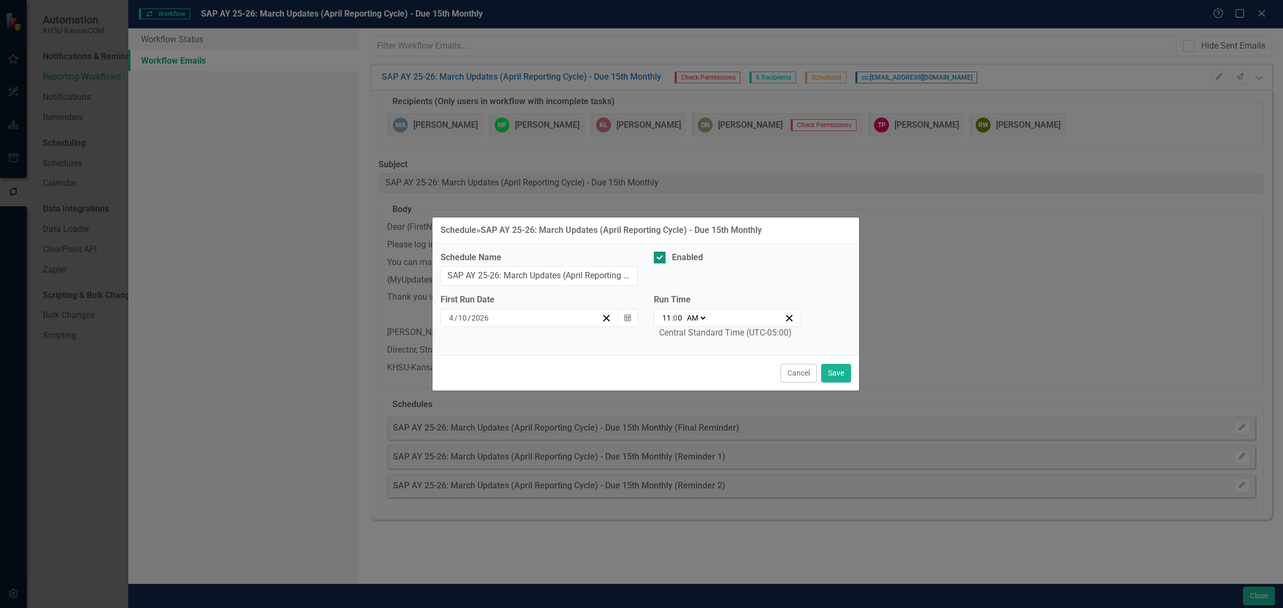
click at [694, 254] on div "Enabled" at bounding box center [687, 258] width 31 height 12
click at [661, 254] on input "Enabled" at bounding box center [657, 255] width 7 height 7
checkbox input "false"
click at [843, 380] on button "Save" at bounding box center [836, 373] width 30 height 19
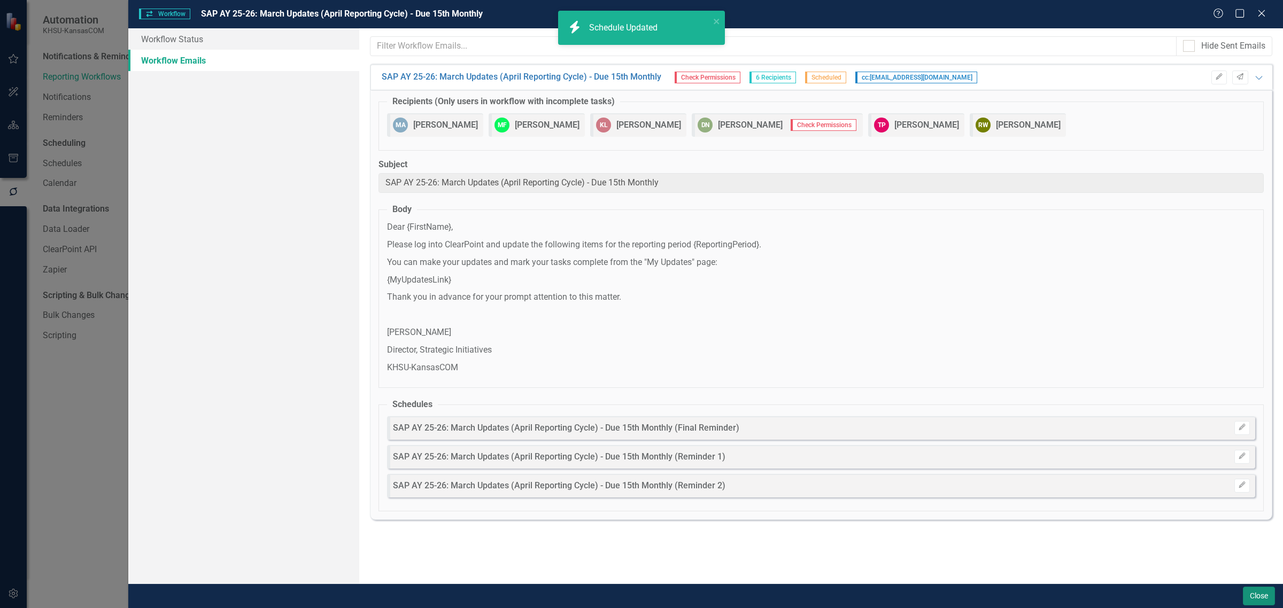
click at [1260, 597] on button "Close" at bounding box center [1259, 596] width 32 height 19
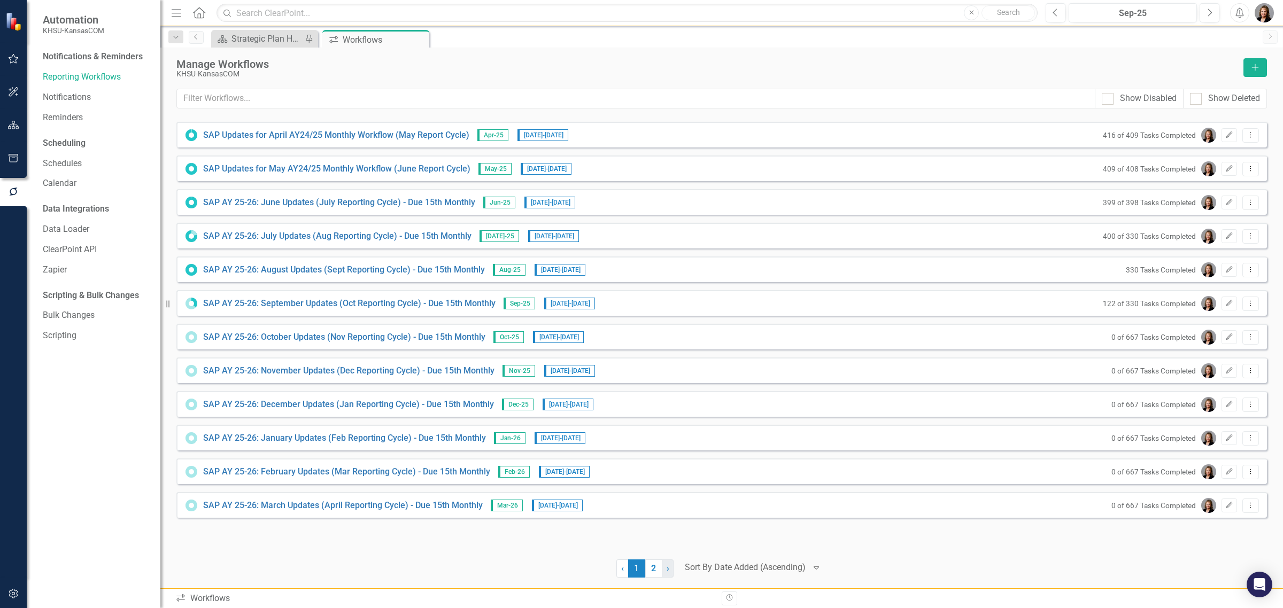
click at [667, 571] on span "›" at bounding box center [668, 568] width 3 height 10
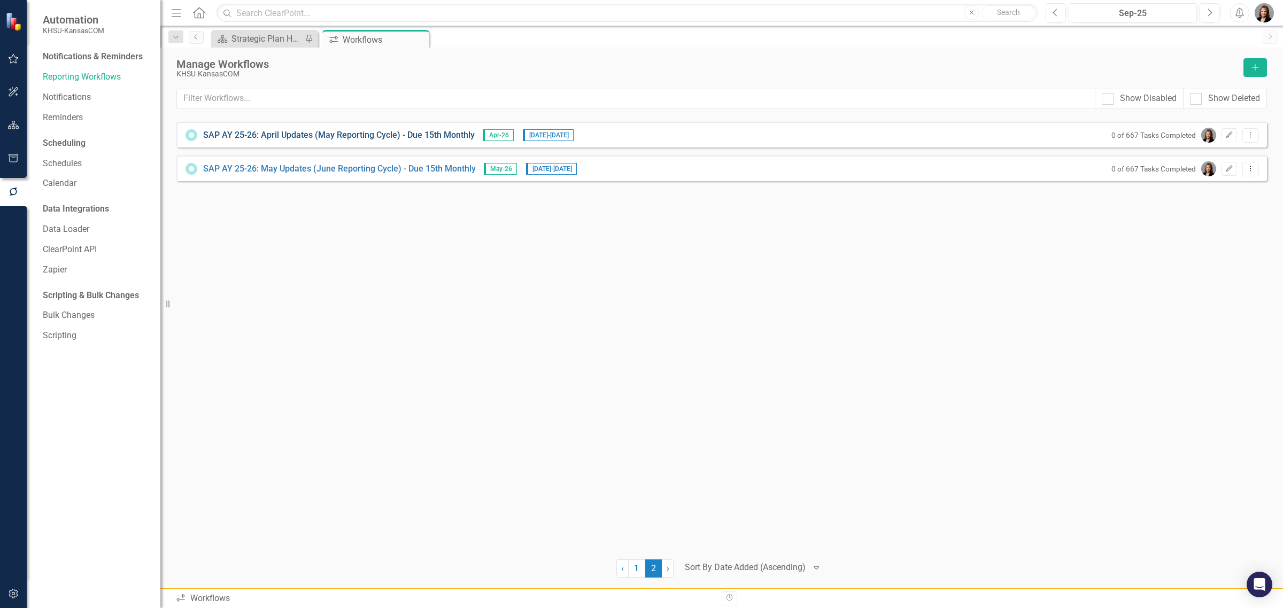
click at [293, 134] on link "SAP AY 25-26: April Updates (May Reporting Cycle) - Due 15th Monthly" at bounding box center [339, 135] width 272 height 12
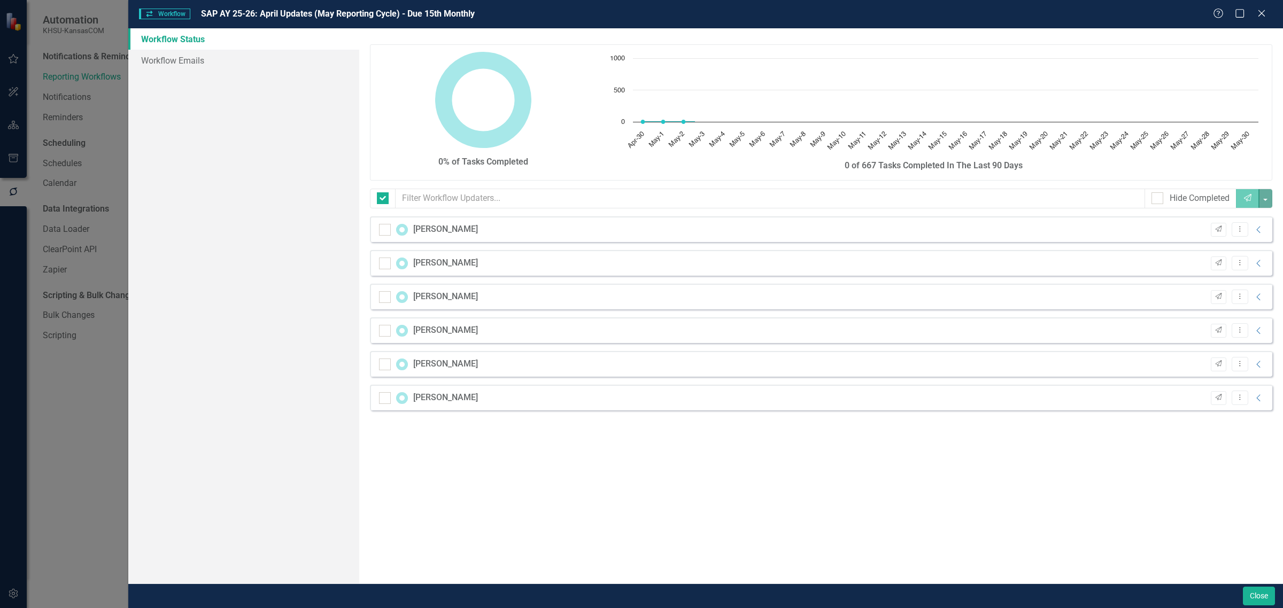
checkbox input "false"
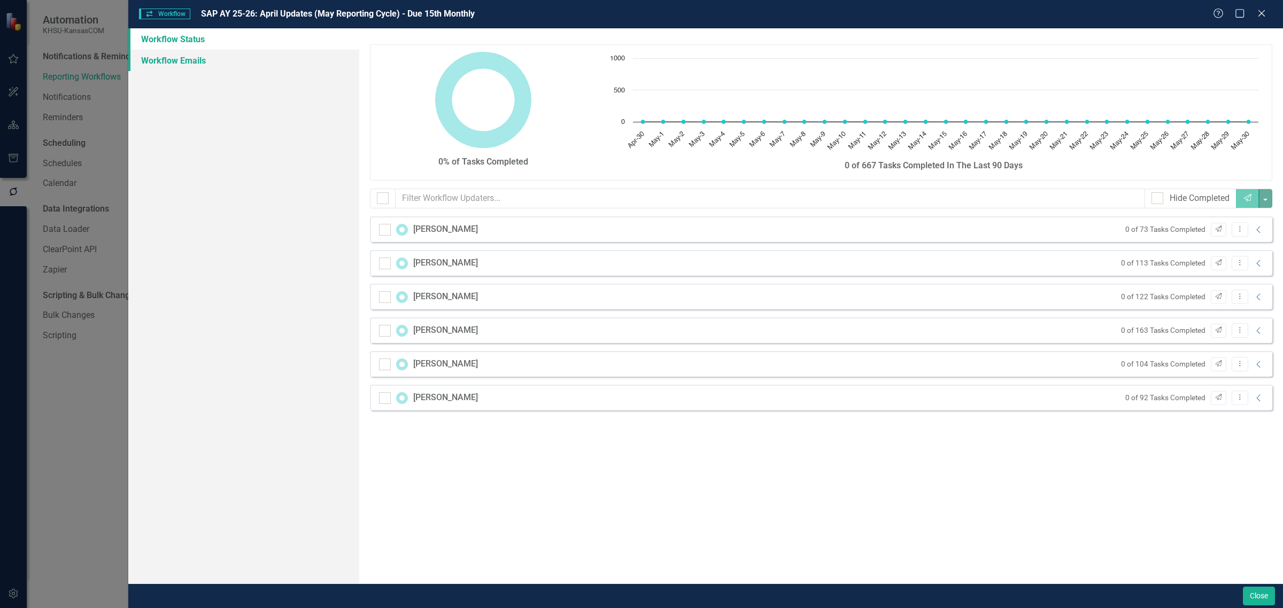
click at [181, 63] on link "Workflow Emails" at bounding box center [243, 60] width 231 height 21
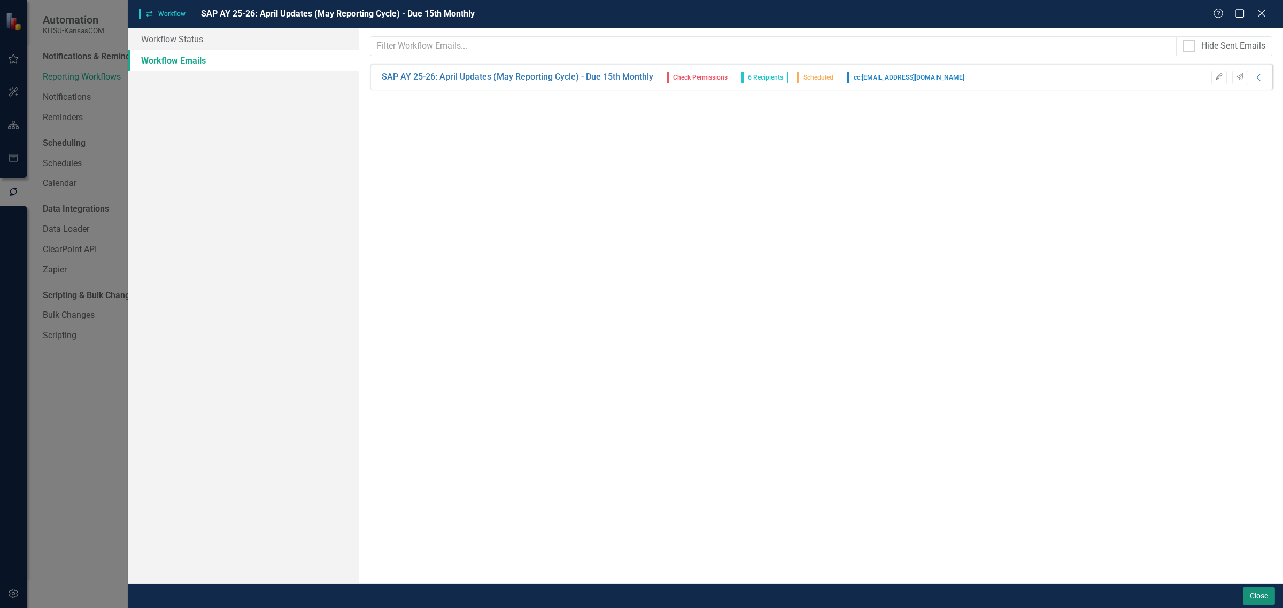
click at [1260, 598] on button "Close" at bounding box center [1259, 596] width 32 height 19
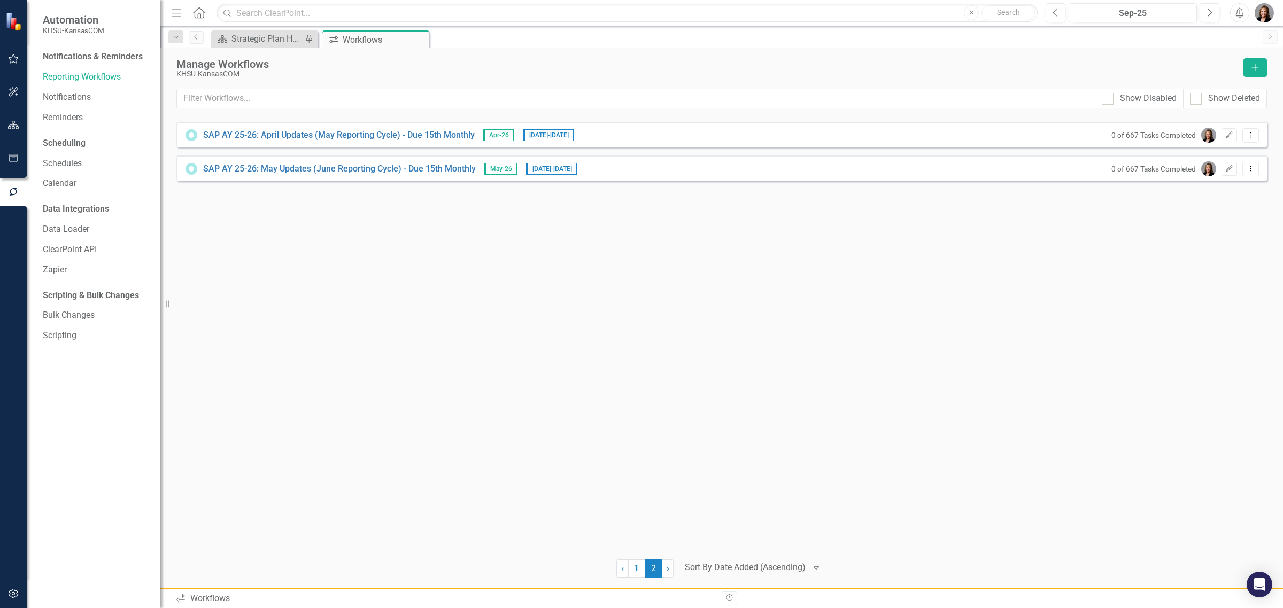
click at [388, 127] on div "SAP AY 25-26: April Updates (May Reporting Cycle) - Due 15th Monthly Apr-26 [DA…" at bounding box center [721, 135] width 1090 height 26
click at [383, 135] on link "SAP AY 25-26: April Updates (May Reporting Cycle) - Due 15th Monthly" at bounding box center [339, 135] width 272 height 12
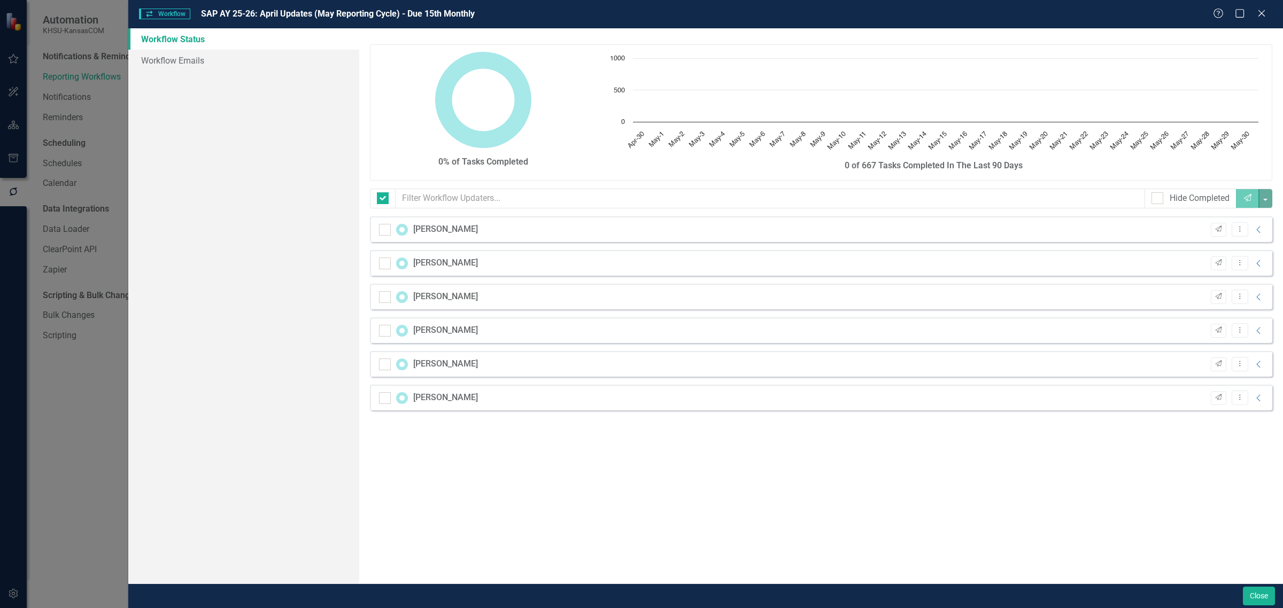
checkbox input "false"
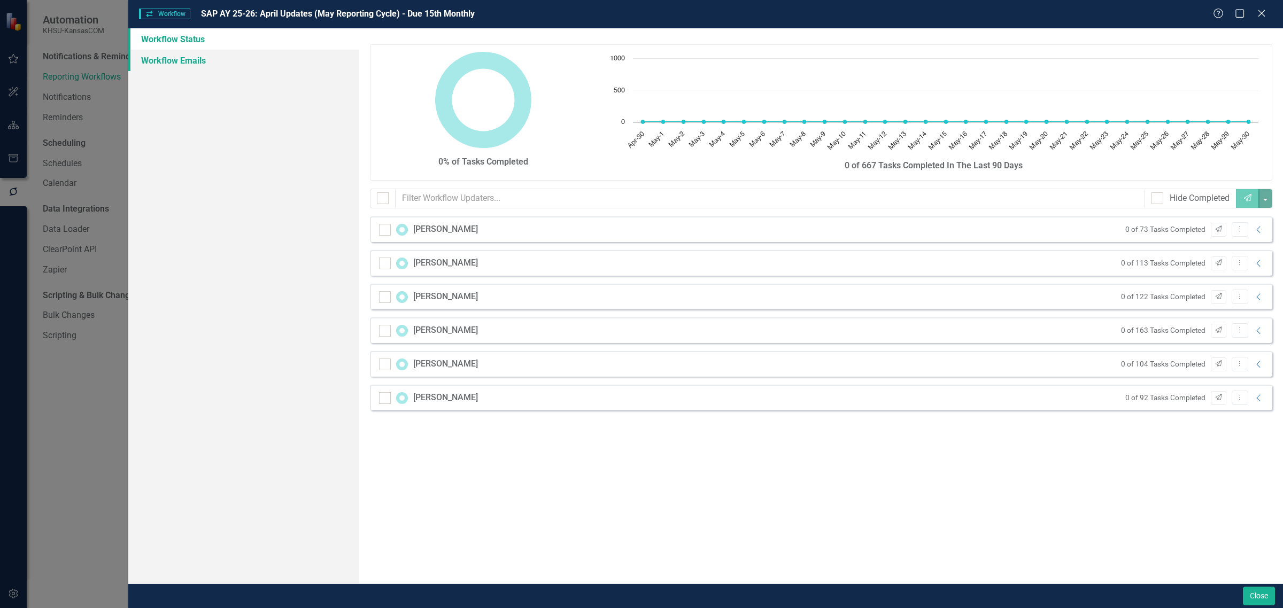
click at [172, 63] on link "Workflow Emails" at bounding box center [243, 60] width 231 height 21
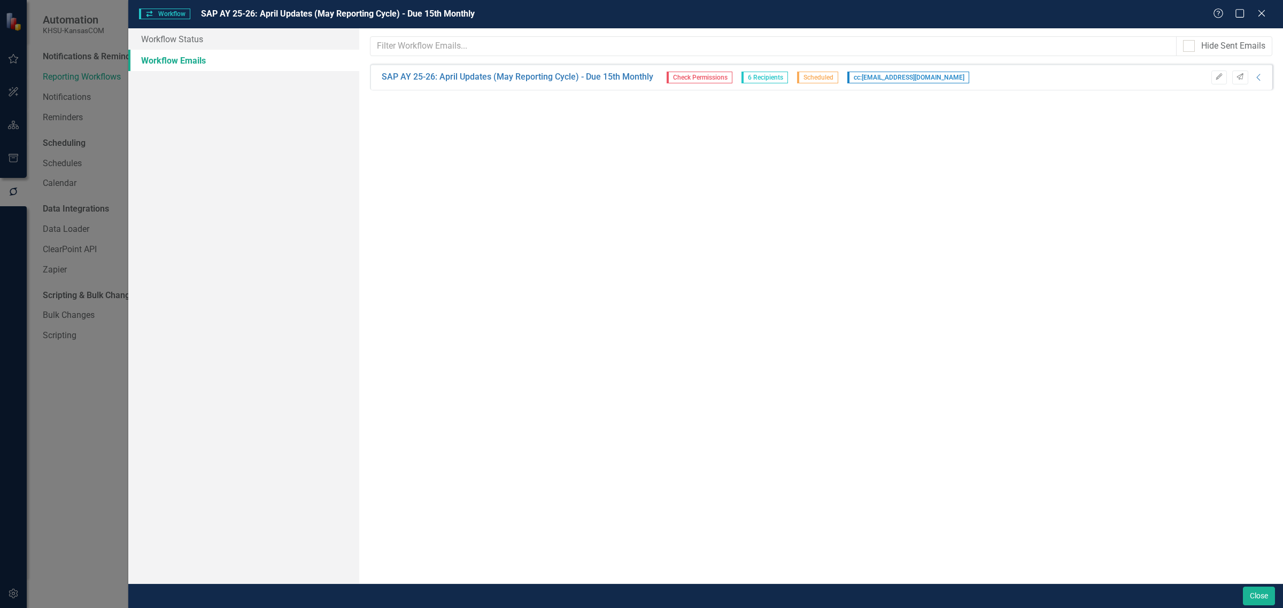
click at [1259, 68] on div "SAP AY 25-26: April Updates (May Reporting Cycle) - Due 15th Monthly Check Perm…" at bounding box center [821, 77] width 902 height 26
click at [1259, 84] on div "Edit Send Collapse" at bounding box center [1235, 78] width 58 height 14
click at [1257, 78] on icon "Collapse" at bounding box center [1258, 77] width 11 height 9
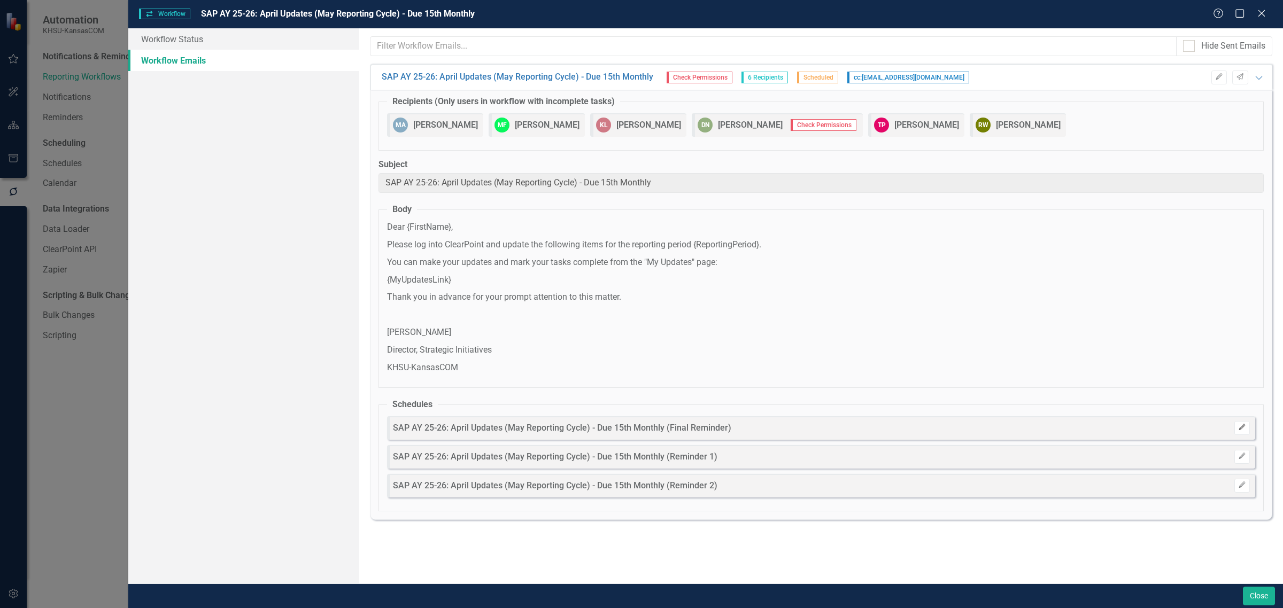
click at [1241, 429] on icon "Edit" at bounding box center [1242, 427] width 8 height 6
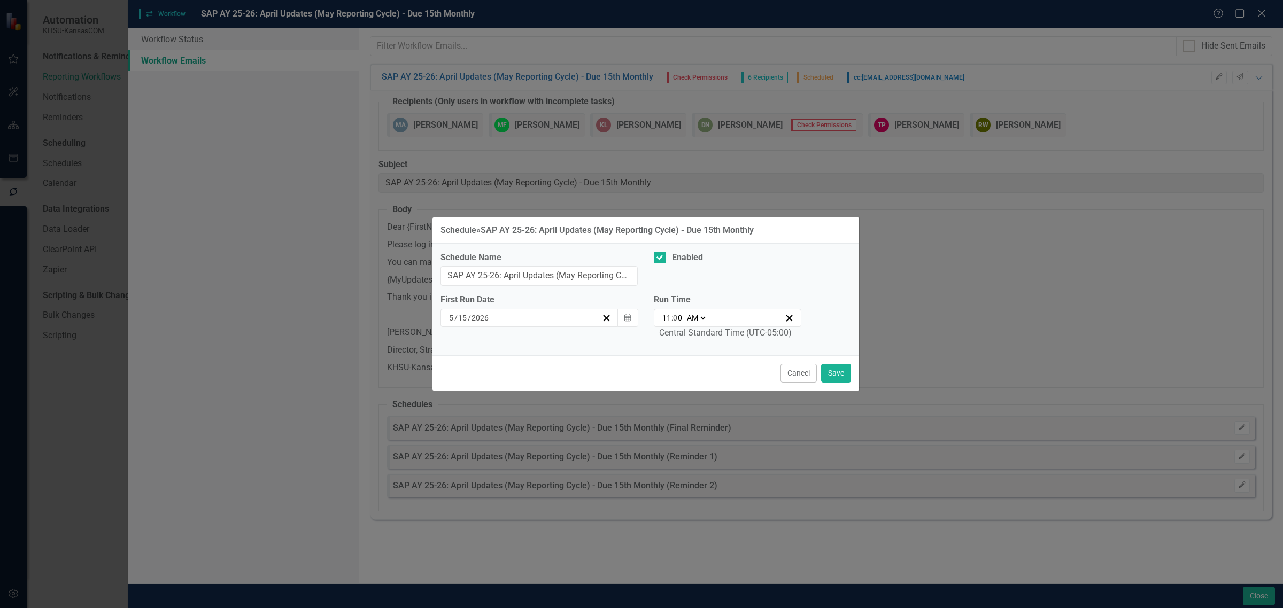
click at [693, 250] on div "Schedule Name SAP AY 25-26: April Updates (May Reporting Cycle) - Due 15th Mont…" at bounding box center [645, 300] width 427 height 112
click at [699, 262] on div "Enabled" at bounding box center [687, 258] width 31 height 12
click at [661, 259] on input "Enabled" at bounding box center [657, 255] width 7 height 7
checkbox input "false"
click at [831, 374] on button "Save" at bounding box center [836, 373] width 30 height 19
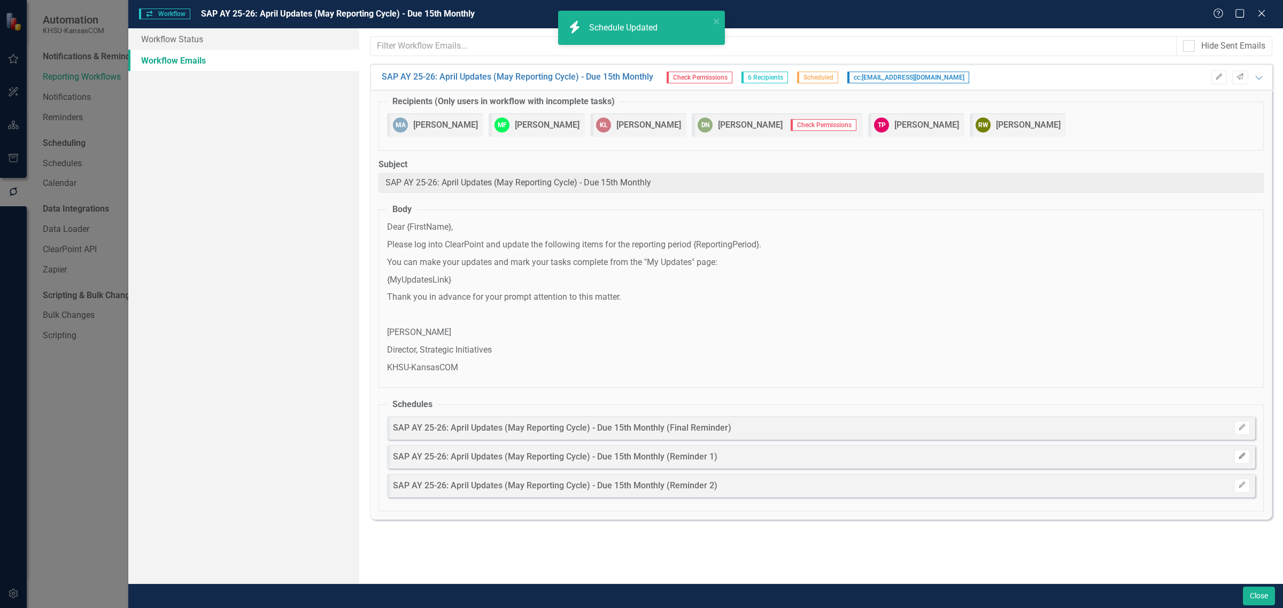
click at [1242, 460] on icon "Edit" at bounding box center [1242, 456] width 8 height 6
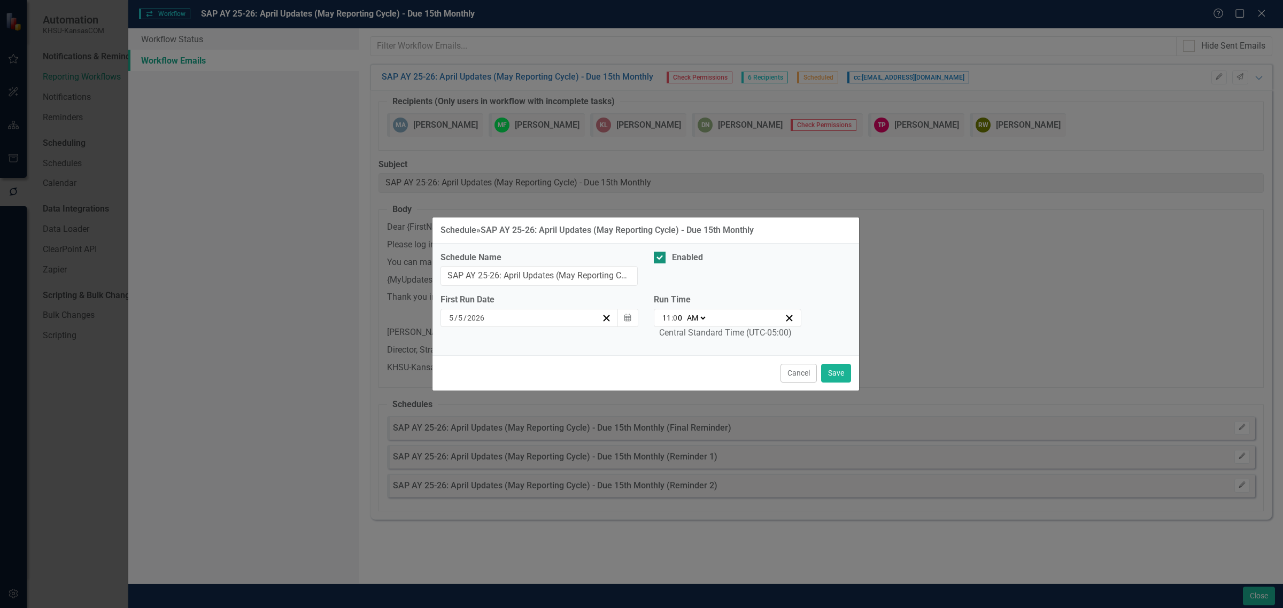
click at [692, 254] on div "Enabled" at bounding box center [687, 258] width 31 height 12
click at [661, 254] on input "Enabled" at bounding box center [657, 255] width 7 height 7
checkbox input "false"
click at [845, 375] on button "Save" at bounding box center [836, 373] width 30 height 19
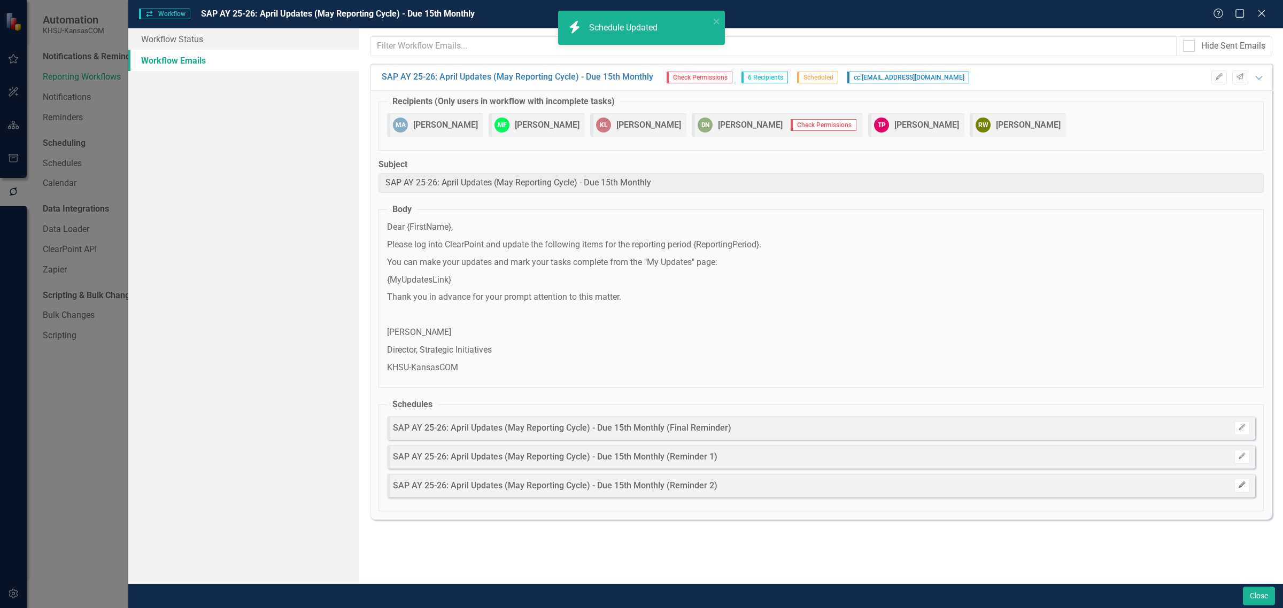
click at [1241, 486] on icon "Edit" at bounding box center [1242, 485] width 8 height 6
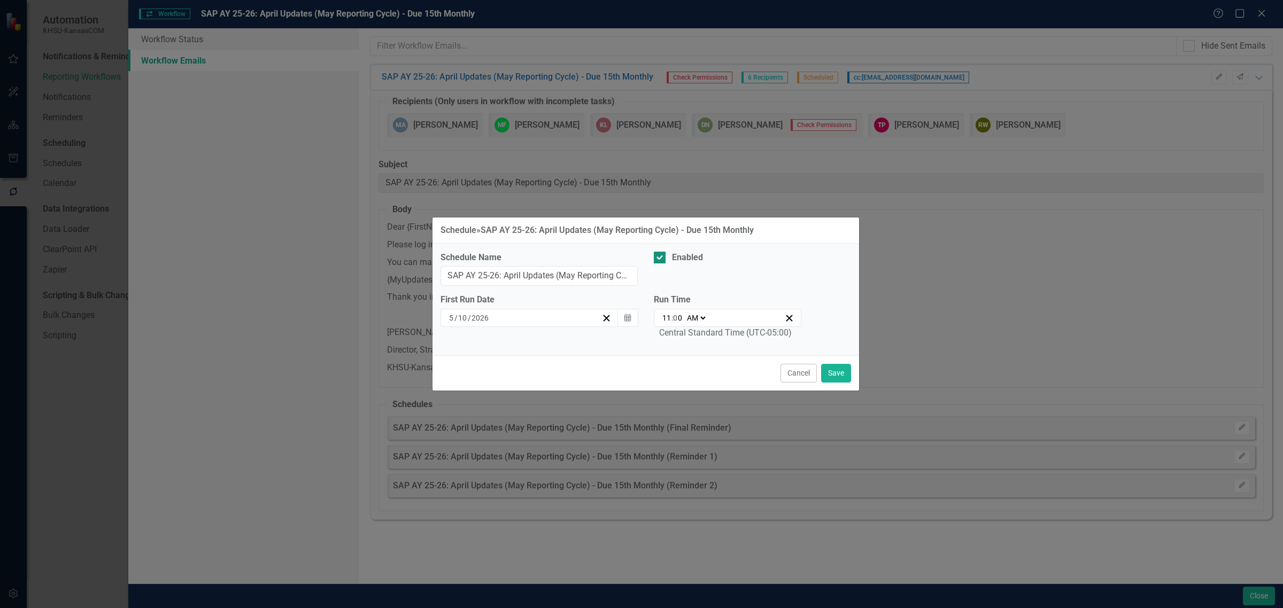
click at [680, 259] on div "Enabled" at bounding box center [687, 258] width 31 height 12
click at [661, 259] on input "Enabled" at bounding box center [657, 255] width 7 height 7
checkbox input "false"
click at [838, 376] on button "Save" at bounding box center [836, 373] width 30 height 19
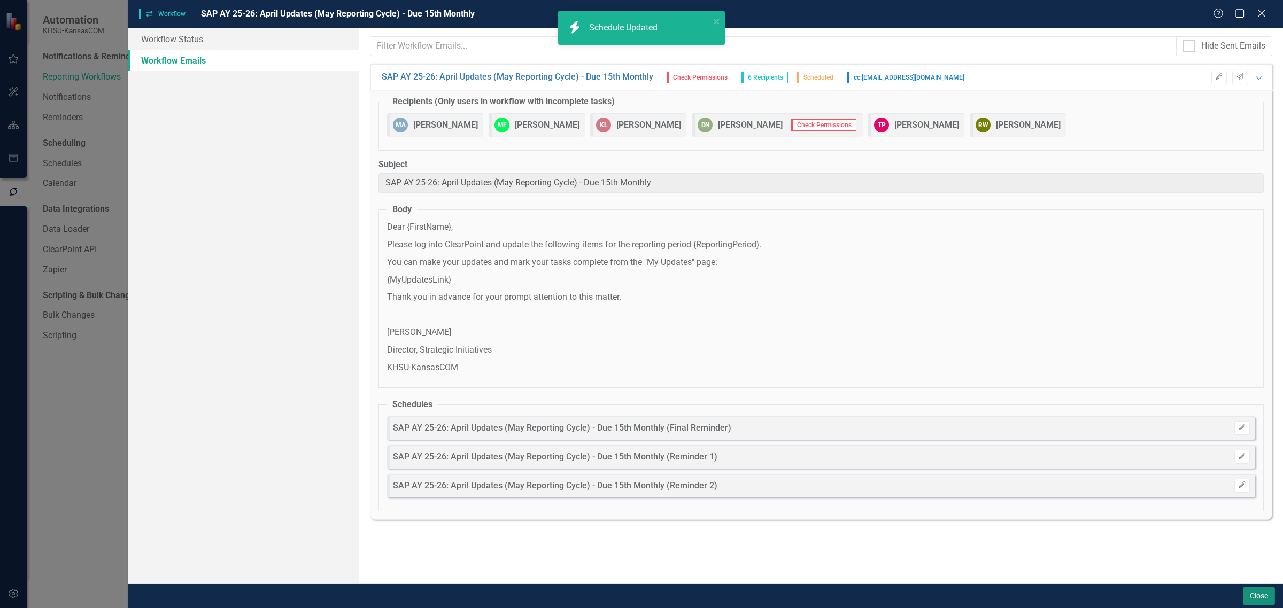
click at [1260, 597] on button "Close" at bounding box center [1259, 596] width 32 height 19
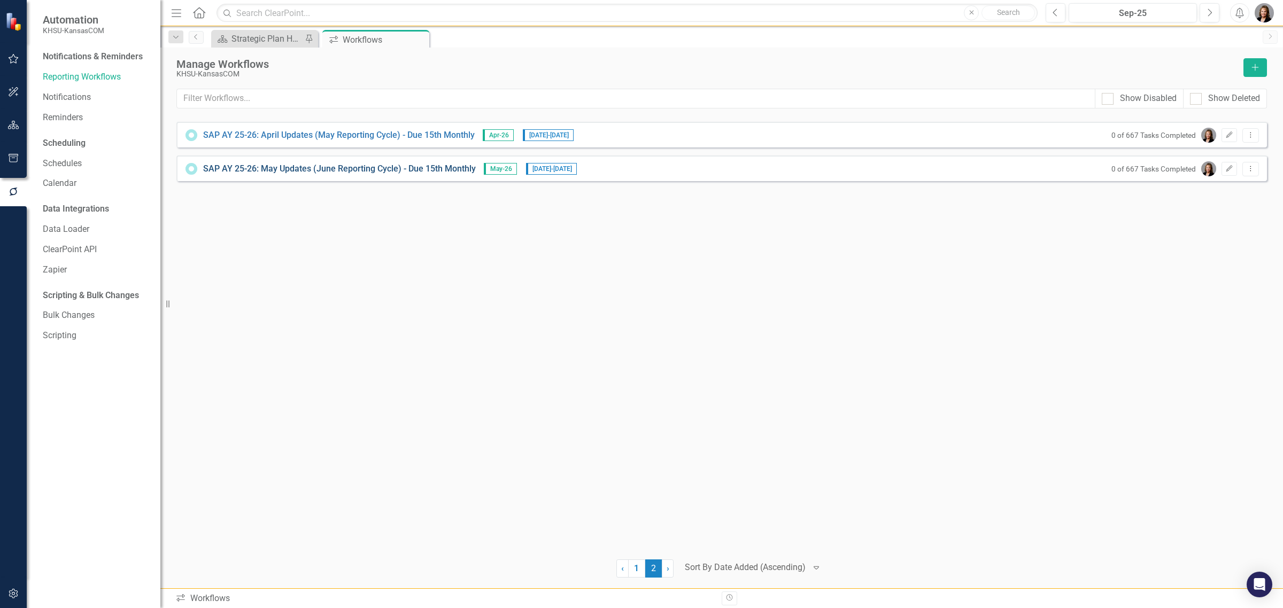
click at [380, 164] on link "SAP AY 25-26: May Updates (June Reporting Cycle) - Due 15th Monthly" at bounding box center [339, 169] width 273 height 12
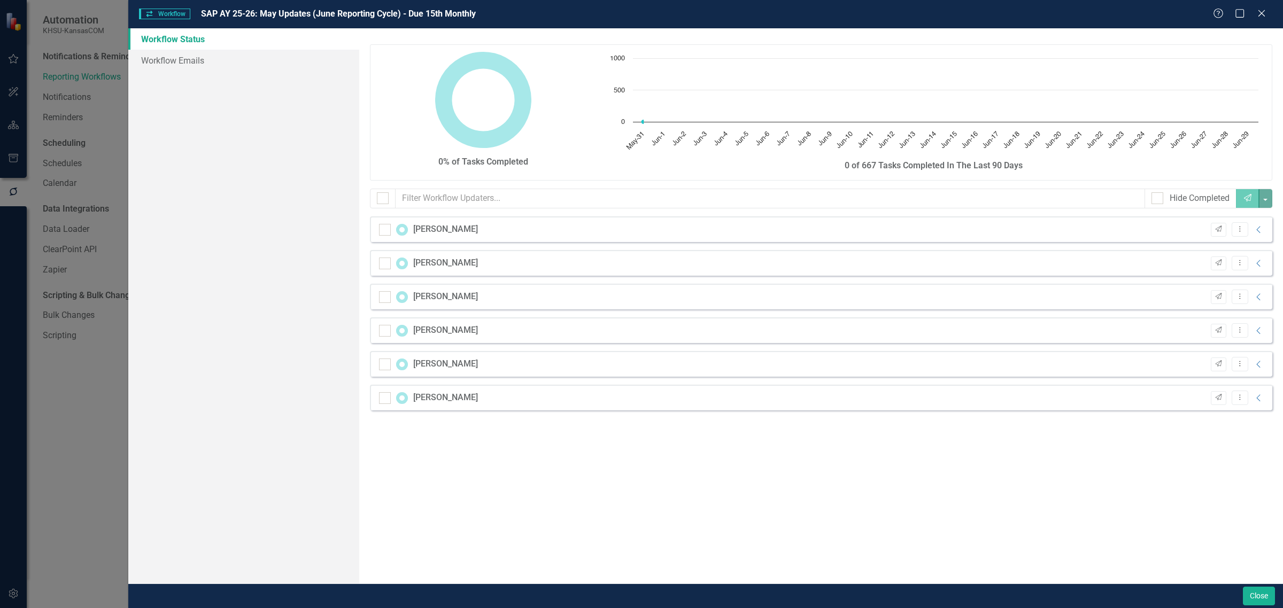
checkbox input "false"
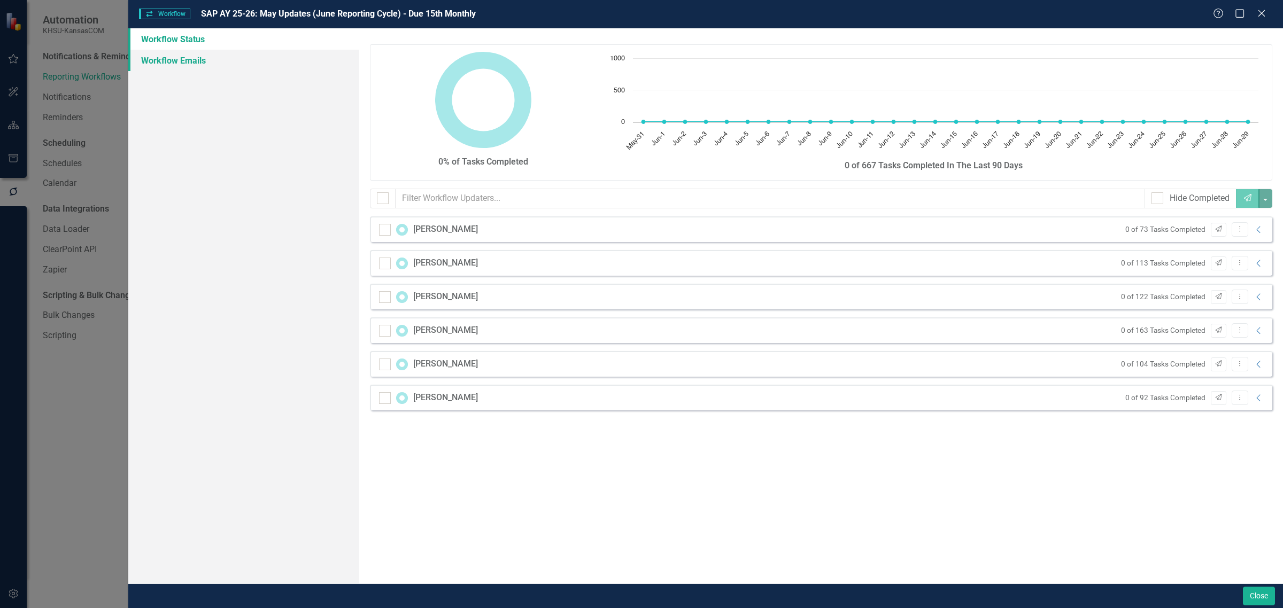
click at [185, 60] on link "Workflow Emails" at bounding box center [243, 60] width 231 height 21
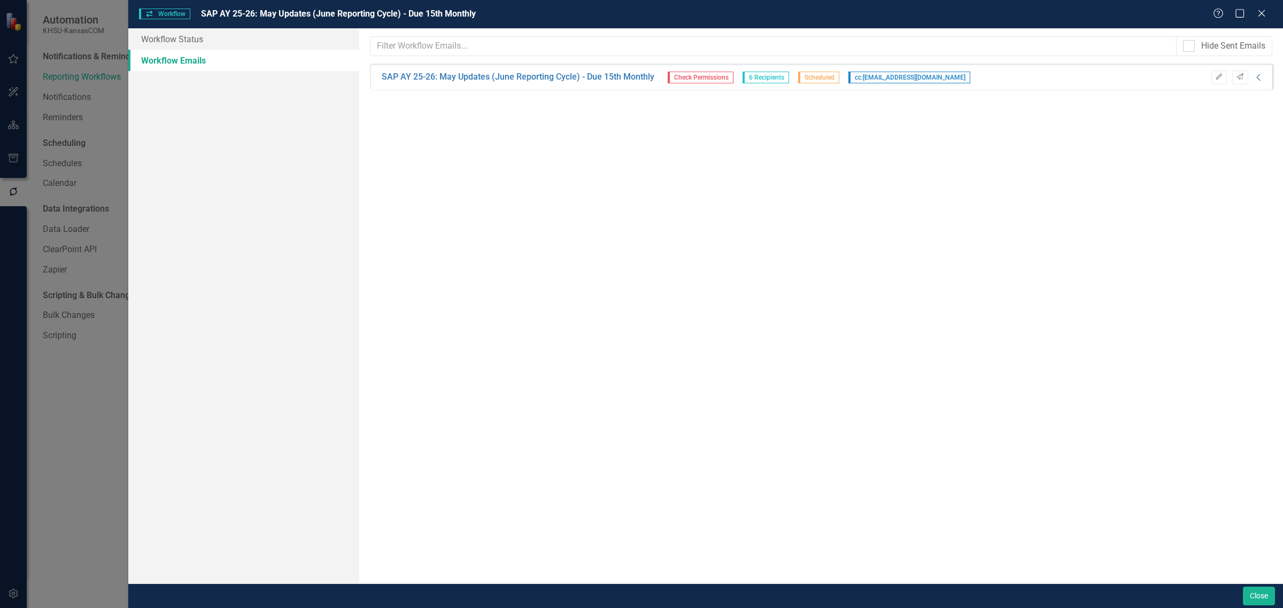
click at [1259, 80] on icon at bounding box center [1258, 77] width 4 height 7
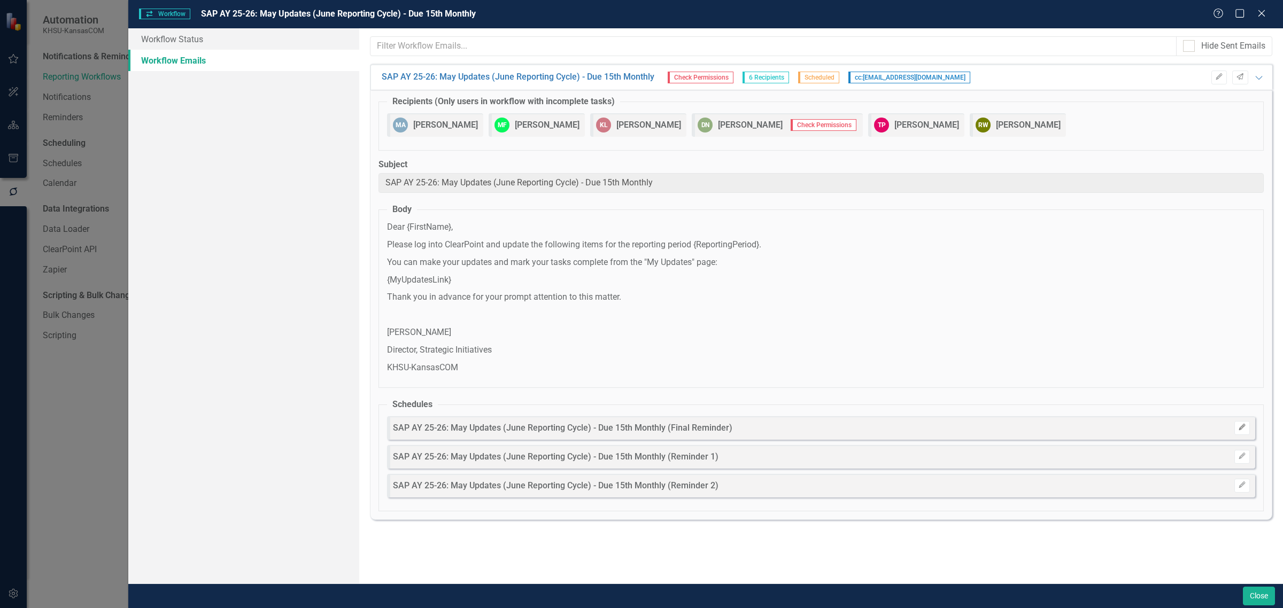
click at [1243, 429] on icon "Edit" at bounding box center [1242, 427] width 8 height 6
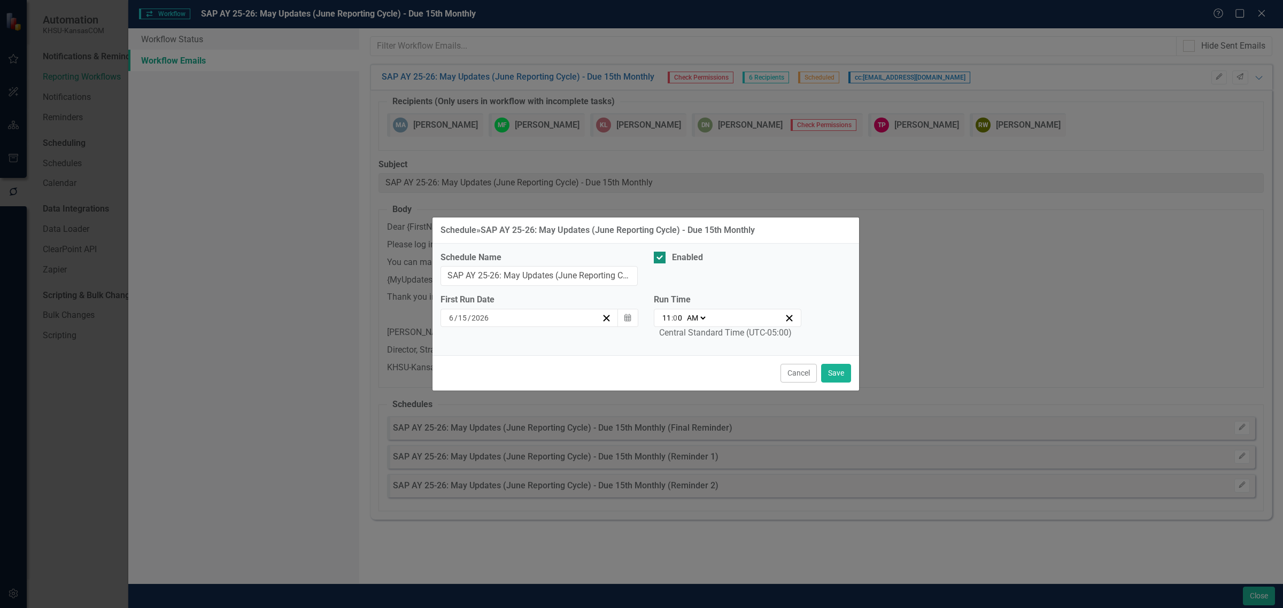
click at [693, 252] on div "Enabled" at bounding box center [687, 258] width 31 height 12
click at [661, 252] on input "Enabled" at bounding box center [657, 255] width 7 height 7
checkbox input "false"
click at [835, 373] on button "Save" at bounding box center [836, 373] width 30 height 19
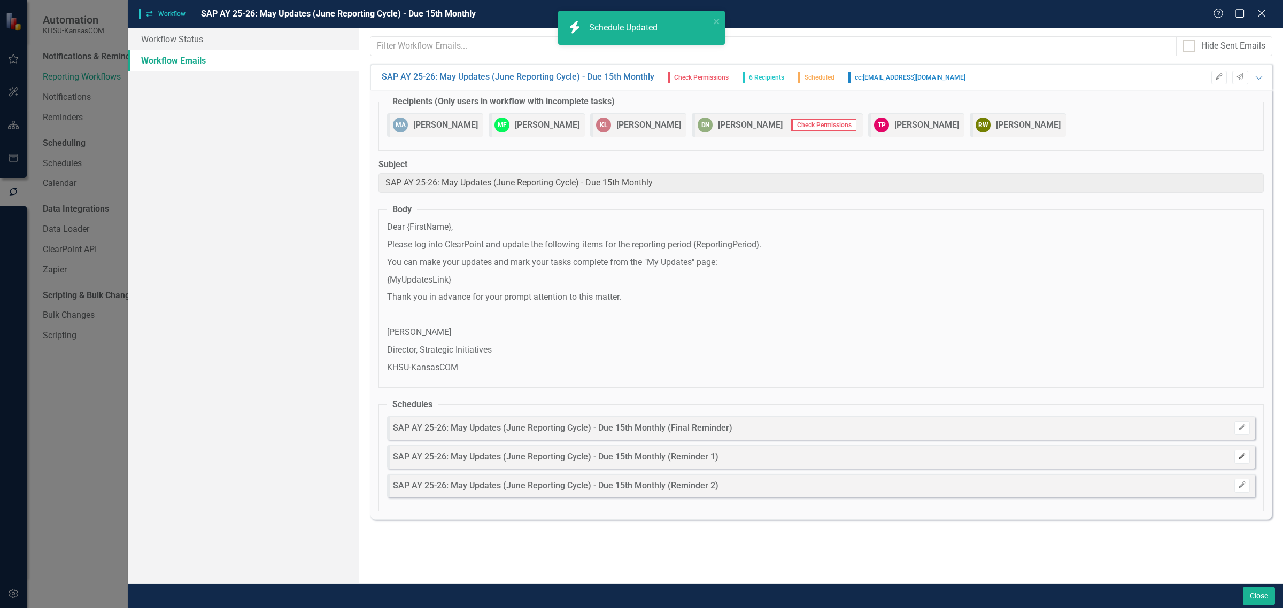
click at [1243, 458] on icon "Edit" at bounding box center [1242, 456] width 8 height 6
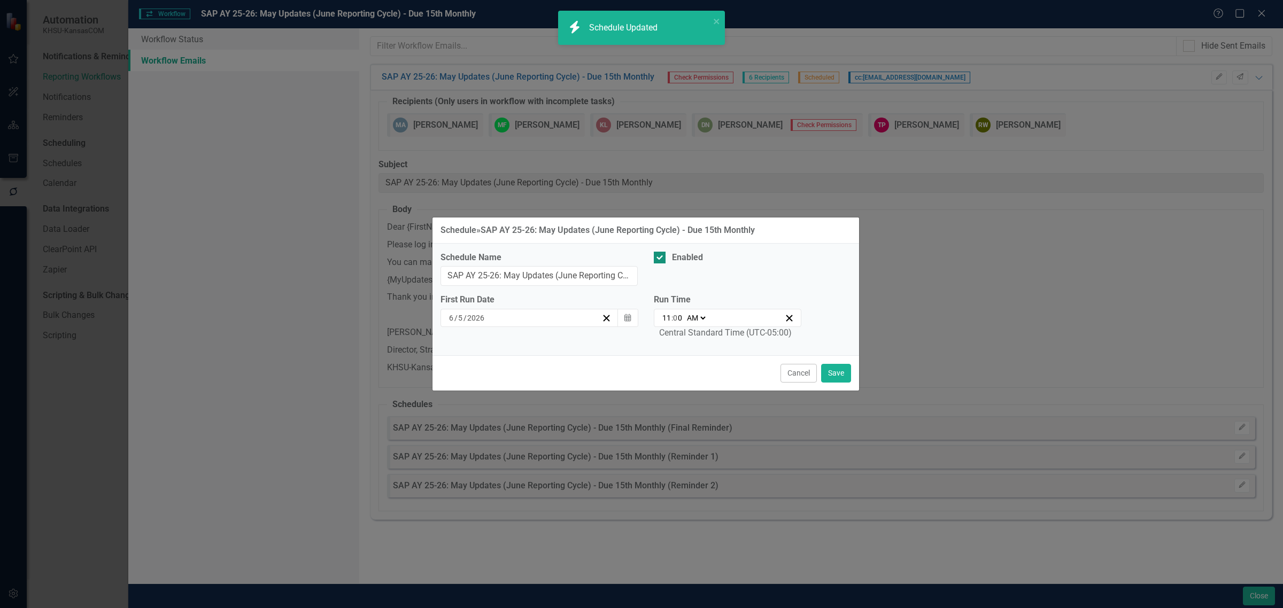
click at [683, 253] on div "Enabled" at bounding box center [687, 258] width 31 height 12
click at [661, 253] on input "Enabled" at bounding box center [657, 255] width 7 height 7
checkbox input "false"
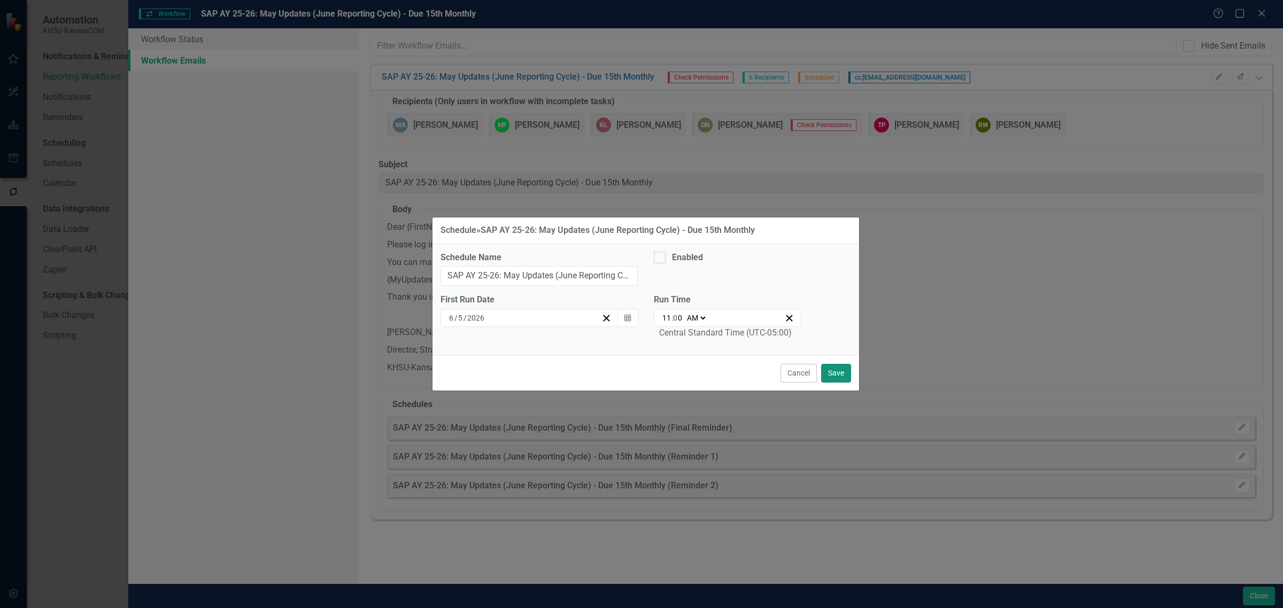
click at [846, 378] on button "Save" at bounding box center [836, 373] width 30 height 19
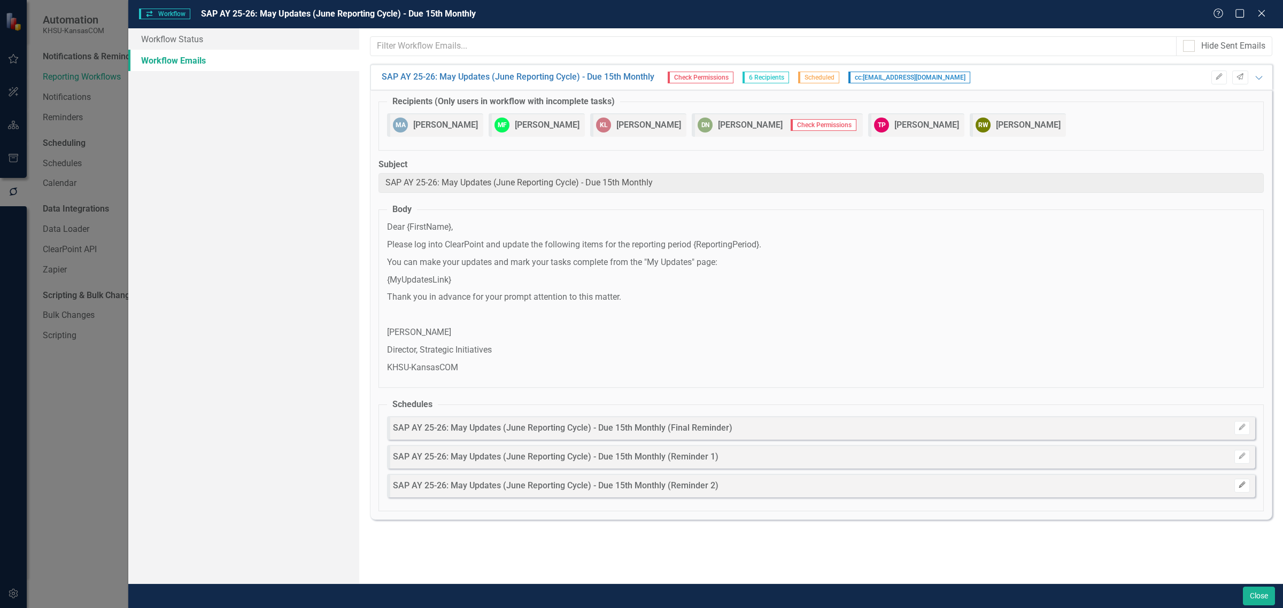
click at [1239, 488] on icon "button" at bounding box center [1241, 485] width 6 height 6
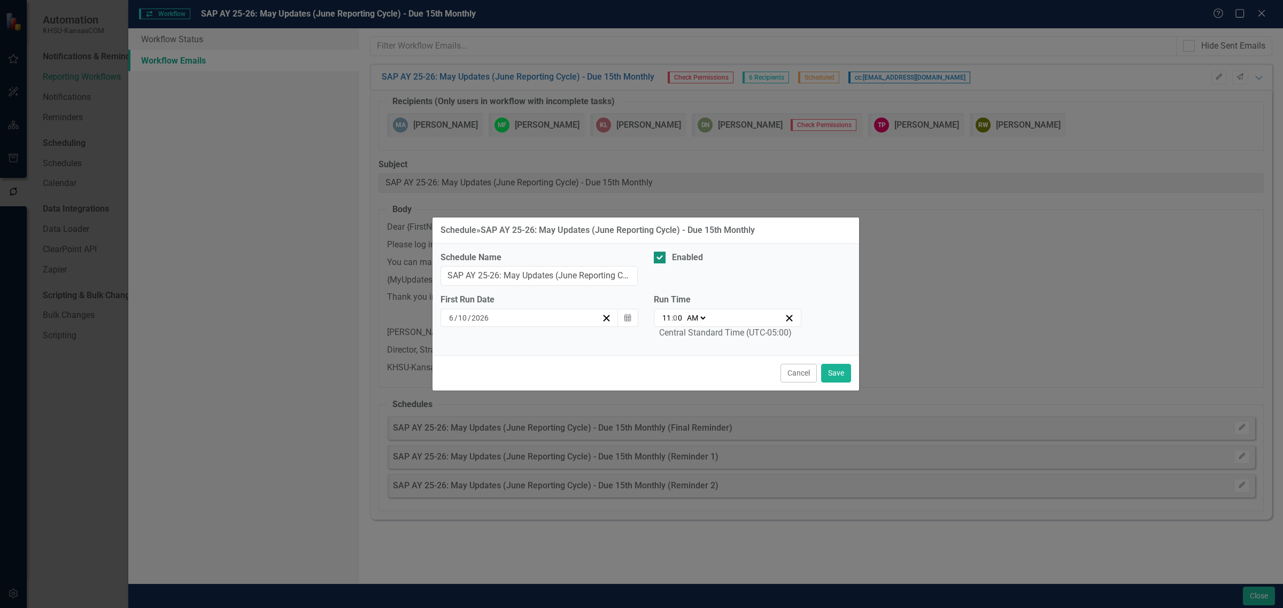
click at [669, 252] on div "Enabled" at bounding box center [699, 258] width 91 height 12
click at [661, 252] on input "Enabled" at bounding box center [657, 255] width 7 height 7
checkbox input "false"
click at [842, 374] on button "Save" at bounding box center [836, 373] width 30 height 19
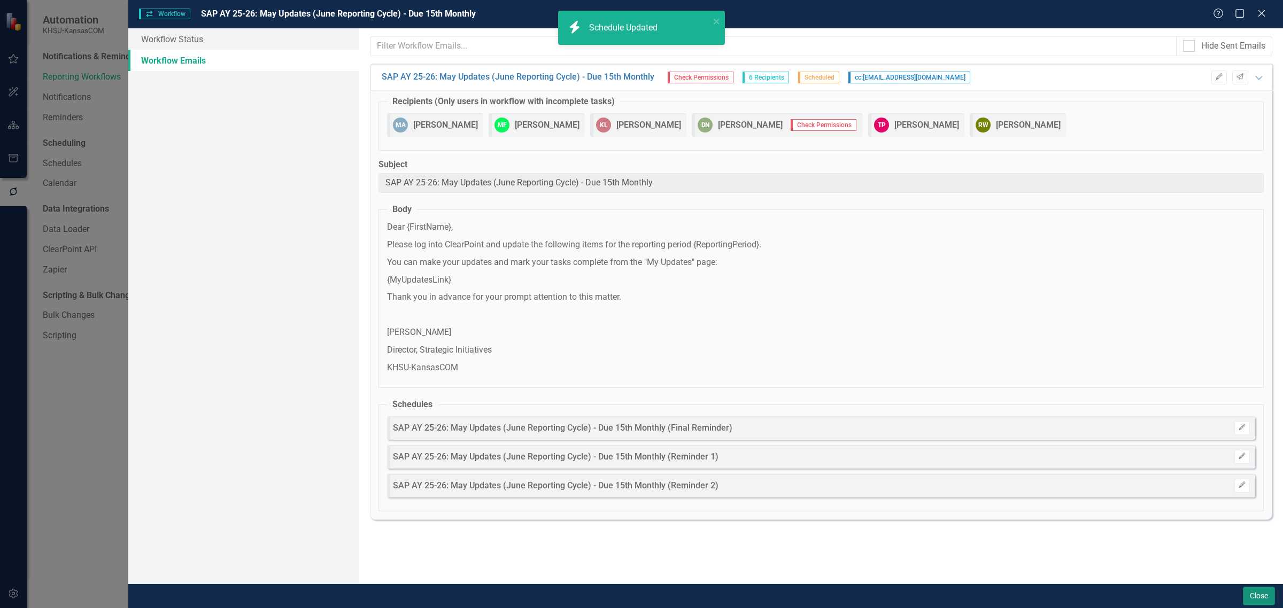
click at [1264, 597] on button "Close" at bounding box center [1259, 596] width 32 height 19
